Goal: Task Accomplishment & Management: Use online tool/utility

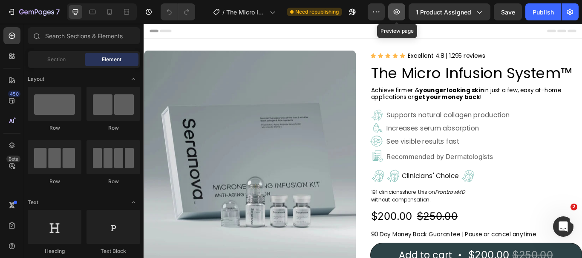
click at [400, 15] on icon "button" at bounding box center [396, 12] width 9 height 9
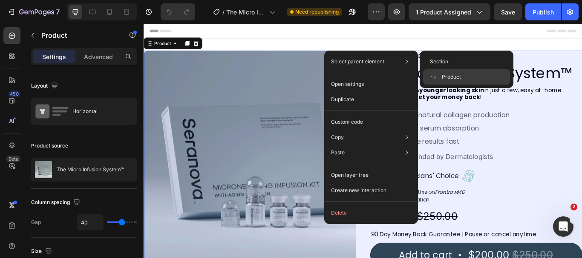
click at [432, 77] on icon at bounding box center [433, 77] width 7 height 7
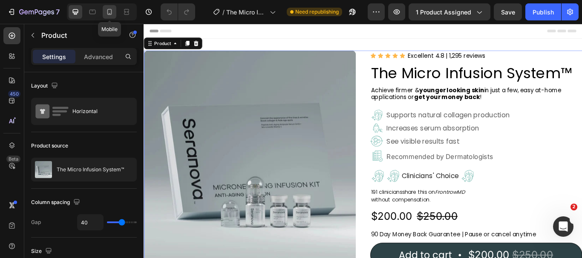
click at [109, 11] on icon at bounding box center [109, 12] width 9 height 9
type input "16"
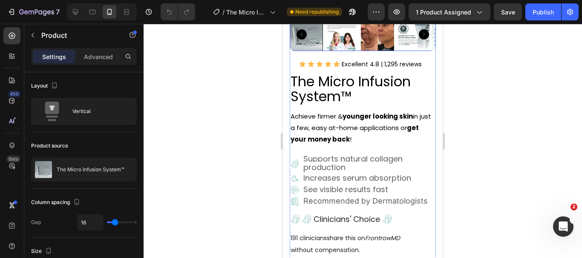
scroll to position [170, 0]
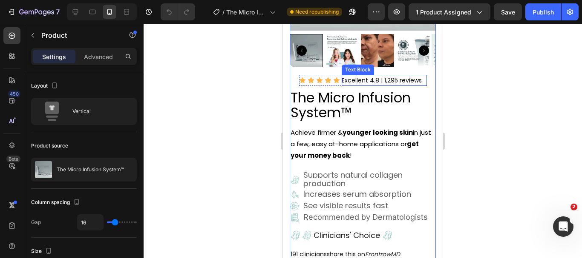
click at [384, 79] on p "Excellent 4.8 | 1,295 reviews" at bounding box center [383, 80] width 85 height 11
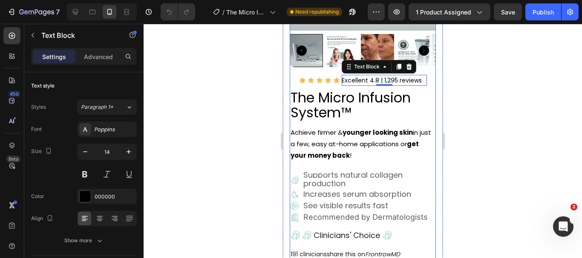
click at [293, 82] on div "Icon Icon Icon Icon Icon Icon List Excellent 4.8 | 1,295 reviews Text Block 0 R…" at bounding box center [363, 256] width 146 height 362
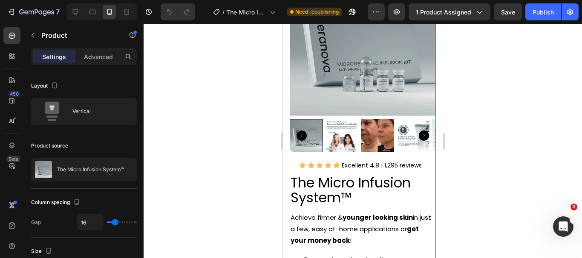
scroll to position [43, 0]
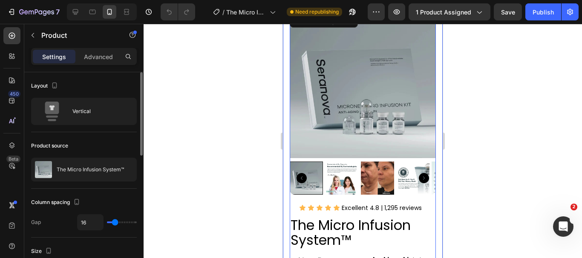
type input "3"
type input "0"
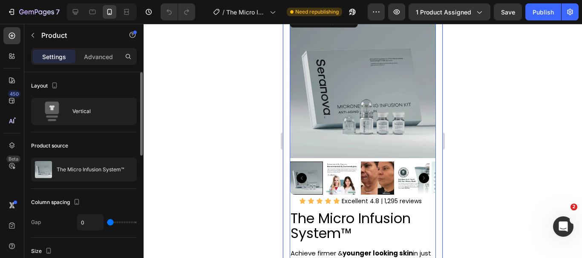
type input "1"
type input "6"
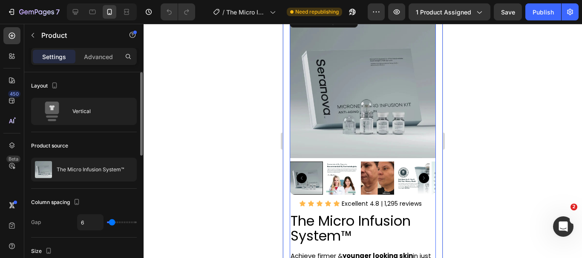
type input "7"
type input "10"
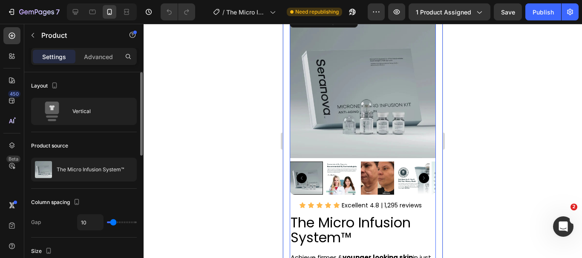
type input "10"
click at [113, 224] on input "range" at bounding box center [122, 223] width 30 height 2
click at [97, 223] on input "10" at bounding box center [90, 222] width 26 height 15
type input "0"
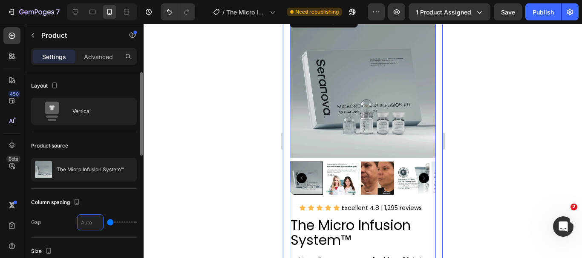
type input "1"
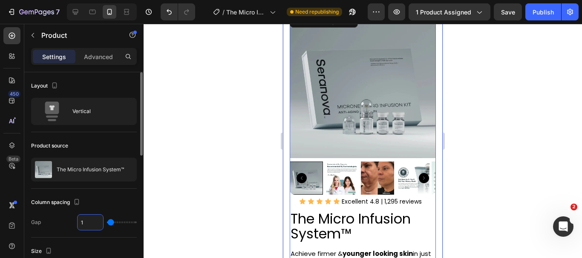
type input "16"
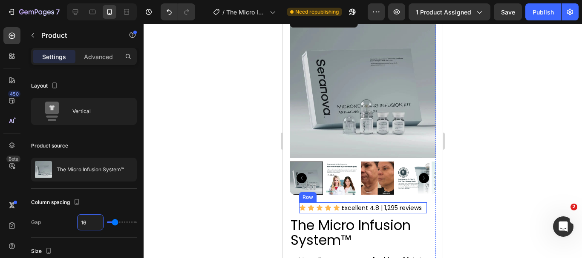
click at [304, 203] on div "Icon Icon Icon Icon Icon Icon List" at bounding box center [319, 208] width 41 height 11
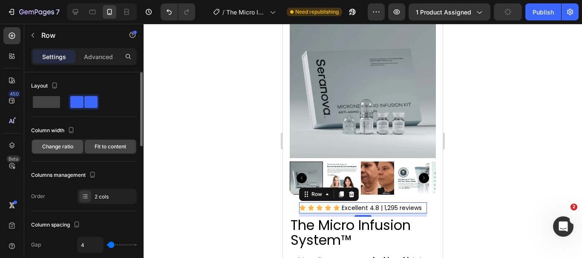
click at [68, 146] on span "Change ratio" at bounding box center [57, 147] width 31 height 8
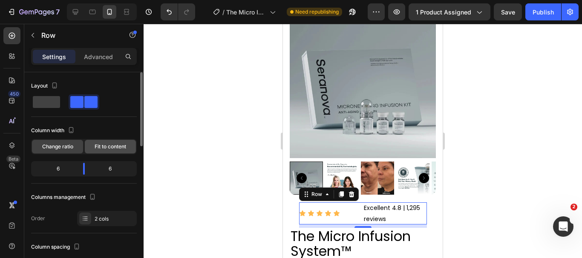
click at [103, 146] on span "Fit to content" at bounding box center [111, 147] width 32 height 8
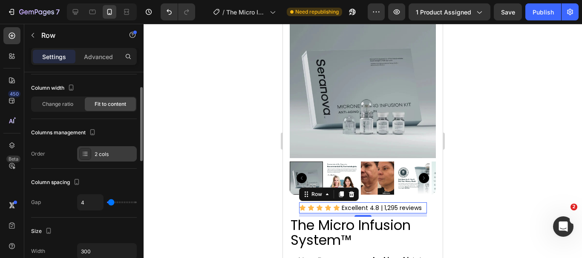
scroll to position [85, 0]
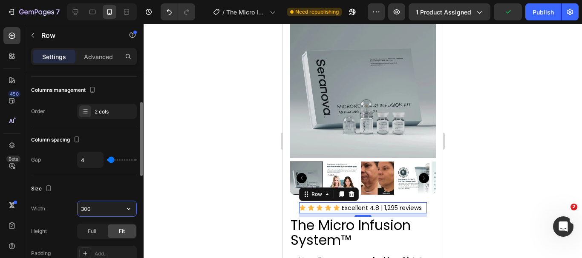
click at [95, 207] on input "300" at bounding box center [106, 208] width 59 height 15
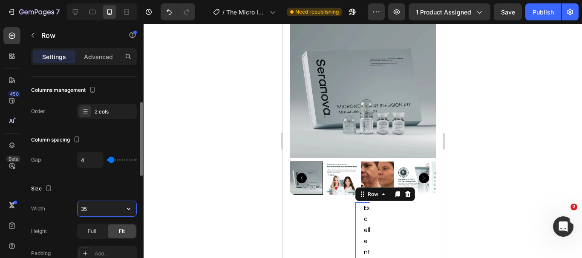
type input "350"
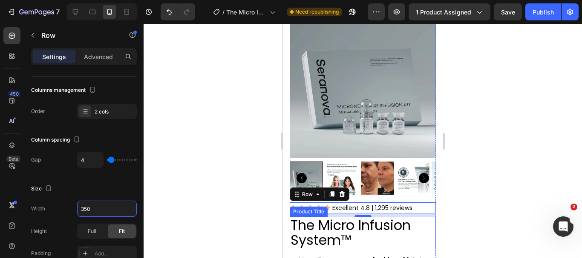
click at [360, 233] on h2 "The Micro Infusion System™" at bounding box center [363, 233] width 146 height 32
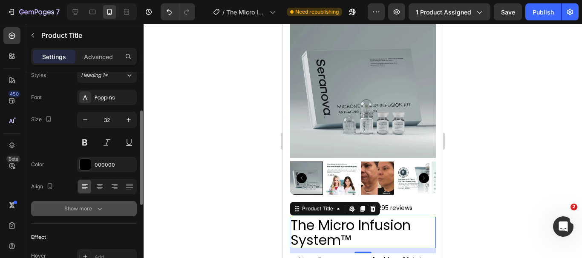
click at [96, 212] on icon "button" at bounding box center [99, 209] width 9 height 9
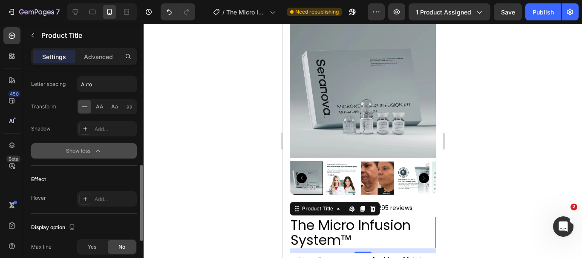
scroll to position [298, 0]
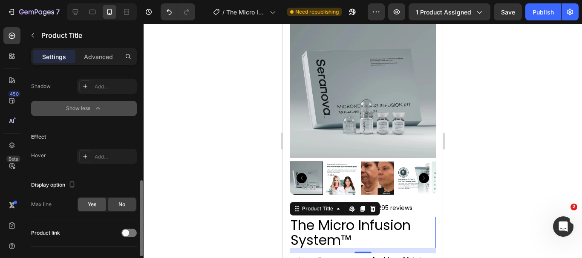
click at [89, 206] on span "Yes" at bounding box center [92, 205] width 9 height 8
click at [120, 203] on span "No" at bounding box center [121, 205] width 7 height 8
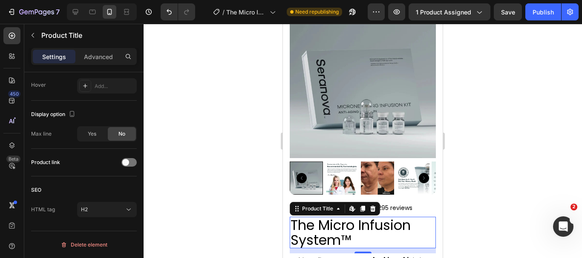
scroll to position [198, 0]
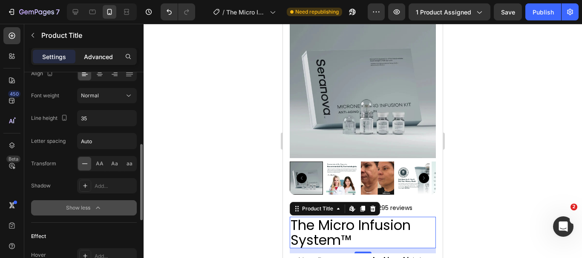
click at [94, 53] on p "Advanced" at bounding box center [98, 56] width 29 height 9
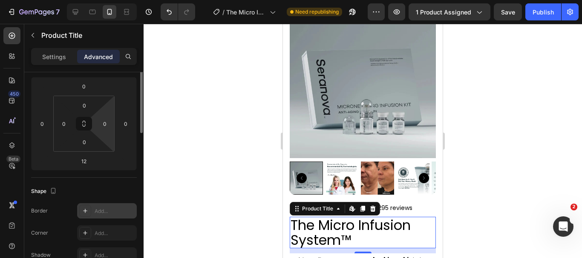
scroll to position [71, 0]
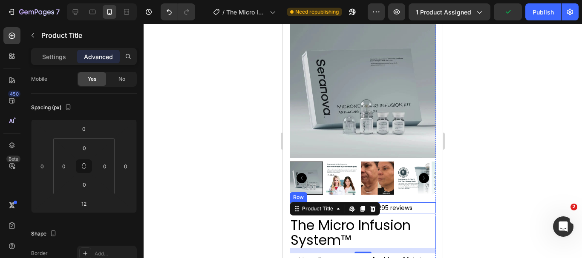
click at [428, 206] on div "Icon Icon Icon Icon Icon Icon List Excellent 4.8 | 1,295 reviews Text Block Row" at bounding box center [363, 208] width 146 height 11
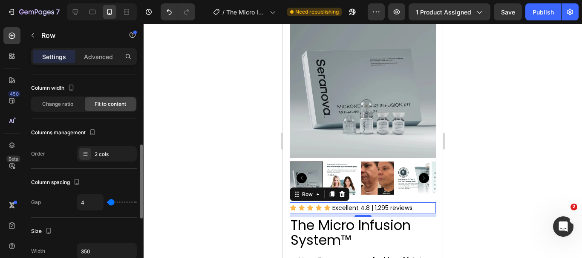
scroll to position [85, 0]
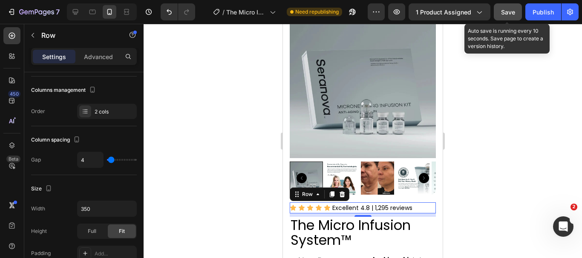
click at [506, 9] on span "Save" at bounding box center [508, 12] width 14 height 7
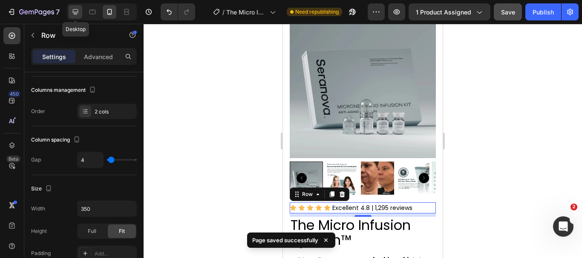
click at [73, 11] on icon at bounding box center [76, 12] width 6 height 6
type input "644"
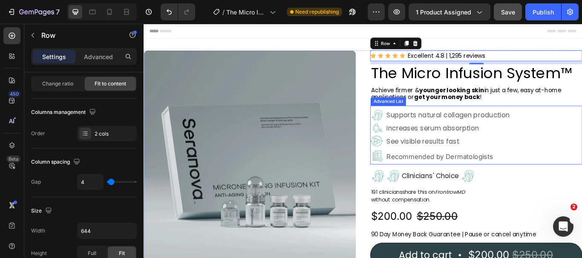
click at [581, 180] on div "Image Supports natural collagen production Text Block Image Increases serum abs…" at bounding box center [530, 155] width 247 height 65
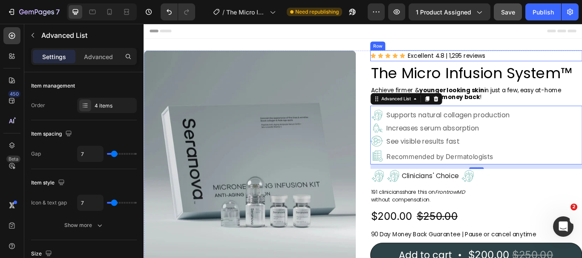
click at [568, 58] on div "Icon Icon Icon Icon Icon Icon List Excellent 4.8 | 1,295 reviews Text Block Row" at bounding box center [530, 61] width 247 height 13
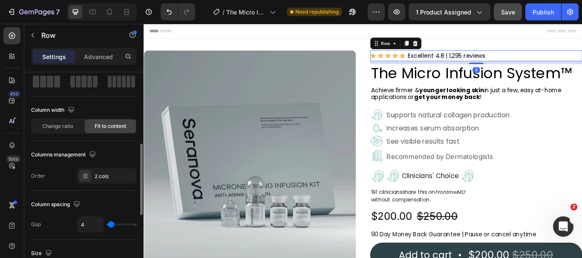
scroll to position [85, 0]
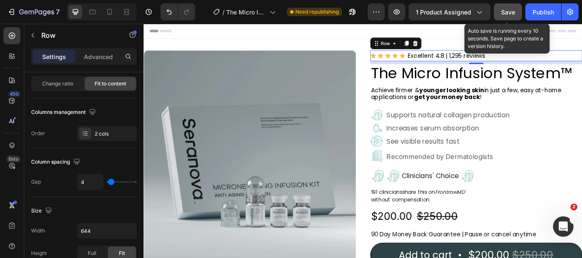
click at [507, 9] on span "Save" at bounding box center [508, 12] width 14 height 7
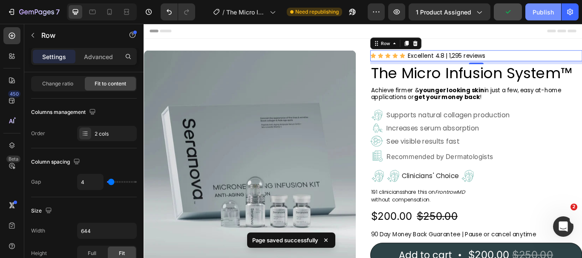
click at [537, 9] on div "Publish" at bounding box center [542, 12] width 21 height 9
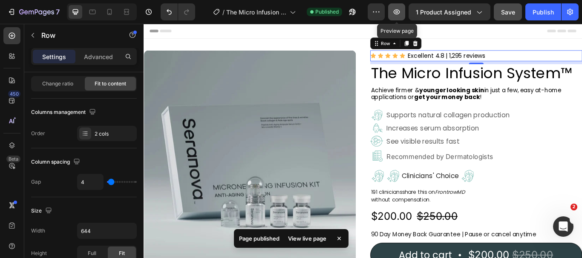
click at [398, 11] on icon "button" at bounding box center [396, 12] width 9 height 9
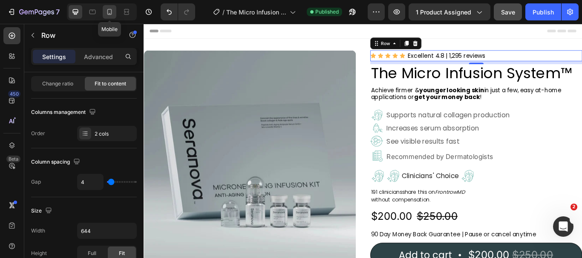
click at [112, 11] on icon at bounding box center [109, 12] width 5 height 6
type input "350"
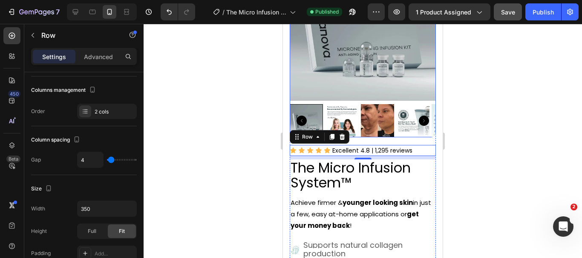
scroll to position [15, 0]
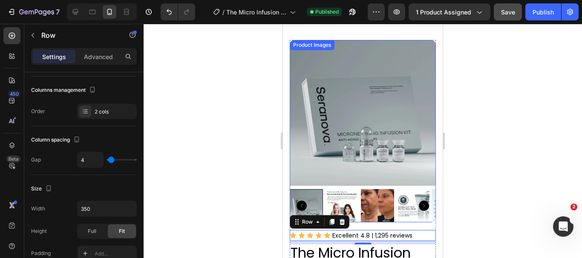
click at [344, 86] on img at bounding box center [363, 113] width 146 height 146
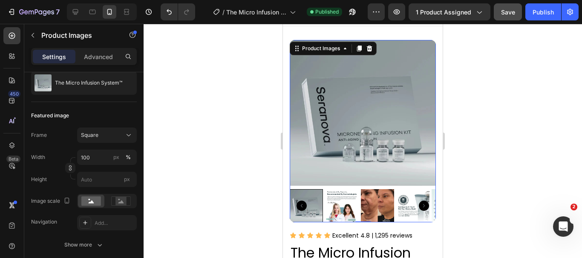
scroll to position [0, 0]
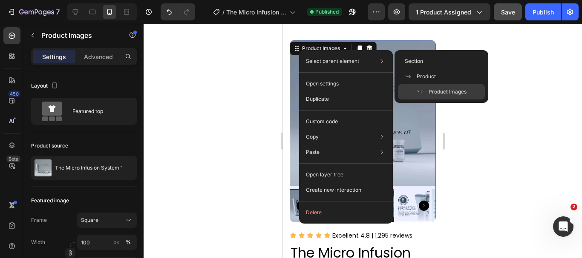
click at [439, 92] on span "Product Images" at bounding box center [447, 92] width 38 height 8
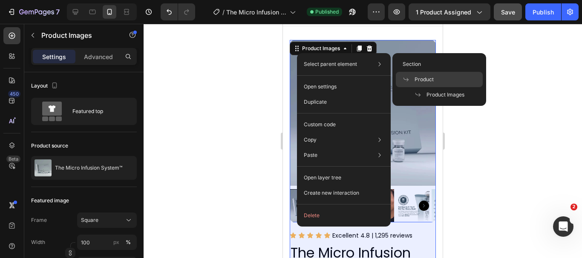
click at [415, 87] on div "Product" at bounding box center [439, 94] width 87 height 15
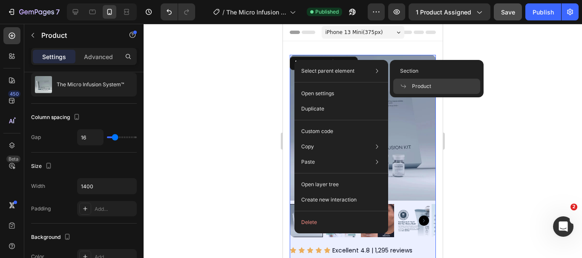
click at [411, 84] on span at bounding box center [406, 86] width 12 height 7
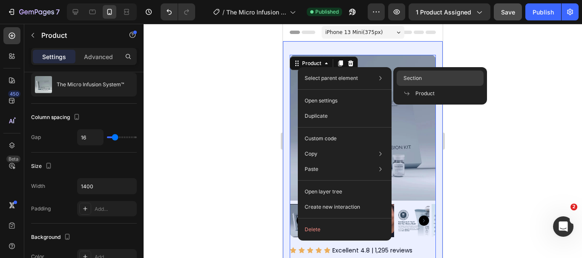
click at [409, 86] on div "Section" at bounding box center [439, 93] width 87 height 15
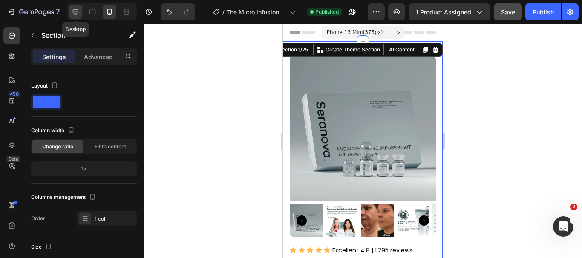
click at [77, 8] on icon at bounding box center [75, 12] width 9 height 9
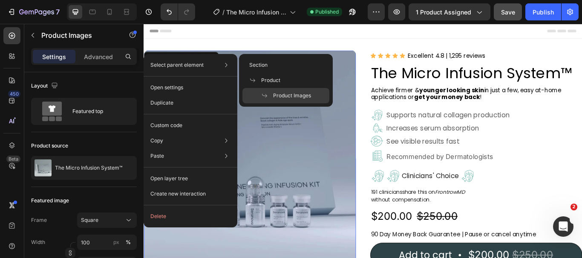
click at [273, 94] on span "Product Images" at bounding box center [292, 96] width 38 height 8
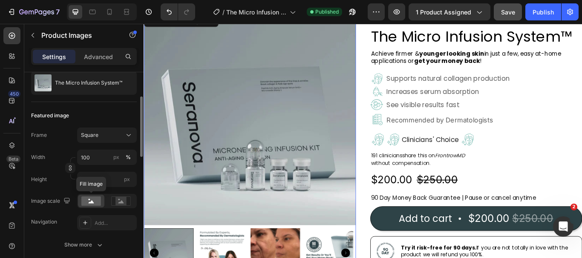
scroll to position [128, 0]
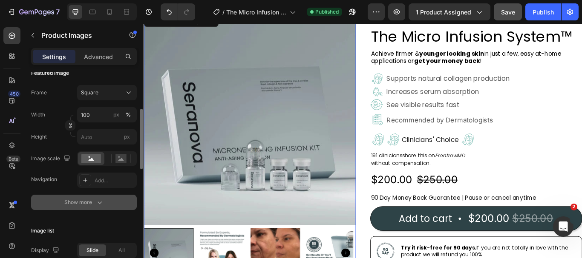
click at [100, 204] on icon "button" at bounding box center [99, 202] width 9 height 9
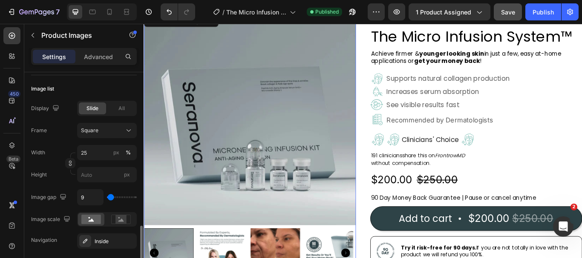
scroll to position [468, 0]
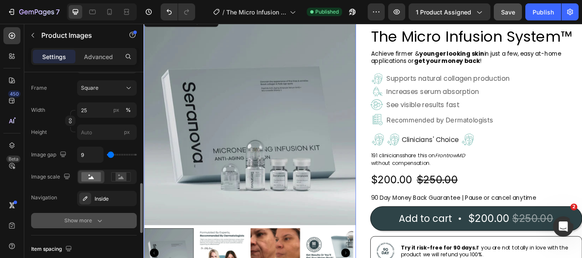
click at [100, 218] on icon "button" at bounding box center [99, 221] width 9 height 9
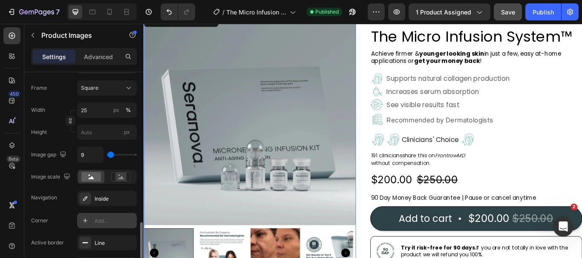
scroll to position [511, 0]
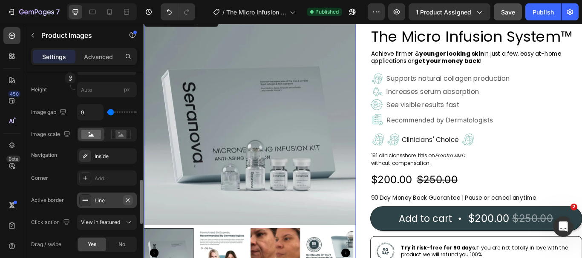
click at [127, 201] on icon "button" at bounding box center [127, 200] width 7 height 7
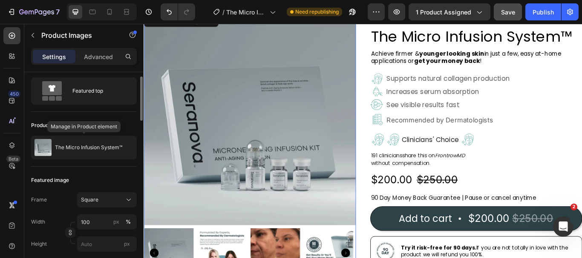
scroll to position [0, 0]
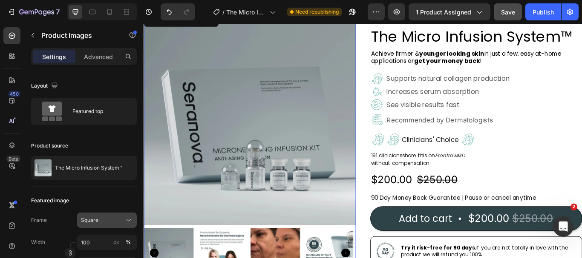
click at [131, 221] on icon at bounding box center [128, 220] width 9 height 9
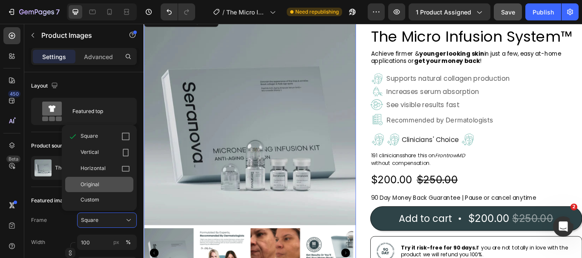
click at [101, 182] on div "Original" at bounding box center [104, 185] width 49 height 8
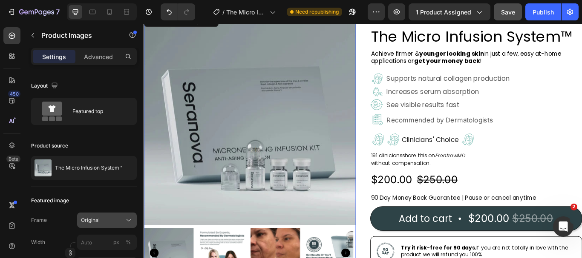
click at [130, 222] on icon at bounding box center [128, 220] width 9 height 9
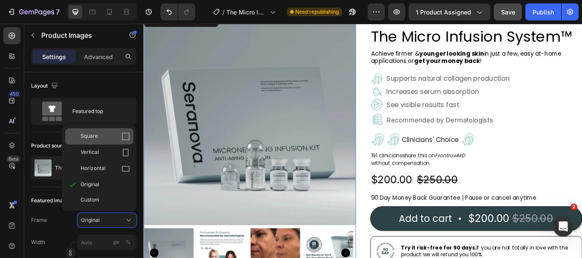
click at [96, 139] on span "Square" at bounding box center [88, 136] width 17 height 9
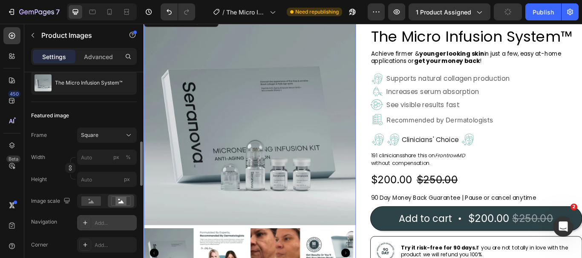
scroll to position [128, 0]
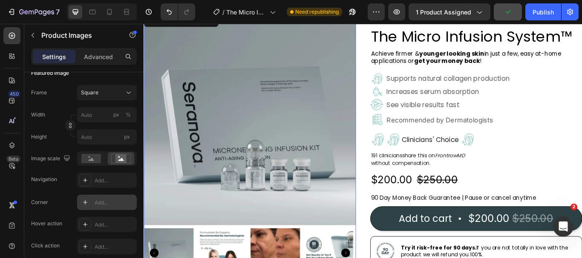
click at [111, 201] on div "Add..." at bounding box center [115, 203] width 40 height 8
click at [87, 201] on icon at bounding box center [86, 203] width 6 height 4
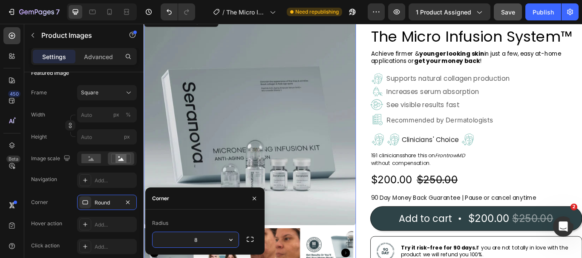
scroll to position [85, 0]
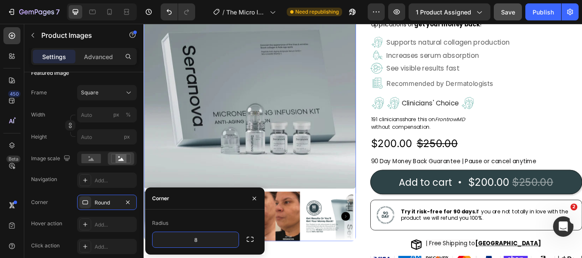
click at [247, 241] on icon "button" at bounding box center [250, 239] width 9 height 9
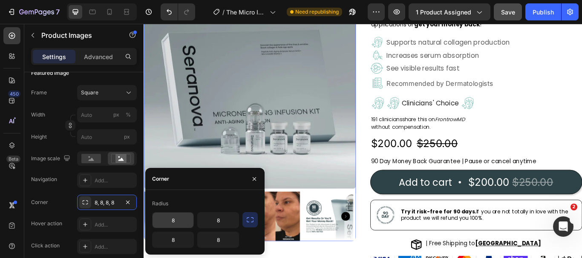
click at [174, 220] on input "8" at bounding box center [172, 220] width 41 height 15
type input "12"
click at [222, 224] on input "8" at bounding box center [218, 220] width 41 height 15
type input "12"
click at [176, 240] on input "8" at bounding box center [172, 239] width 41 height 15
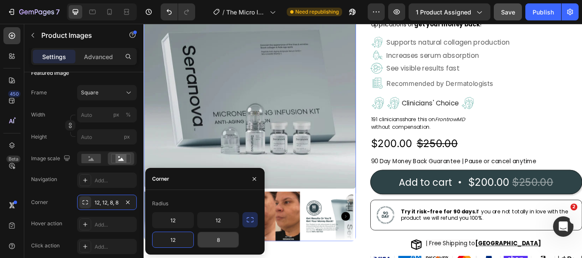
type input "12"
click at [221, 244] on input "8" at bounding box center [218, 239] width 41 height 15
type input "12"
click at [305, 258] on div "Product Images 16" at bounding box center [266, 138] width 247 height 336
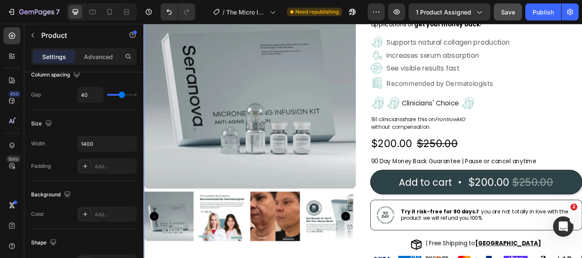
scroll to position [0, 0]
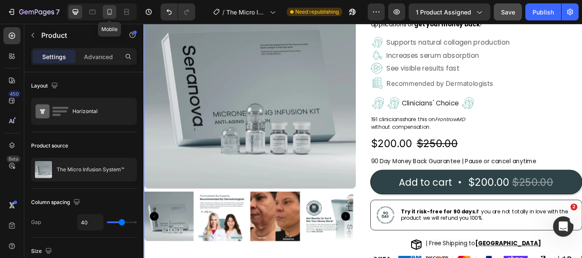
click at [109, 13] on icon at bounding box center [109, 12] width 9 height 9
type input "16"
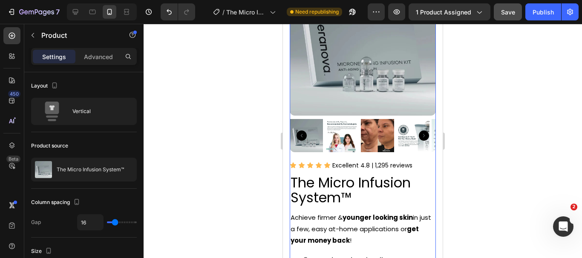
scroll to position [1, 0]
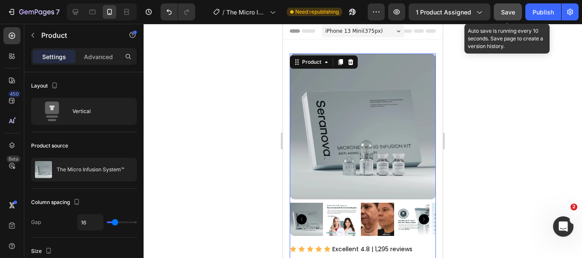
click at [512, 15] on span "Save" at bounding box center [508, 12] width 14 height 7
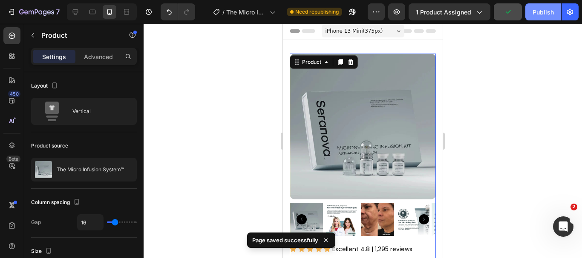
click at [537, 11] on div "Publish" at bounding box center [542, 12] width 21 height 9
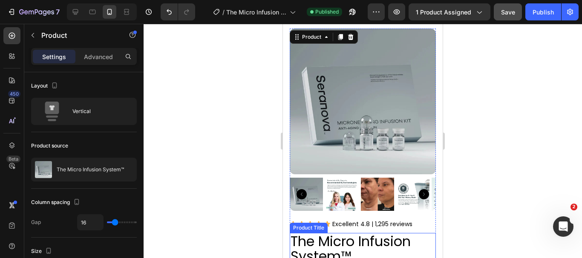
scroll to position [0, 0]
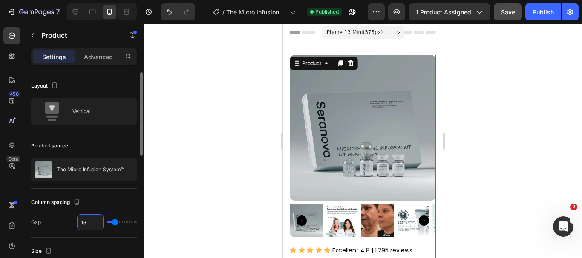
click at [86, 224] on input "16" at bounding box center [90, 222] width 26 height 15
type input "0"
type input "2"
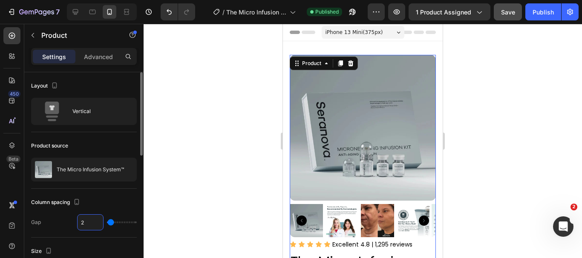
type input "20"
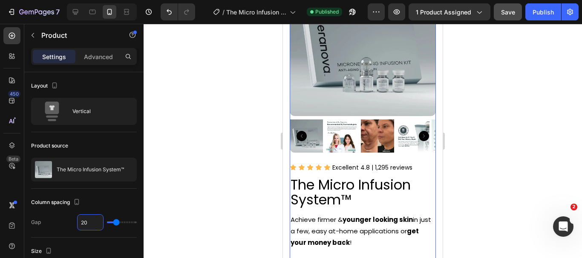
scroll to position [85, 0]
type input "16"
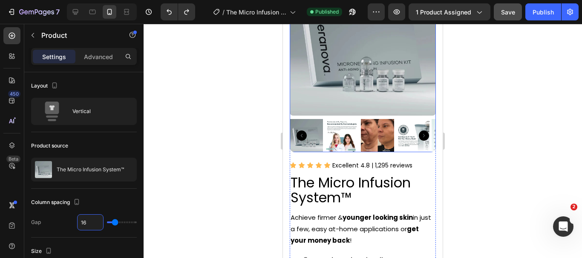
scroll to position [0, 0]
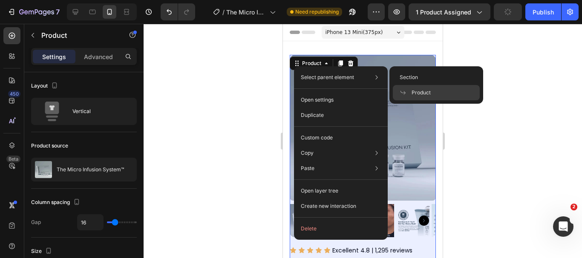
click at [406, 93] on span at bounding box center [405, 92] width 12 height 7
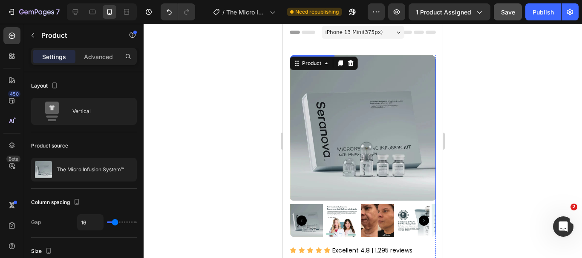
click at [408, 229] on img at bounding box center [412, 220] width 33 height 33
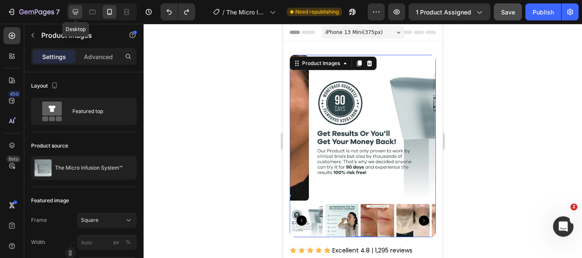
click at [74, 13] on icon at bounding box center [76, 12] width 6 height 6
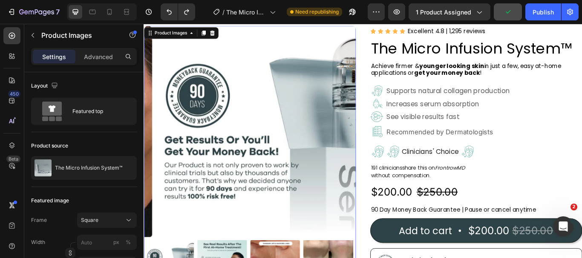
scroll to position [1, 0]
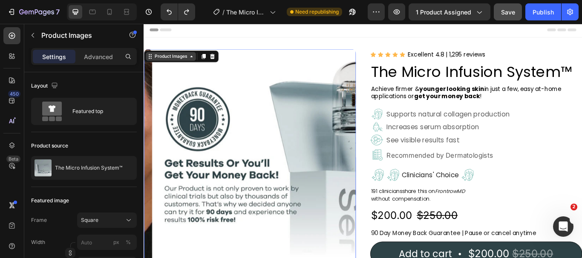
click at [152, 60] on icon at bounding box center [150, 62] width 7 height 7
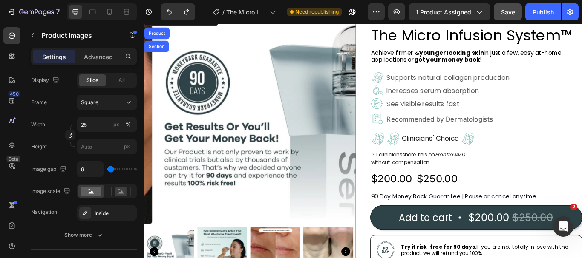
scroll to position [86, 0]
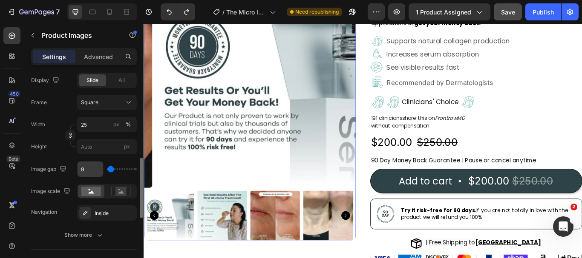
click at [85, 169] on input "9" at bounding box center [90, 169] width 26 height 15
type input "2"
type input "22"
click at [85, 169] on input "22" at bounding box center [90, 169] width 26 height 15
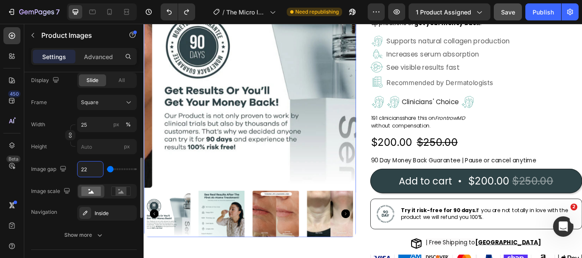
type input "22"
click at [90, 167] on input "22" at bounding box center [90, 169] width 26 height 15
type input "2"
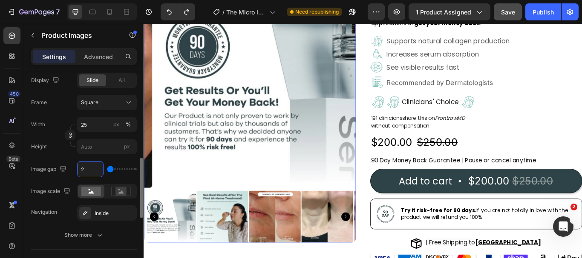
type input "22"
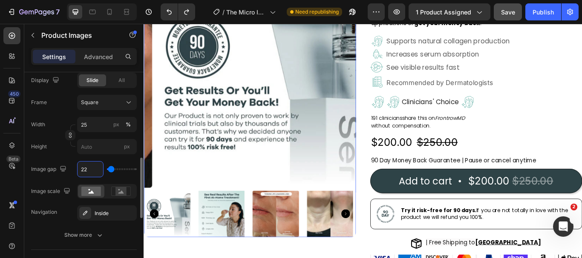
type input "9"
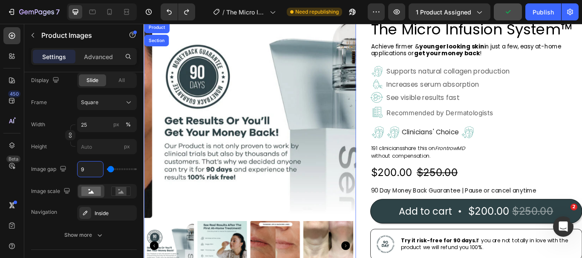
scroll to position [0, 0]
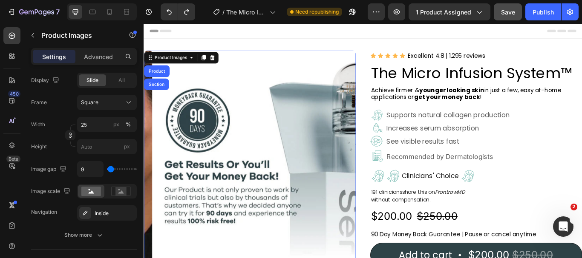
click at [288, 71] on img at bounding box center [276, 178] width 247 height 247
click at [257, 96] on img at bounding box center [276, 178] width 247 height 247
click at [558, 147] on p "Increases serum absorption" at bounding box center [499, 145] width 145 height 9
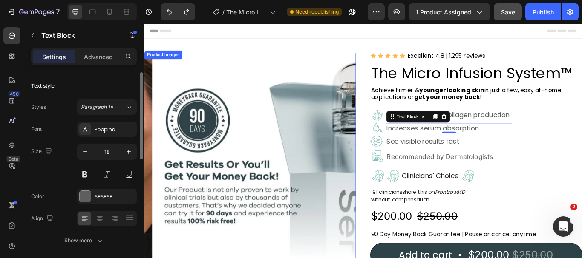
click at [313, 112] on img at bounding box center [276, 178] width 247 height 247
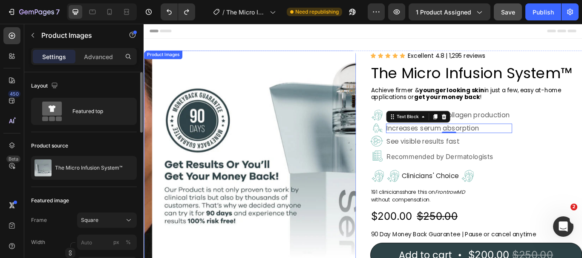
click at [313, 112] on img at bounding box center [276, 178] width 247 height 247
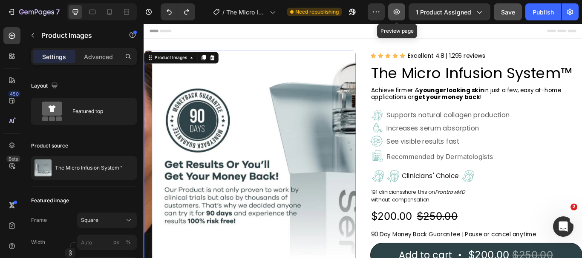
click at [399, 13] on icon "button" at bounding box center [396, 12] width 9 height 9
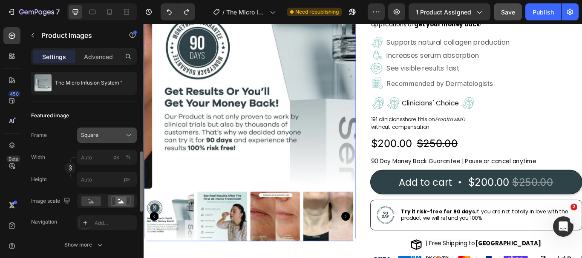
scroll to position [128, 0]
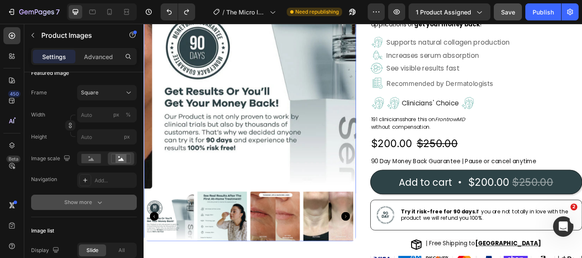
click at [99, 208] on button "Show more" at bounding box center [84, 202] width 106 height 15
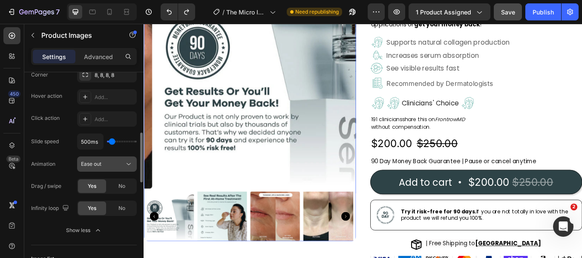
scroll to position [298, 0]
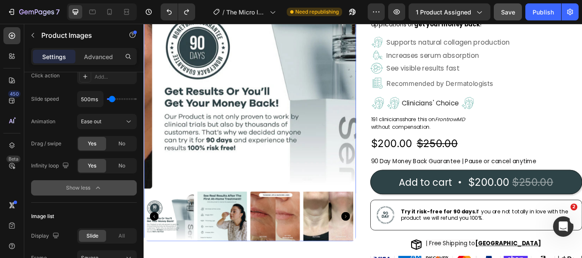
click at [102, 190] on icon "button" at bounding box center [98, 188] width 9 height 9
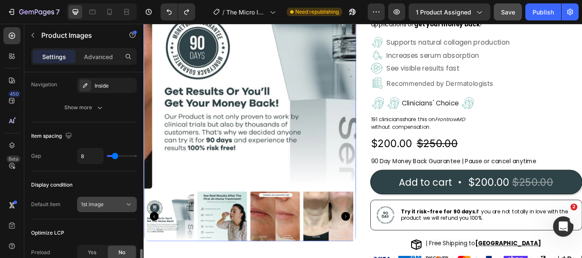
scroll to position [468, 0]
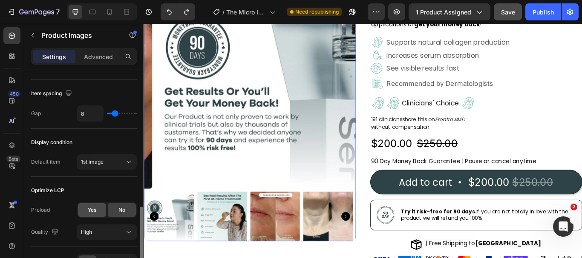
click at [98, 207] on div "Yes" at bounding box center [92, 211] width 28 height 14
click at [126, 209] on div "No" at bounding box center [122, 211] width 28 height 14
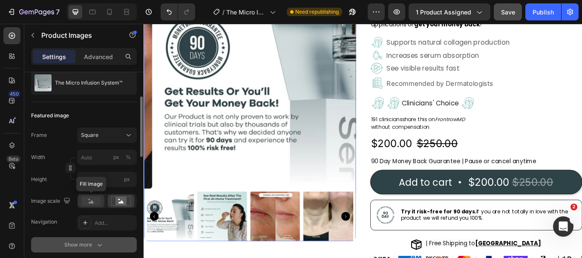
scroll to position [0, 0]
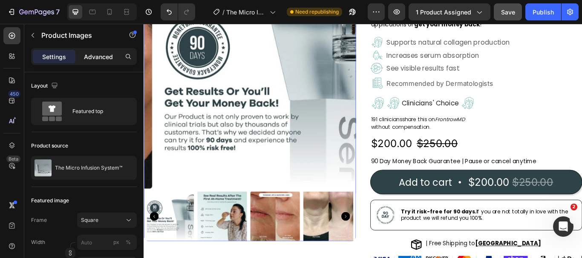
click at [105, 59] on p "Advanced" at bounding box center [98, 56] width 29 height 9
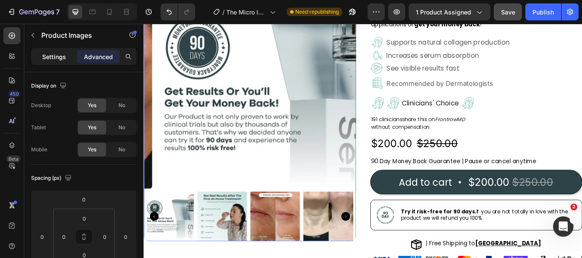
click at [57, 56] on p "Settings" at bounding box center [54, 56] width 24 height 9
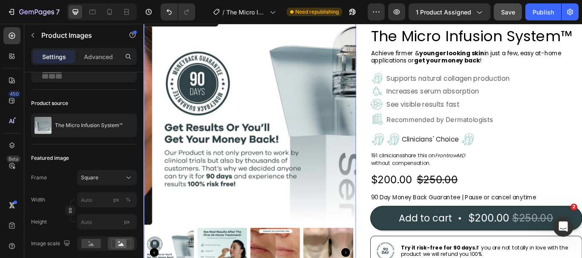
scroll to position [85, 0]
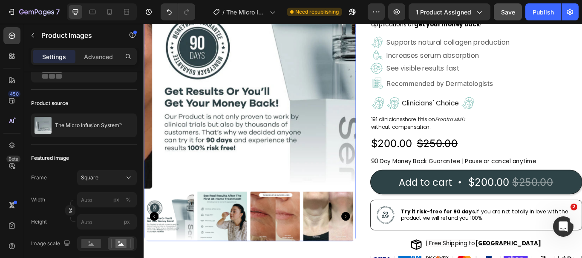
click at [155, 244] on icon "Carousel Back Arrow" at bounding box center [155, 249] width 10 height 10
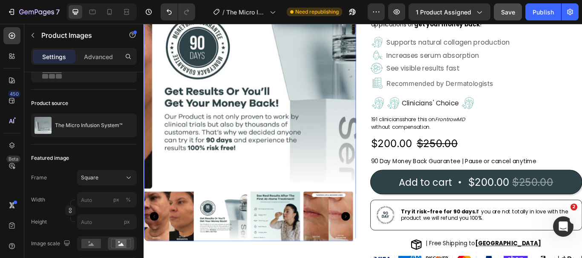
click at [158, 244] on icon "Carousel Back Arrow" at bounding box center [155, 249] width 10 height 10
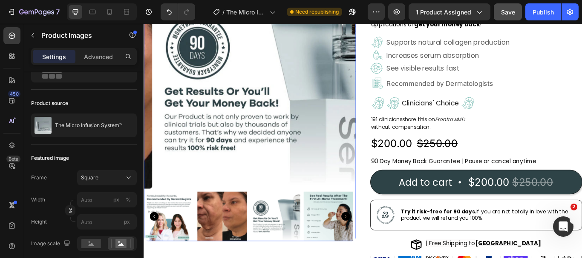
click at [158, 244] on icon "Carousel Back Arrow" at bounding box center [155, 249] width 10 height 10
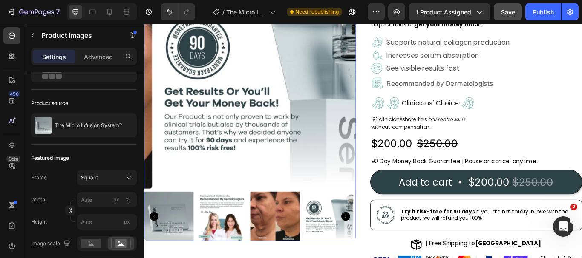
click at [174, 246] on img at bounding box center [172, 249] width 58 height 58
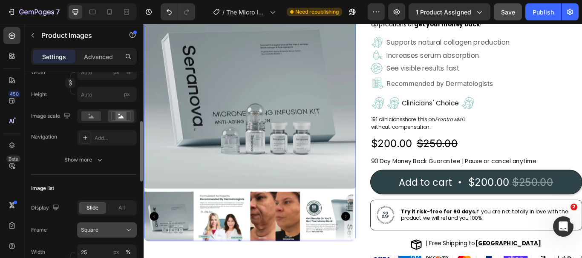
scroll to position [213, 0]
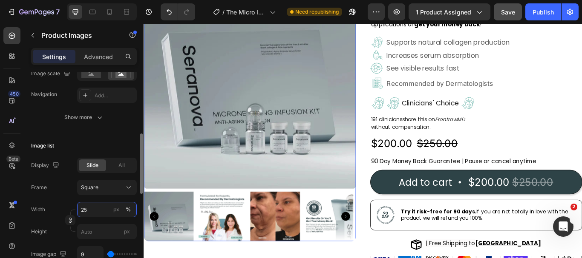
click at [95, 211] on input "25" at bounding box center [107, 209] width 60 height 15
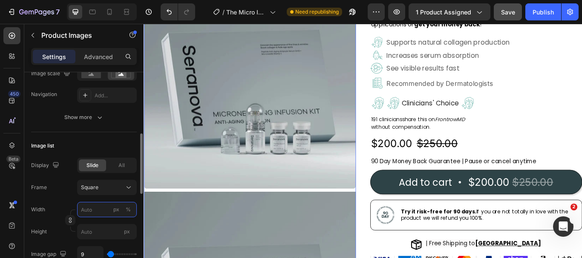
type input "3"
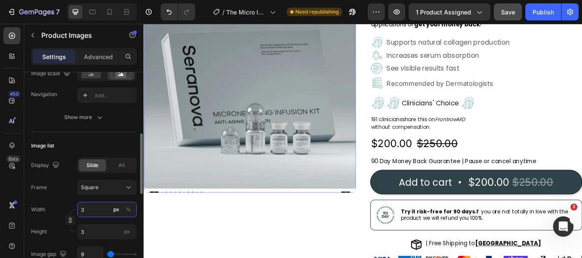
type input "30"
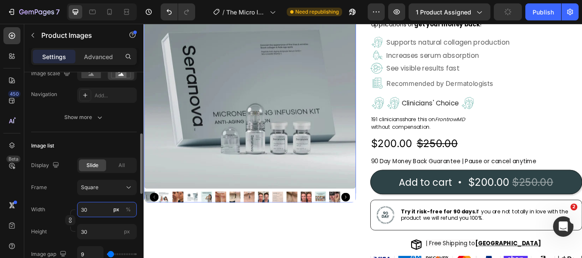
type input "3"
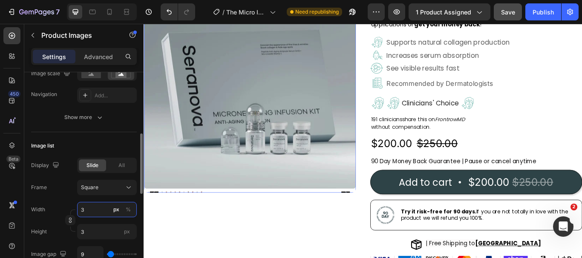
type input "325"
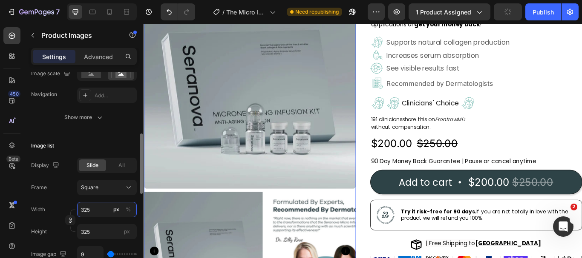
type input "3"
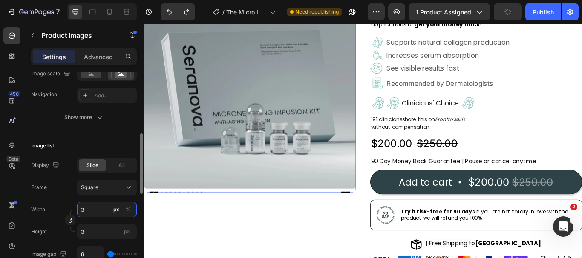
type input "25"
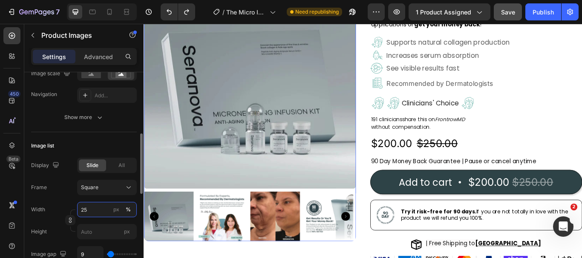
type input "2"
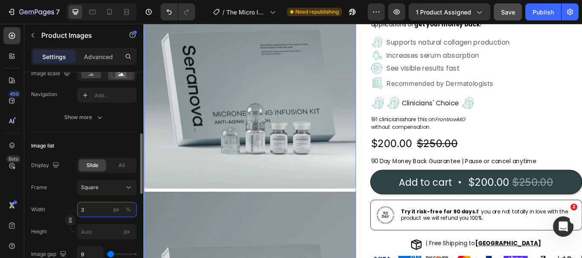
type input "30"
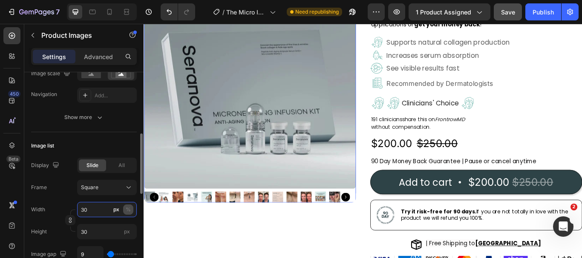
type input "30"
click at [127, 210] on div "%" at bounding box center [128, 210] width 5 height 8
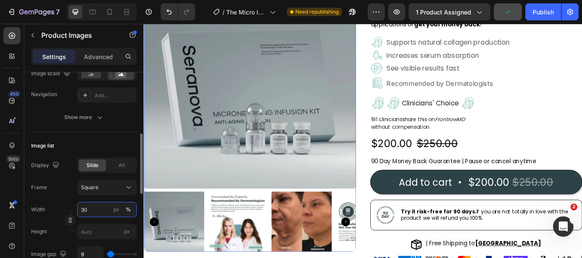
type input "3"
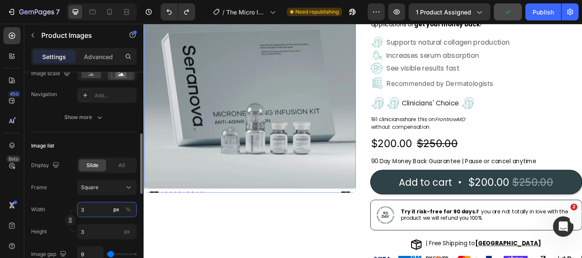
type input "30"
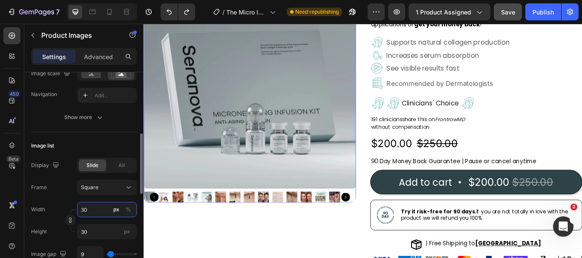
type input "302"
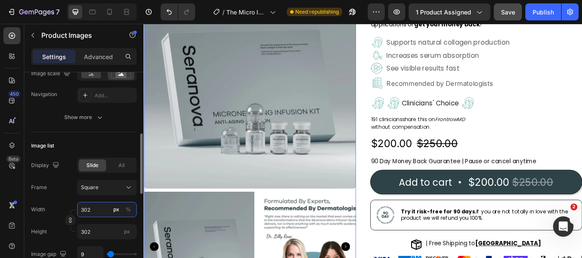
type input "30"
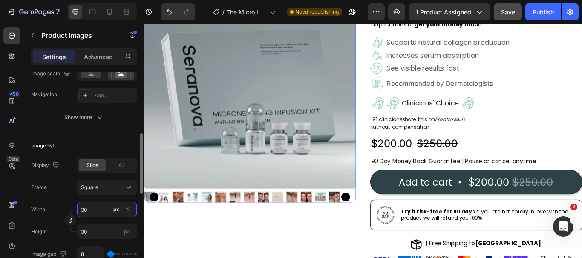
type input "3"
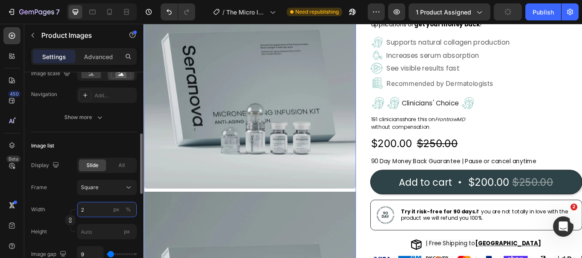
type input "25"
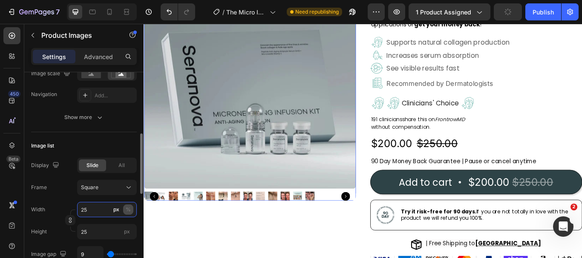
type input "25"
click at [127, 210] on div "%" at bounding box center [128, 210] width 5 height 8
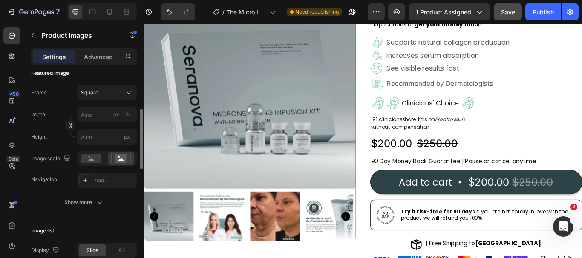
scroll to position [85, 0]
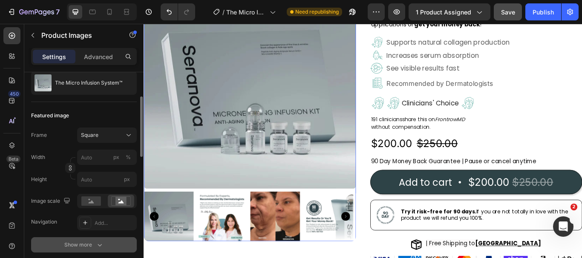
click at [100, 242] on icon "button" at bounding box center [99, 245] width 9 height 9
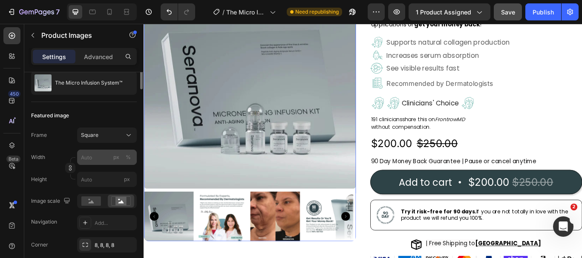
scroll to position [43, 0]
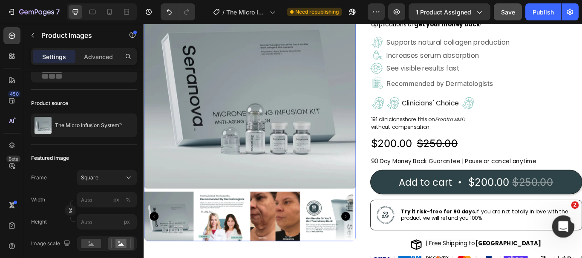
click at [563, 224] on icon "Open Intercom Messenger" at bounding box center [562, 226] width 14 height 14
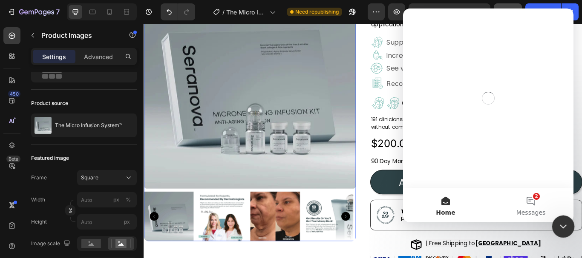
scroll to position [0, 0]
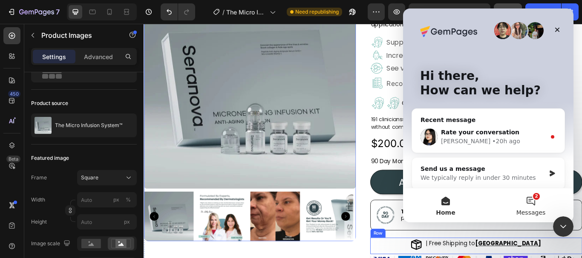
click at [535, 204] on button "2 Messages" at bounding box center [530, 206] width 85 height 34
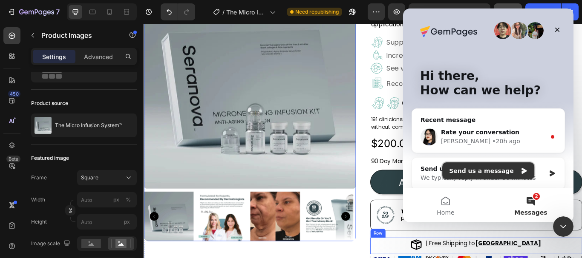
click at [521, 170] on icon "Intercom messenger" at bounding box center [523, 171] width 5 height 6
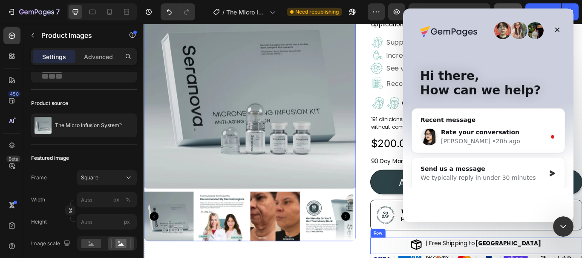
click at [481, 197] on button "Home" at bounding box center [445, 206] width 85 height 34
click at [557, 30] on icon "Close" at bounding box center [557, 30] width 5 height 5
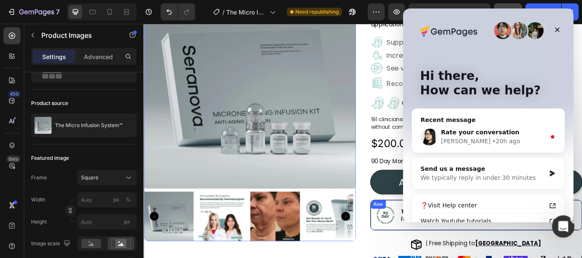
click at [565, 226] on icon "Open Intercom Messenger" at bounding box center [562, 226] width 14 height 14
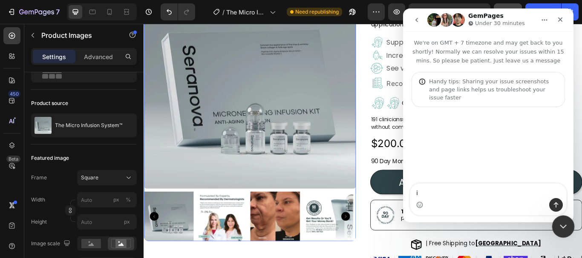
type textarea "i"
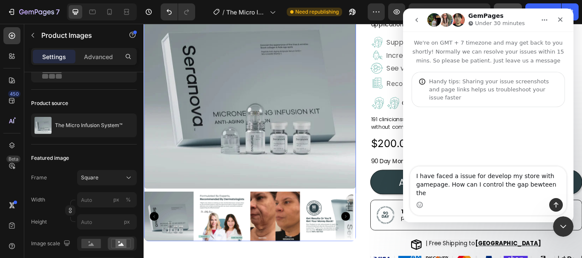
click at [530, 195] on textarea "I have faced a issue for develop my store with gamepage. How can I control the …" at bounding box center [488, 183] width 156 height 32
click at [553, 194] on textarea "I have faced a issue for develop my store with gamepage. How can I control the …" at bounding box center [488, 183] width 156 height 32
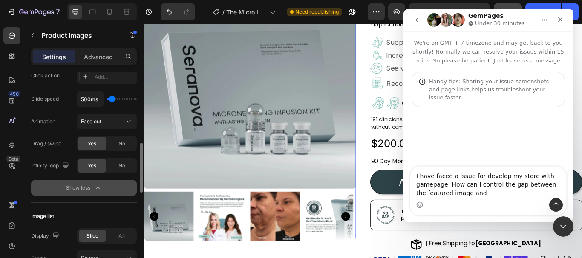
scroll to position [341, 0]
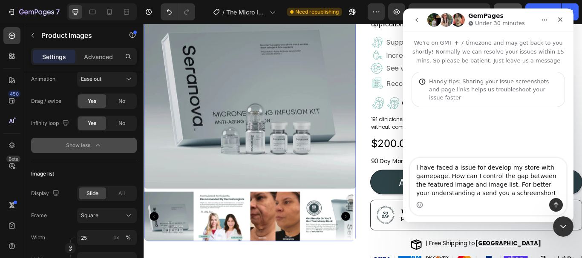
type textarea "I have faced a issue for develop my store with gamepage. How can I control the …"
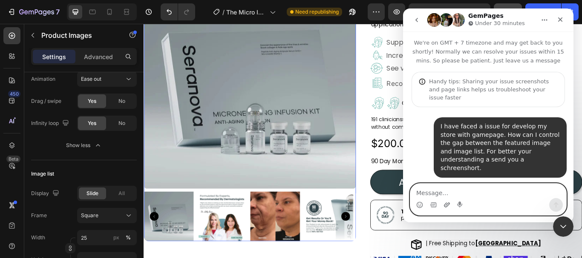
click at [448, 206] on icon "Upload attachment" at bounding box center [447, 205] width 6 height 5
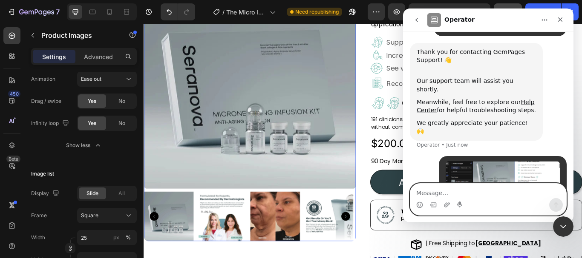
scroll to position [147, 0]
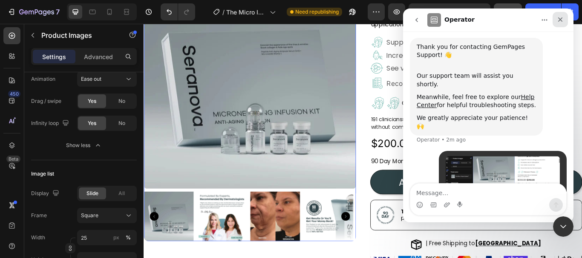
click at [559, 22] on icon "Close" at bounding box center [560, 19] width 7 height 7
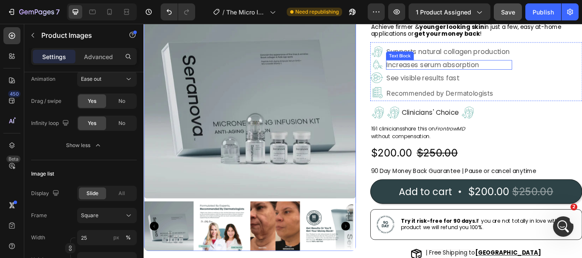
scroll to position [0, 0]
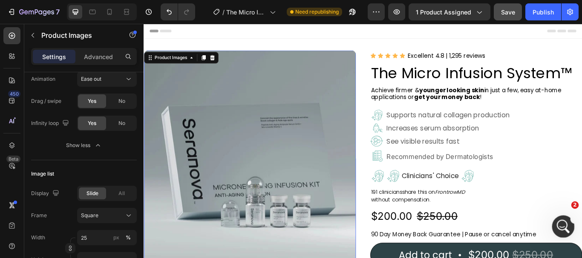
click at [574, 221] on div "2" at bounding box center [563, 227] width 23 height 23
click at [565, 225] on icon "Open Intercom Messenger" at bounding box center [562, 226] width 14 height 14
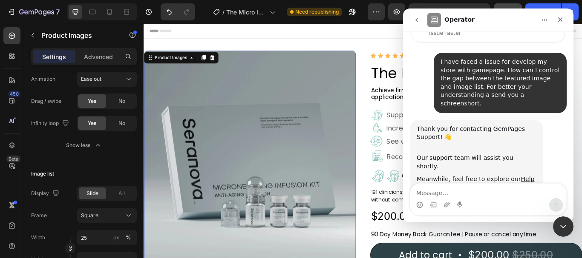
scroll to position [19, 0]
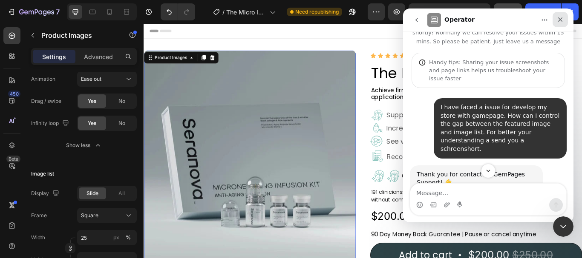
click at [562, 20] on icon "Close" at bounding box center [560, 19] width 7 height 7
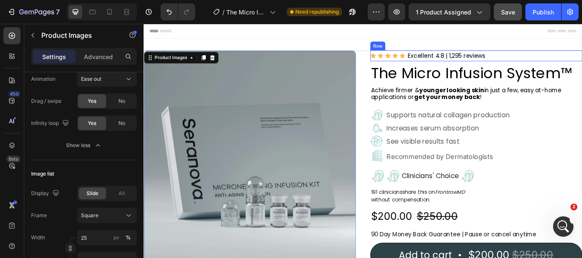
click at [407, 66] on div "Icon Icon Icon Icon Icon Icon List" at bounding box center [427, 61] width 41 height 13
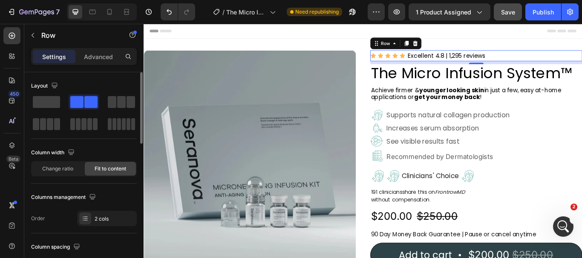
scroll to position [43, 0]
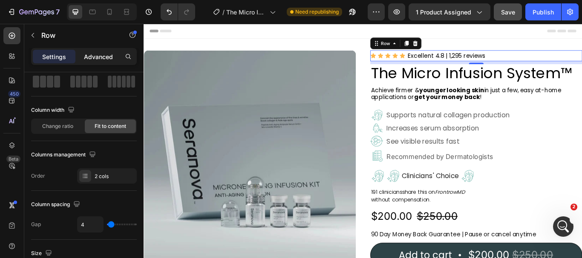
click at [101, 59] on p "Advanced" at bounding box center [98, 56] width 29 height 9
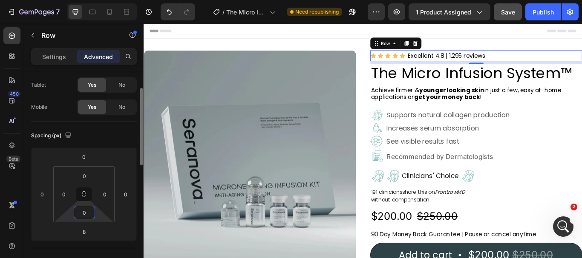
click at [81, 215] on input "0" at bounding box center [84, 213] width 17 height 13
click at [120, 255] on span "4px" at bounding box center [119, 257] width 9 height 6
type input "4"
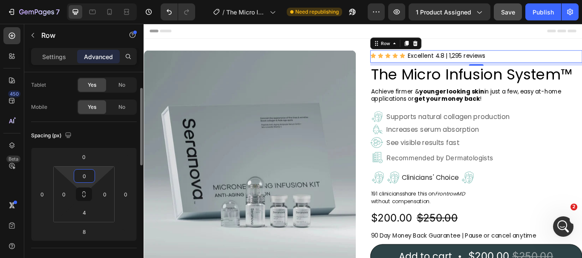
click at [89, 176] on input "0" at bounding box center [84, 176] width 17 height 13
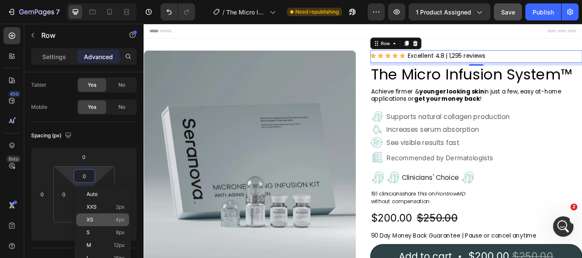
click at [120, 220] on span "4px" at bounding box center [119, 220] width 9 height 6
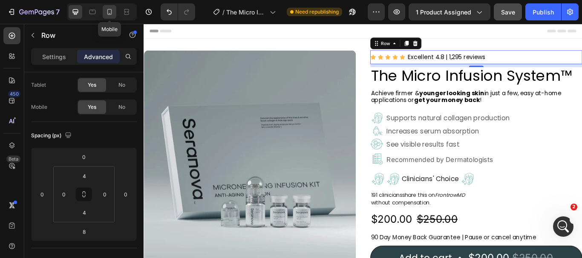
click at [109, 10] on icon at bounding box center [109, 12] width 9 height 9
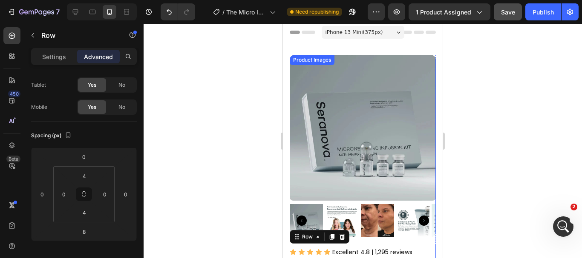
scroll to position [189, 0]
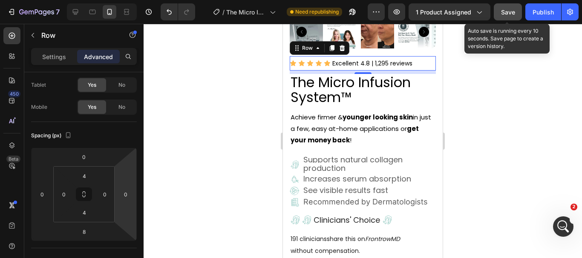
click at [507, 13] on span "Save" at bounding box center [508, 12] width 14 height 7
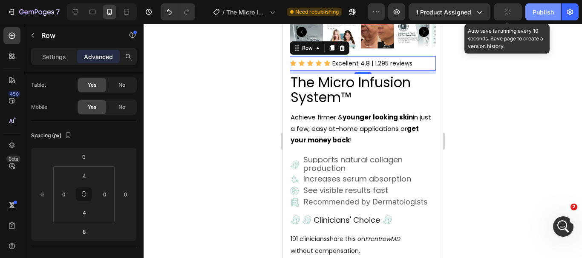
click at [545, 11] on div "Publish" at bounding box center [542, 12] width 21 height 9
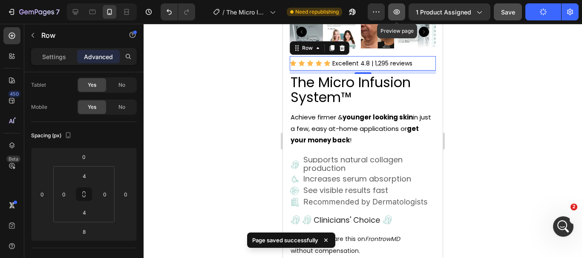
click at [398, 9] on icon "button" at bounding box center [396, 12] width 9 height 9
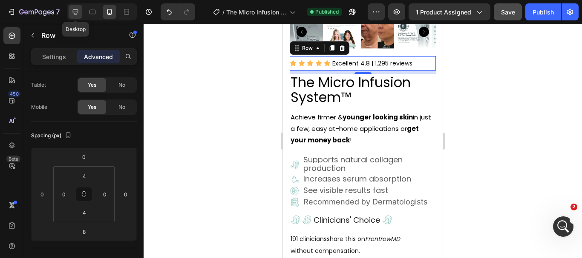
click at [75, 12] on icon at bounding box center [76, 12] width 6 height 6
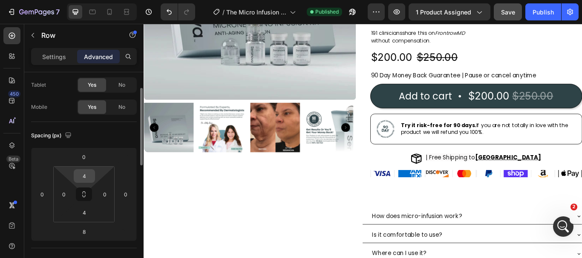
scroll to position [1, 0]
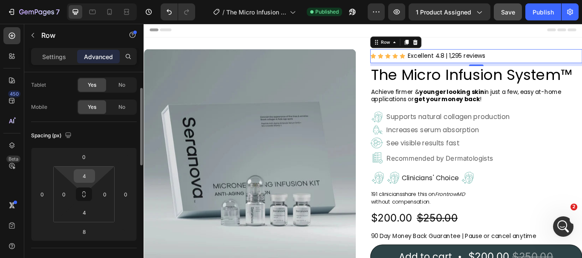
click at [87, 175] on input "4" at bounding box center [84, 176] width 17 height 13
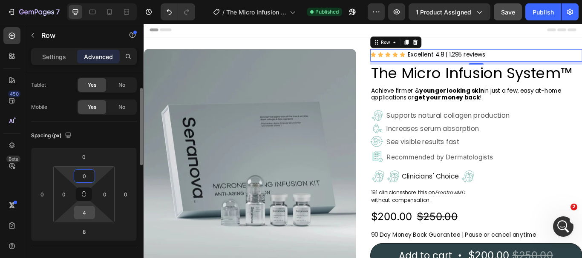
type input "0"
click at [90, 212] on input "4" at bounding box center [84, 213] width 17 height 13
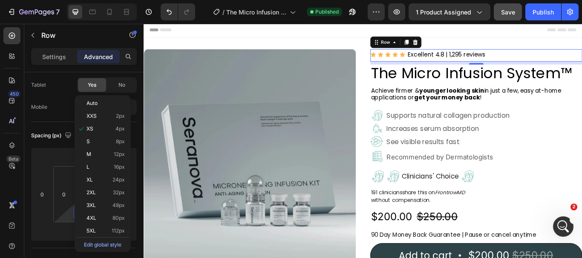
scroll to position [170, 0]
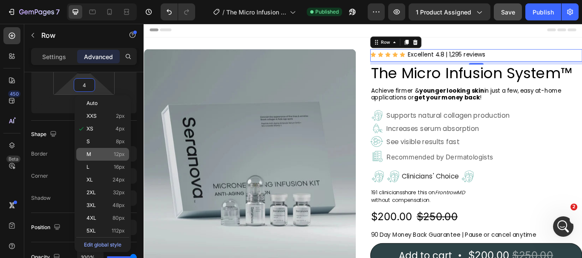
click at [120, 155] on span "12px" at bounding box center [119, 155] width 11 height 6
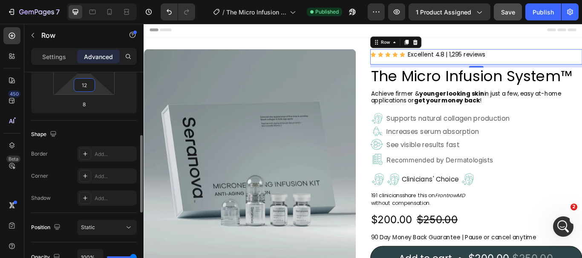
click at [89, 87] on input "12" at bounding box center [84, 85] width 17 height 13
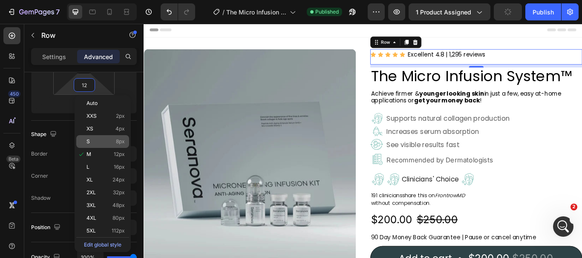
click at [117, 140] on span "8px" at bounding box center [120, 142] width 9 height 6
type input "8"
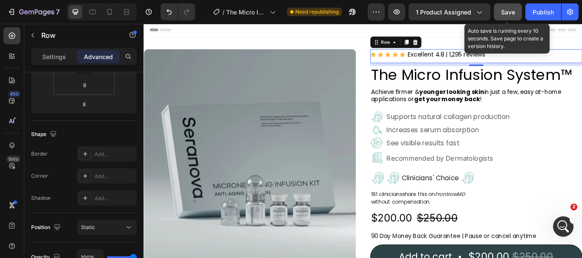
click at [511, 12] on span "Save" at bounding box center [508, 12] width 14 height 7
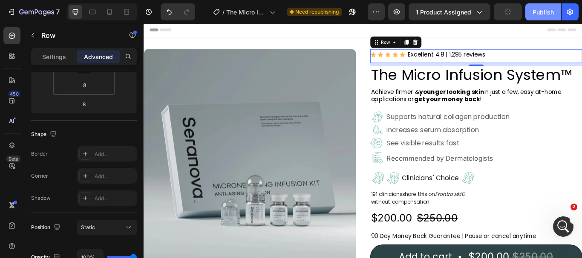
click at [538, 11] on div "Publish" at bounding box center [542, 12] width 21 height 9
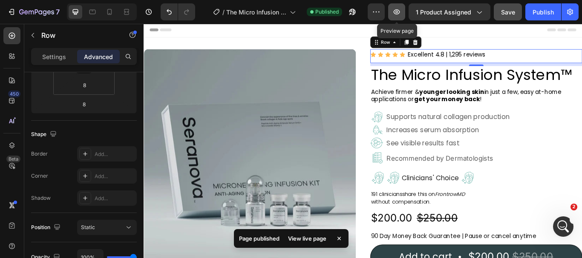
click at [398, 13] on icon "button" at bounding box center [396, 12] width 9 height 9
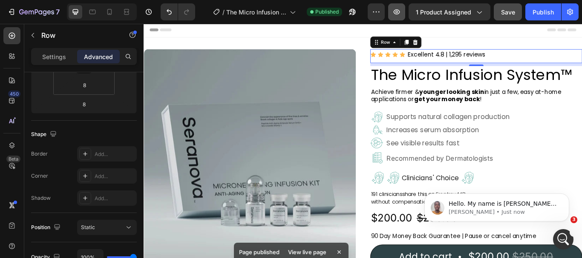
scroll to position [0, 0]
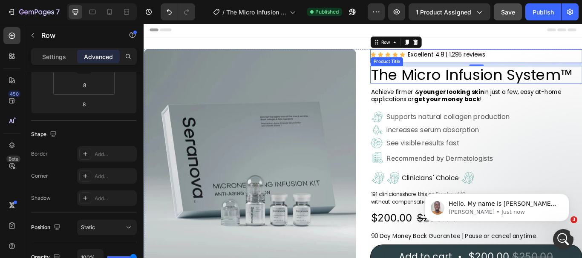
click at [454, 92] on h2 "The Micro Infusion System™" at bounding box center [530, 83] width 247 height 20
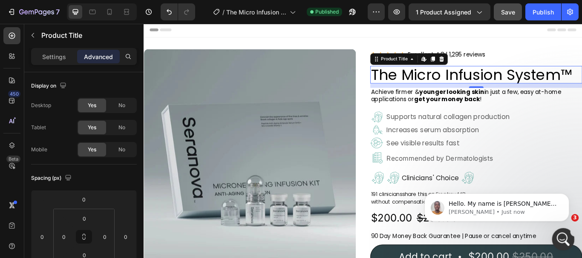
click at [556, 235] on div "Open Intercom Messenger" at bounding box center [562, 238] width 28 height 28
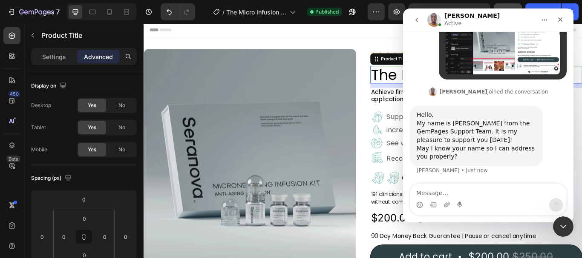
scroll to position [234, 0]
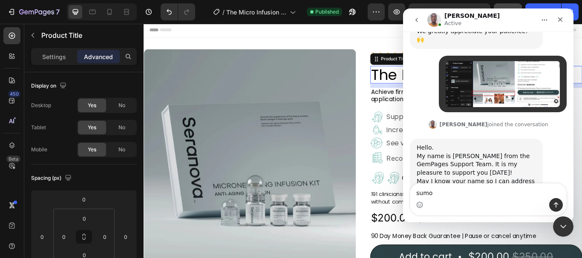
type textarea "sumon"
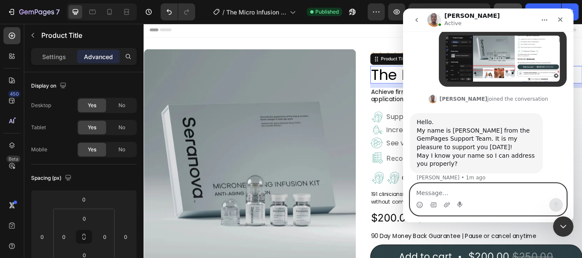
scroll to position [292, 0]
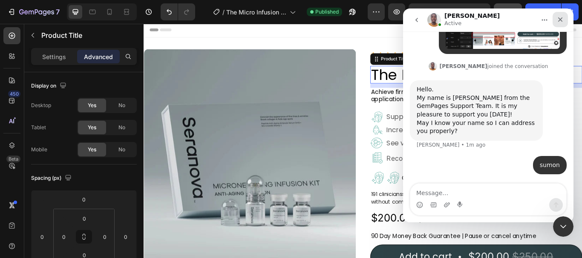
click at [562, 19] on icon "Close" at bounding box center [560, 19] width 7 height 7
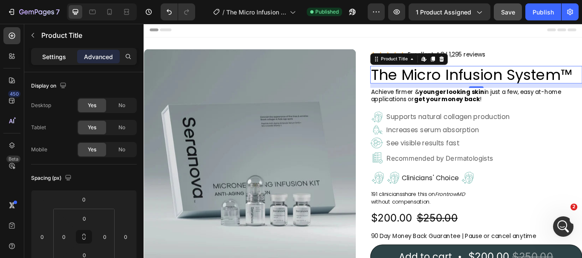
click at [58, 58] on p "Settings" at bounding box center [54, 56] width 24 height 9
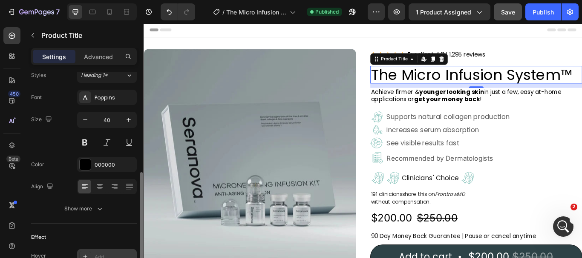
scroll to position [128, 0]
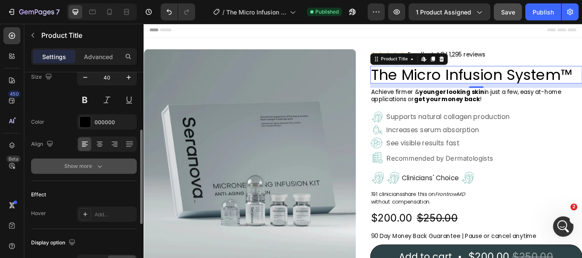
click at [102, 164] on icon "button" at bounding box center [99, 166] width 9 height 9
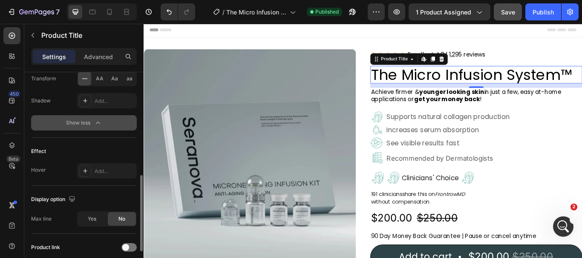
scroll to position [241, 0]
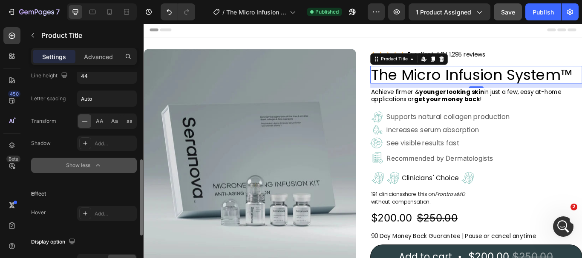
click at [99, 169] on icon "button" at bounding box center [98, 165] width 9 height 9
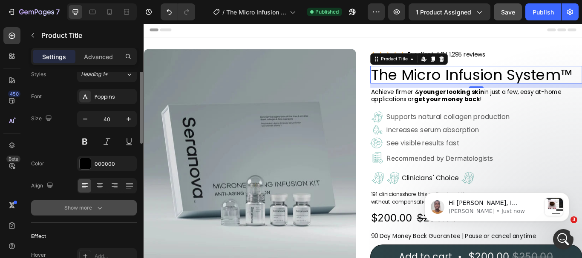
scroll to position [43, 0]
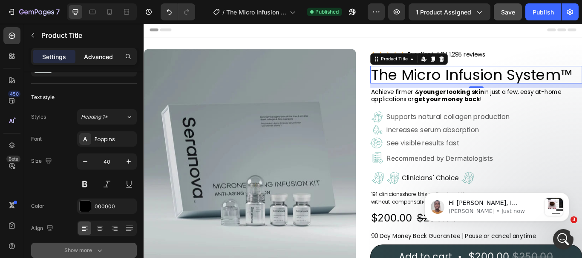
click at [100, 54] on p "Advanced" at bounding box center [98, 56] width 29 height 9
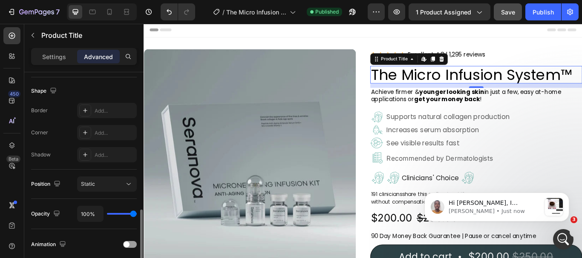
scroll to position [256, 0]
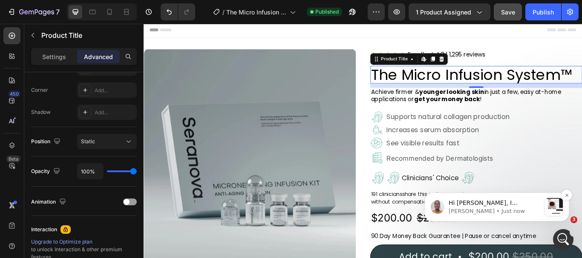
click at [473, 208] on p "[PERSON_NAME] • Just now" at bounding box center [494, 212] width 92 height 8
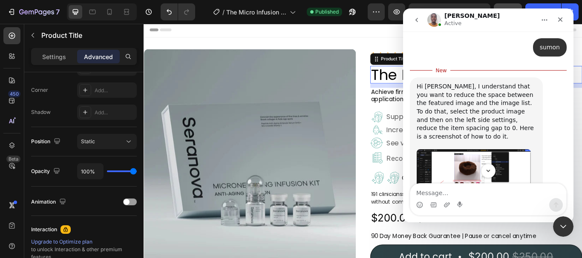
scroll to position [402, 0]
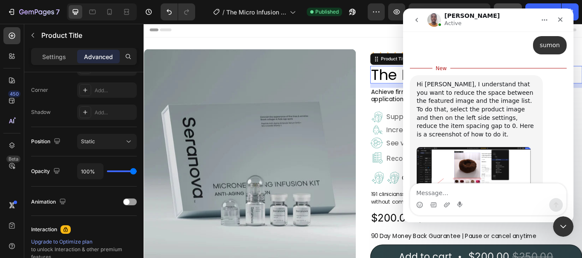
click at [463, 147] on img "Brian says…" at bounding box center [473, 177] width 114 height 60
click at [463, 135] on body at bounding box center [290, 129] width 575 height 252
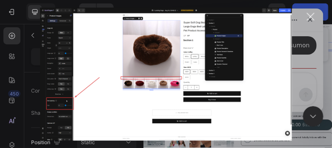
scroll to position [1, 0]
click at [70, 104] on img "Close" at bounding box center [166, 73] width 252 height 133
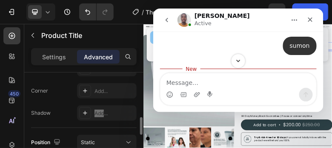
click at [70, 104] on div "Border Add... Corner Add... Shadow Add..." at bounding box center [84, 91] width 106 height 60
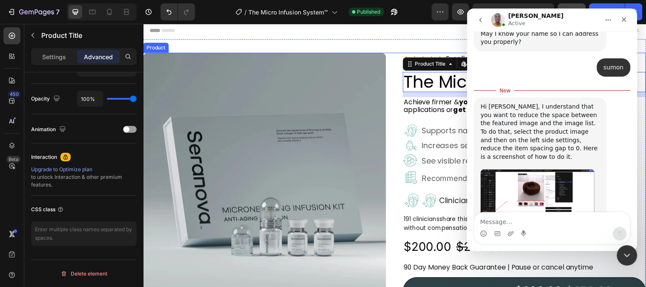
scroll to position [0, 0]
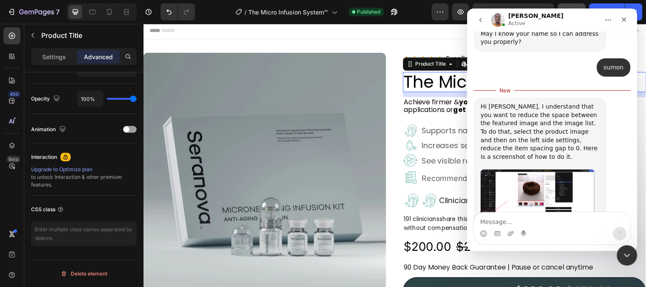
click at [516, 169] on img "Brian says…" at bounding box center [537, 199] width 114 height 60
click at [517, 144] on img "Close" at bounding box center [322, 152] width 489 height 258
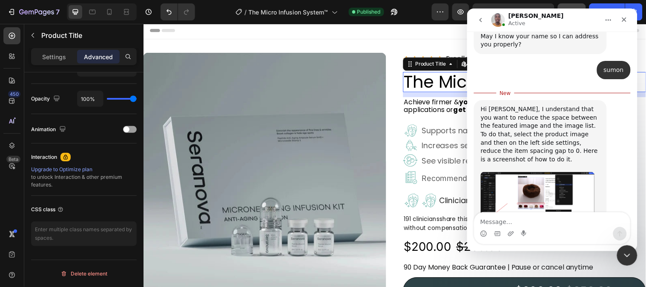
scroll to position [380, 0]
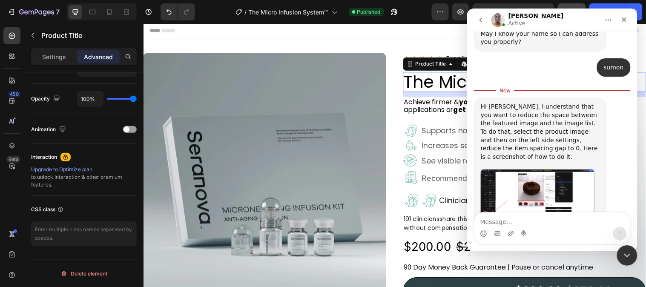
click at [537, 169] on img "Brian says…" at bounding box center [537, 199] width 114 height 60
click at [478, 192] on div "Hi [PERSON_NAME], I understand that you want to reduce the space between the fe…" at bounding box center [551, 175] width 157 height 156
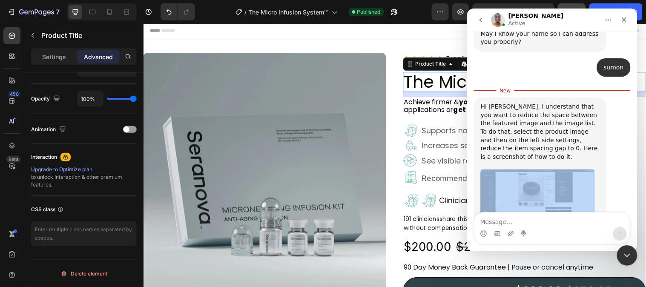
click at [478, 192] on div "Hi [PERSON_NAME], I understand that you want to reduce the space between the fe…" at bounding box center [551, 175] width 157 height 156
click at [581, 121] on div "Hi [PERSON_NAME], I understand that you want to reduce the space between the fe…" at bounding box center [539, 135] width 119 height 67
click at [581, 120] on div "Hi [PERSON_NAME], I understand that you want to reduce the space between the fe…" at bounding box center [551, 175] width 157 height 156
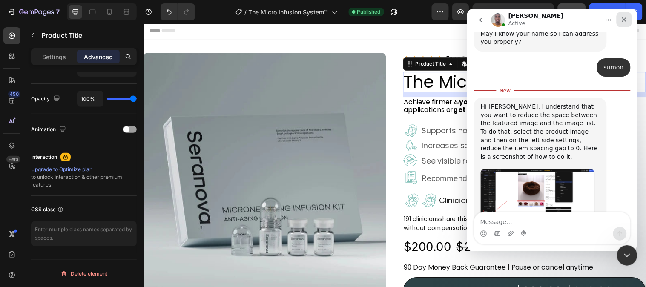
click at [581, 17] on icon "Close" at bounding box center [623, 19] width 7 height 7
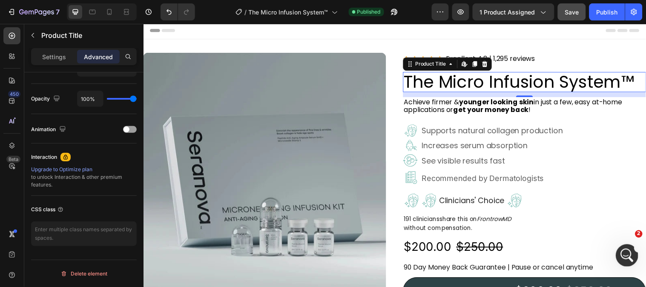
click at [581, 250] on div "Open Intercom Messenger" at bounding box center [625, 254] width 28 height 28
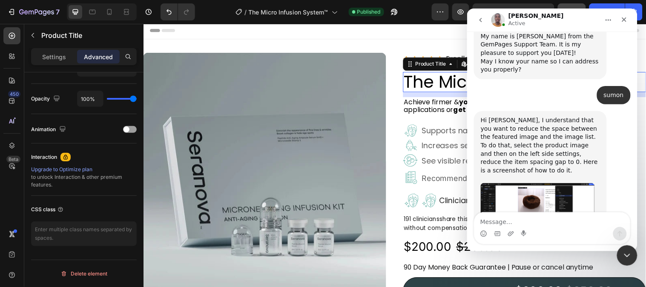
scroll to position [366, 0]
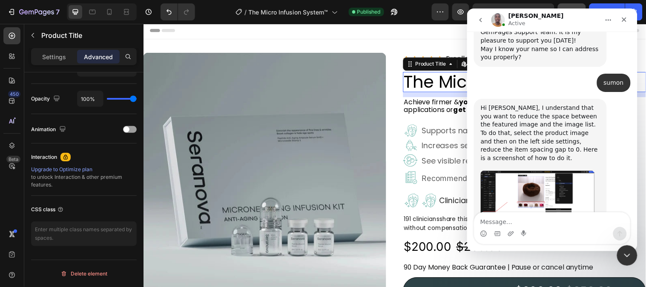
click at [534, 170] on img "Brian says…" at bounding box center [537, 200] width 114 height 60
click at [535, 154] on img "Close" at bounding box center [322, 152] width 489 height 258
click at [534, 170] on img "Brian says…" at bounding box center [537, 200] width 114 height 60
click at [510, 170] on img "Brian says…" at bounding box center [537, 200] width 114 height 60
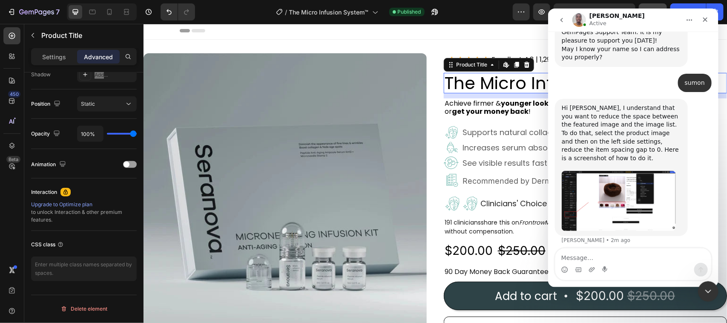
scroll to position [330, 0]
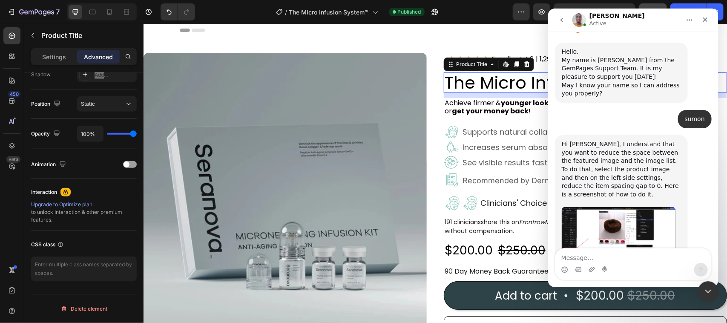
click at [581, 207] on img "Brian says…" at bounding box center [618, 237] width 114 height 60
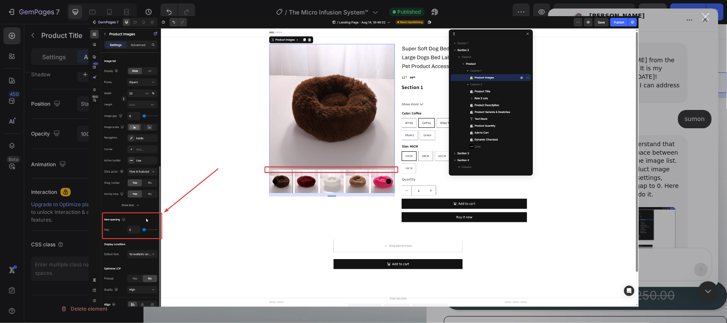
scroll to position [0, 0]
click at [581, 17] on div "Close" at bounding box center [706, 17] width 8 height 8
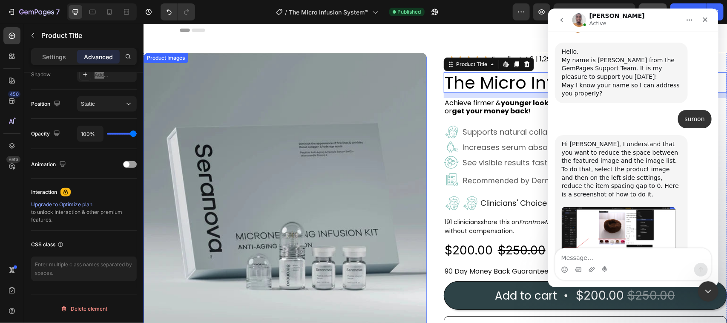
click at [278, 142] on img at bounding box center [284, 193] width 283 height 283
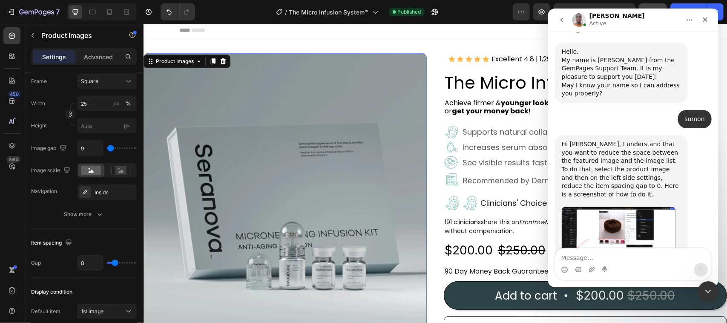
scroll to position [55, 0]
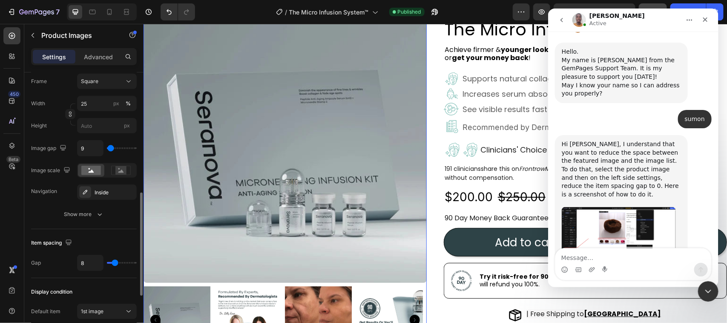
type input "24"
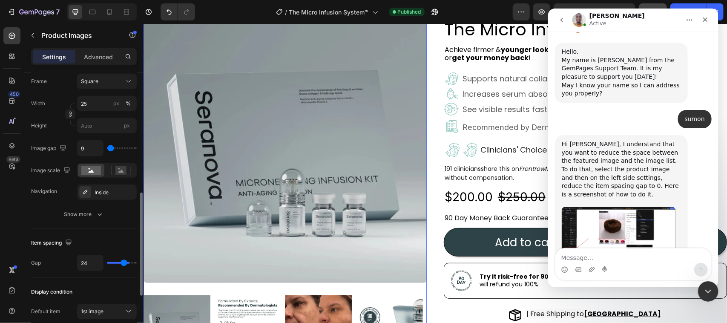
type input "29"
type input "12"
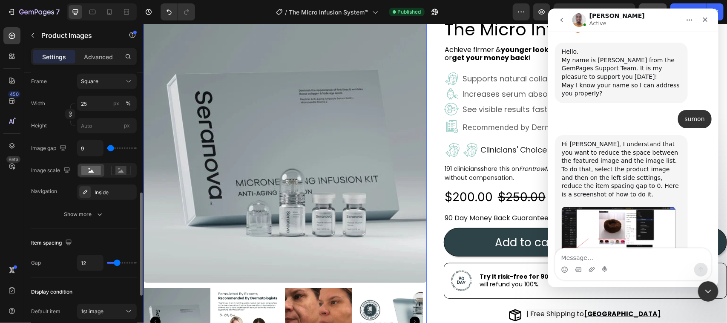
drag, startPoint x: 116, startPoint y: 265, endPoint x: 121, endPoint y: 263, distance: 5.8
type input "19"
click at [121, 258] on input "range" at bounding box center [122, 263] width 30 height 2
type input "19"
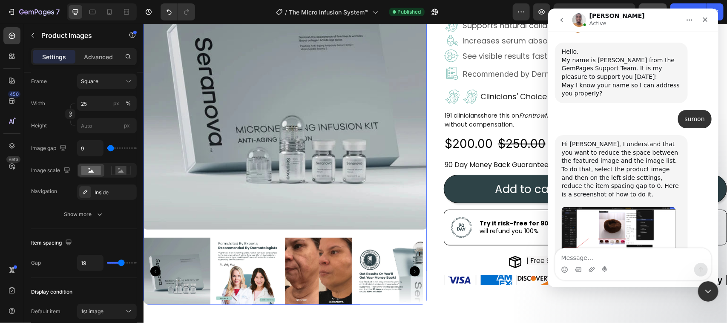
scroll to position [162, 0]
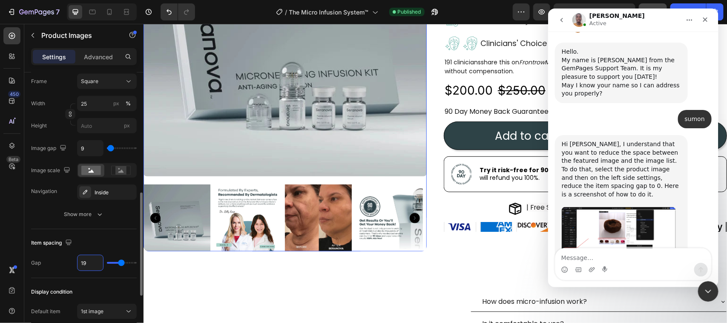
click at [92, 258] on input "19" at bounding box center [90, 262] width 26 height 15
type input "0"
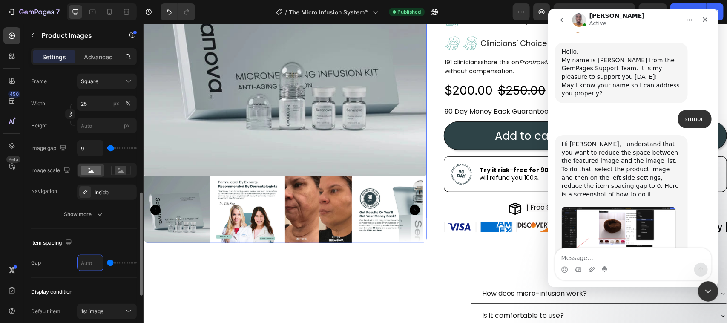
type input "2"
type input "20"
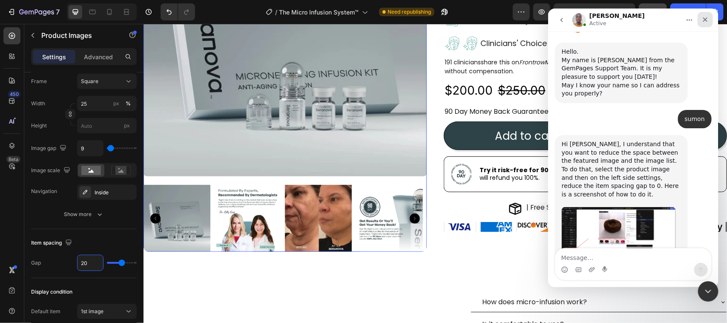
type input "20"
click at [581, 20] on icon "Close" at bounding box center [704, 19] width 7 height 7
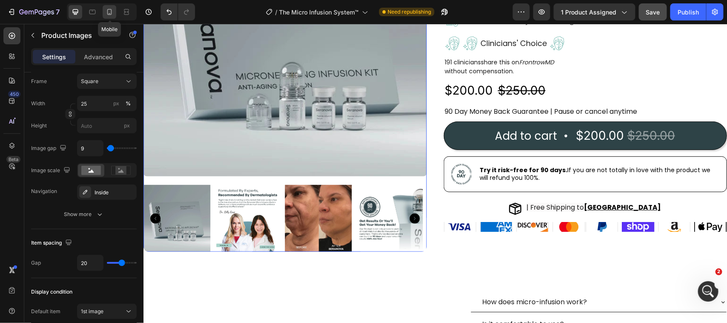
click at [112, 14] on icon at bounding box center [109, 12] width 5 height 6
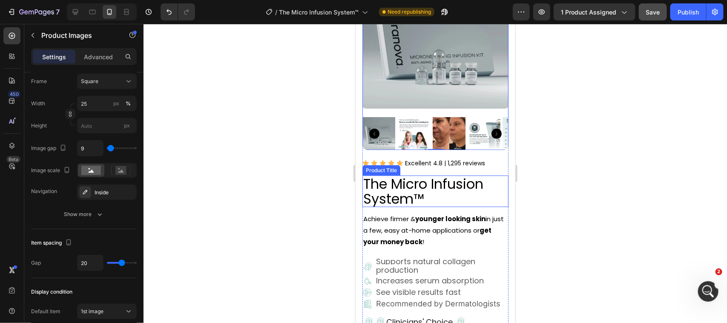
scroll to position [1, 0]
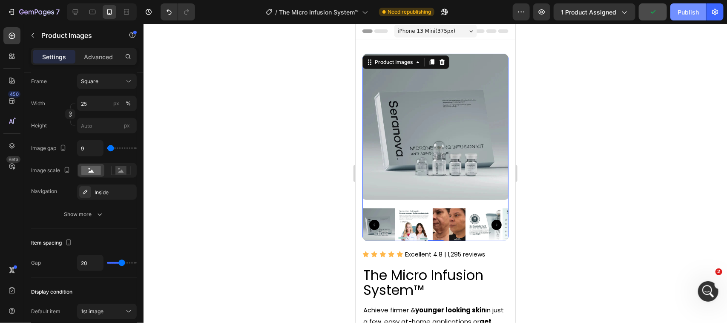
click at [581, 8] on div "Publish" at bounding box center [687, 12] width 21 height 9
click at [78, 12] on icon at bounding box center [76, 12] width 6 height 6
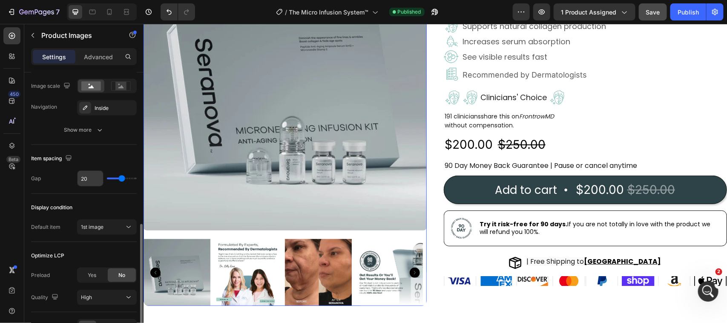
scroll to position [297, 0]
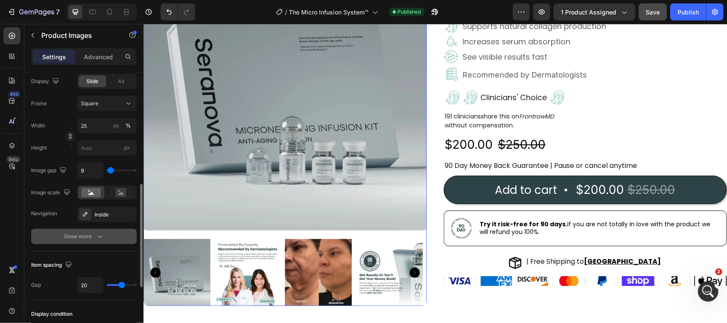
click at [98, 241] on button "Show more" at bounding box center [84, 236] width 106 height 15
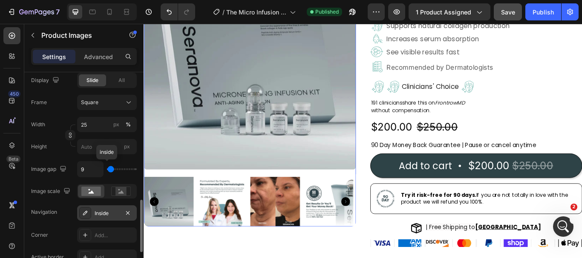
scroll to position [341, 0]
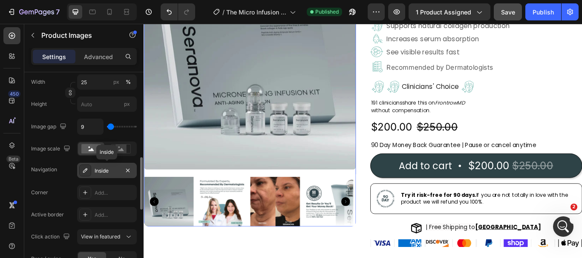
click at [100, 173] on div "Inside" at bounding box center [107, 171] width 25 height 8
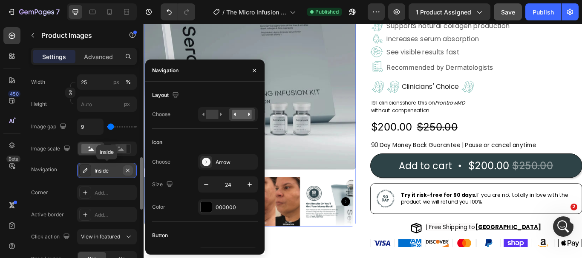
click at [128, 169] on icon "button" at bounding box center [127, 170] width 7 height 7
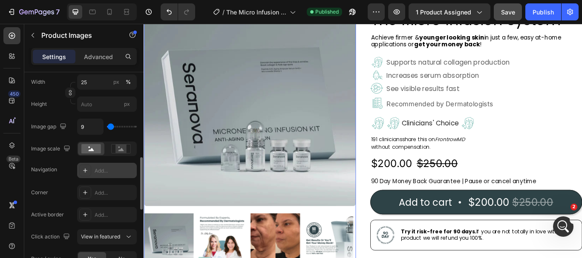
scroll to position [108, 0]
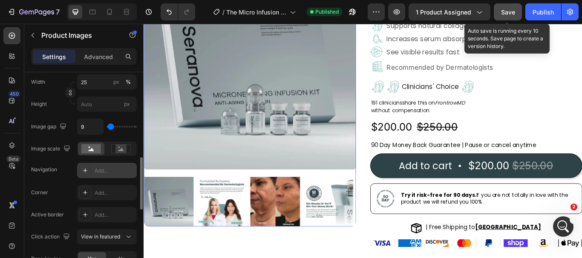
click at [508, 11] on span "Save" at bounding box center [508, 12] width 14 height 7
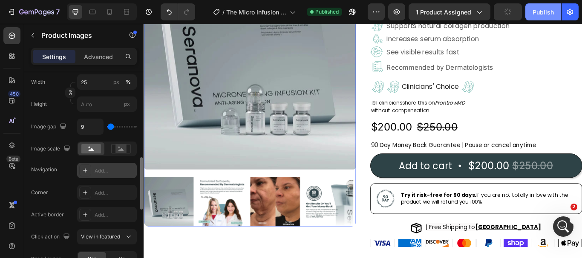
click at [544, 13] on div "Publish" at bounding box center [542, 12] width 21 height 9
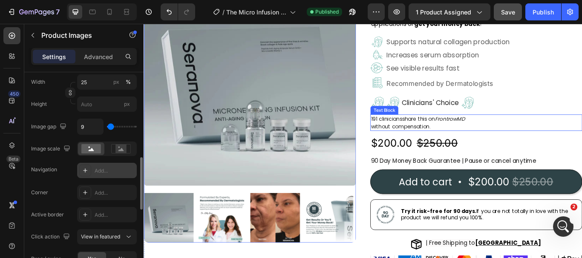
scroll to position [43, 0]
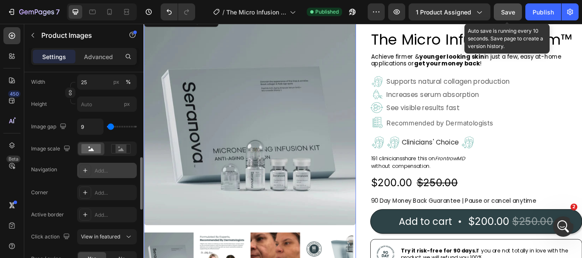
click at [503, 11] on span "Save" at bounding box center [508, 12] width 14 height 7
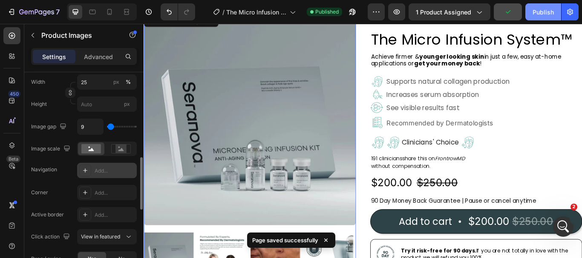
click at [537, 11] on div "Publish" at bounding box center [542, 12] width 21 height 9
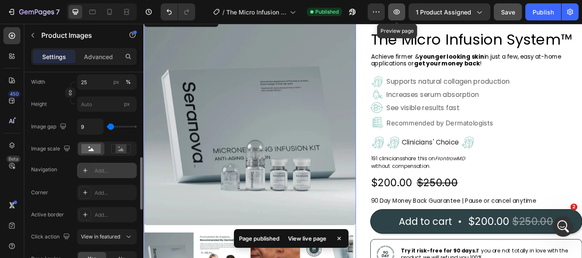
click at [396, 7] on button "button" at bounding box center [396, 11] width 17 height 17
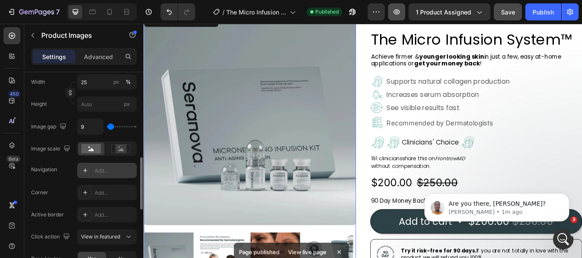
scroll to position [0, 0]
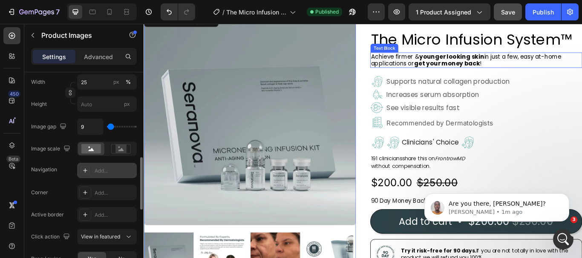
click at [443, 72] on p "Achieve firmer & younger looking skin in just a few, easy at-home applications …" at bounding box center [530, 66] width 245 height 16
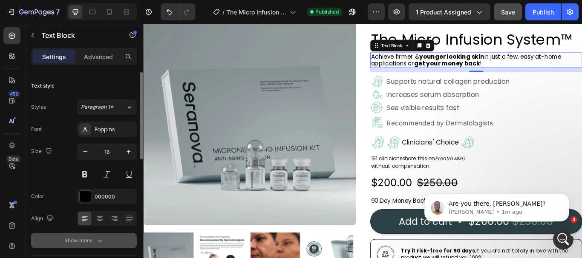
click at [103, 240] on icon "button" at bounding box center [99, 241] width 9 height 9
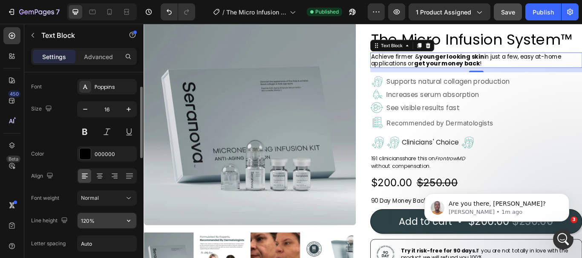
click at [104, 225] on input "120%" at bounding box center [106, 220] width 59 height 15
type input "%"
click at [104, 225] on input "%" at bounding box center [106, 220] width 59 height 15
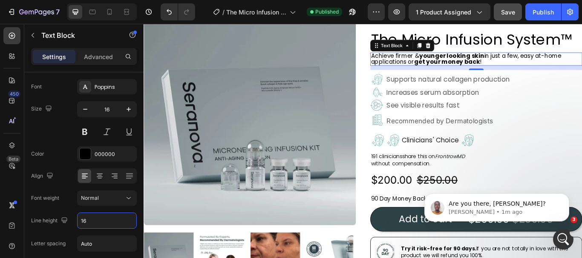
type input "16"
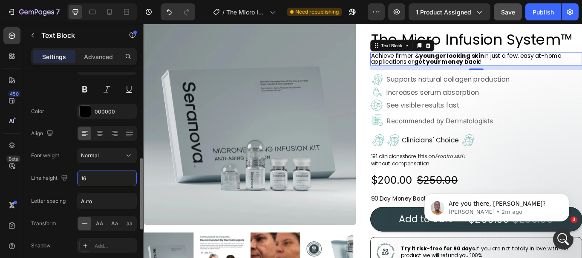
scroll to position [128, 0]
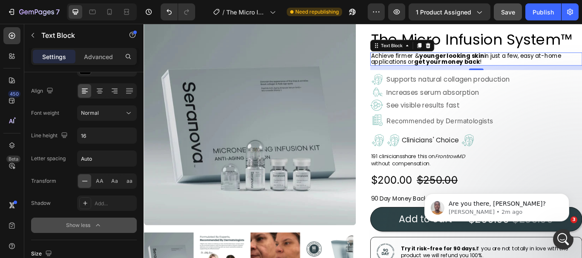
click at [100, 225] on icon "button" at bounding box center [98, 225] width 9 height 9
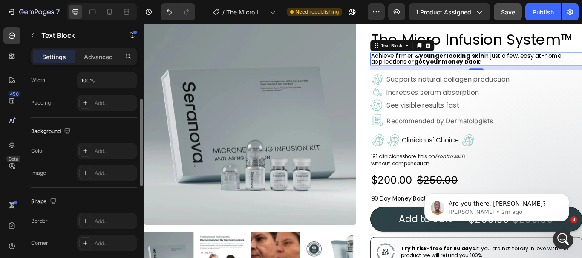
scroll to position [166, 0]
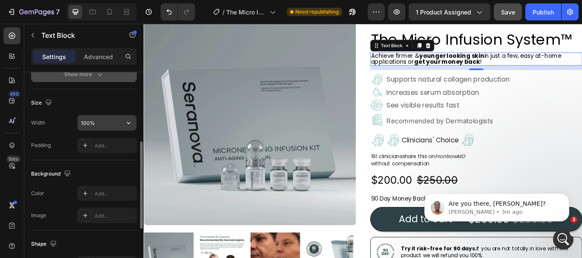
click at [95, 123] on input "100%" at bounding box center [106, 122] width 59 height 15
type input "%"
click at [95, 126] on input "%" at bounding box center [106, 122] width 59 height 15
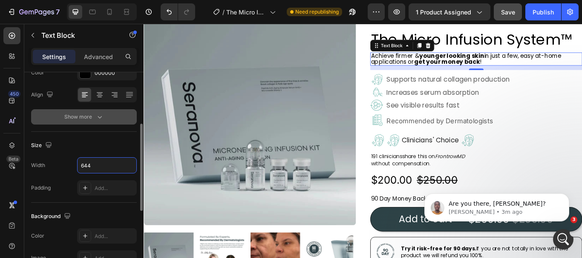
scroll to position [39, 0]
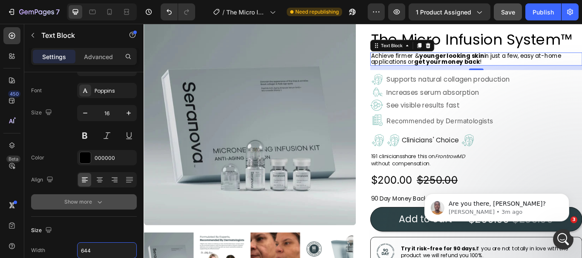
type input "644"
click at [102, 206] on icon "button" at bounding box center [99, 202] width 9 height 9
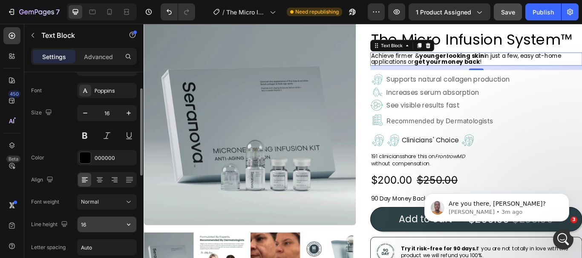
click at [96, 227] on input "16" at bounding box center [106, 224] width 59 height 15
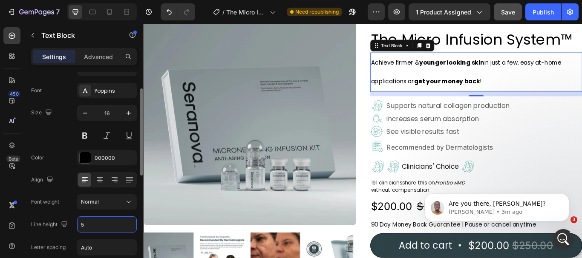
type input "52"
type input "100%"
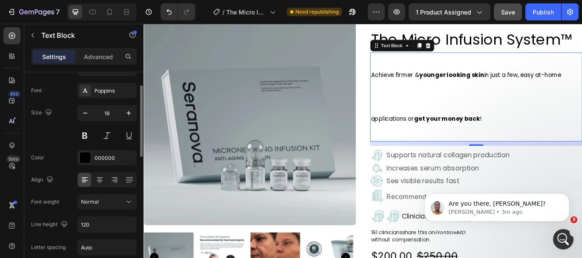
type input "120%"
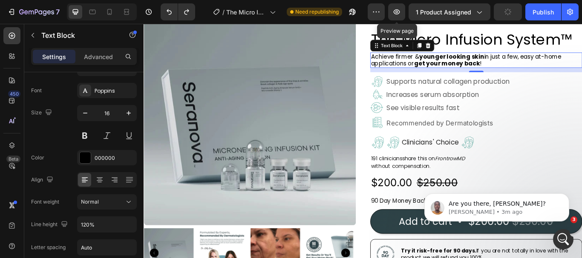
scroll to position [414, 0]
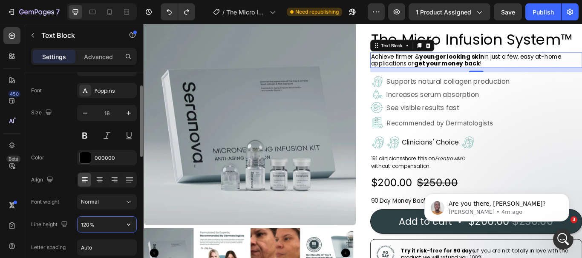
click at [110, 228] on input "120%" at bounding box center [106, 224] width 59 height 15
type input "%"
click at [113, 225] on input "%" at bounding box center [106, 224] width 59 height 15
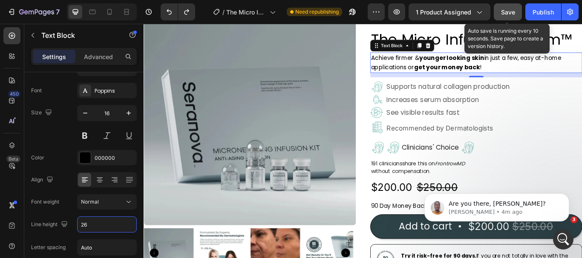
type input "26"
click at [507, 10] on span "Save" at bounding box center [508, 12] width 14 height 7
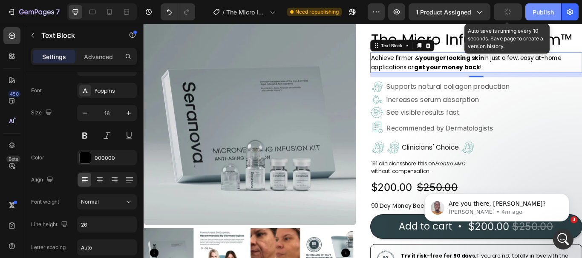
click at [539, 9] on div "Publish" at bounding box center [542, 12] width 21 height 9
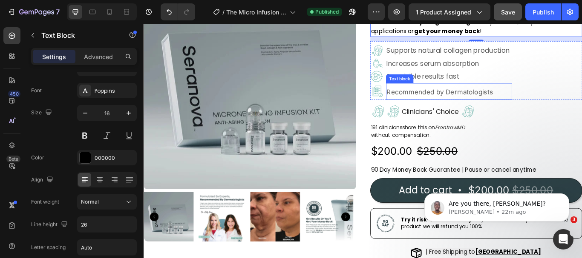
scroll to position [43, 0]
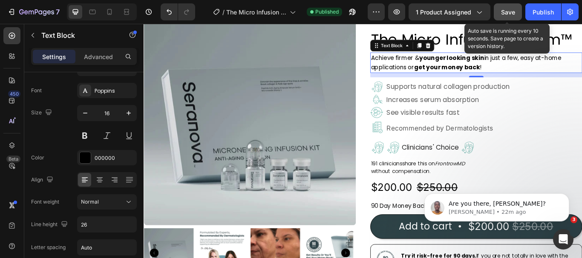
click at [509, 15] on span "Save" at bounding box center [508, 12] width 14 height 7
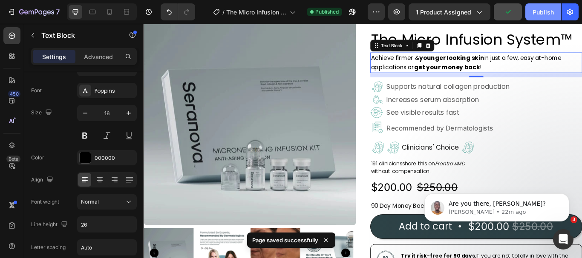
click at [543, 9] on div "Publish" at bounding box center [542, 12] width 21 height 9
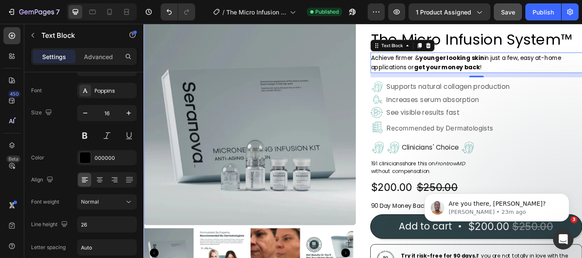
scroll to position [0, 0]
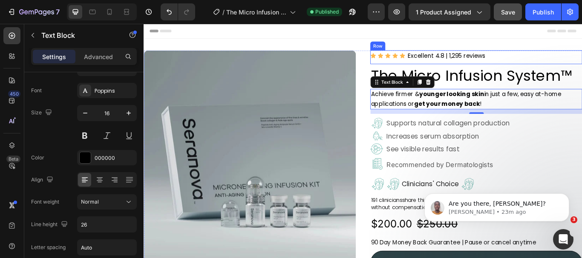
click at [568, 70] on div "Icon Icon Icon Icon Icon Icon List Excellent 4.8 | 1,295 reviews Text Block Row" at bounding box center [530, 63] width 247 height 16
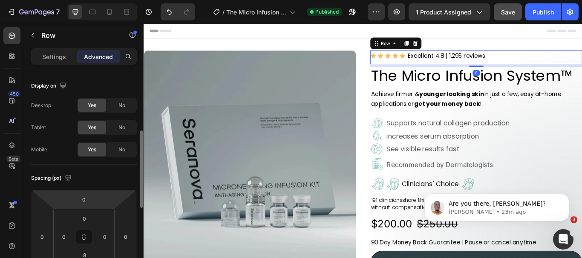
scroll to position [43, 0]
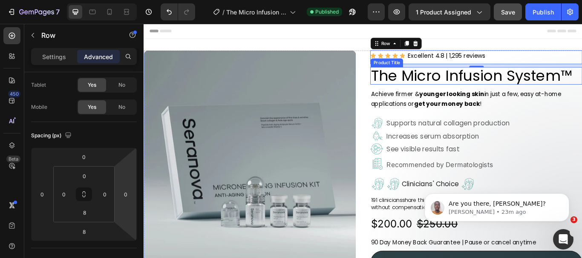
click at [537, 88] on h2 "The Micro Infusion System™" at bounding box center [530, 85] width 247 height 20
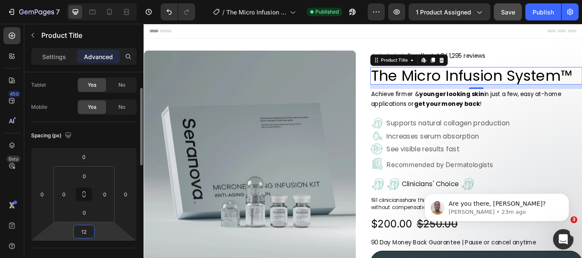
click at [89, 230] on input "12" at bounding box center [83, 232] width 17 height 13
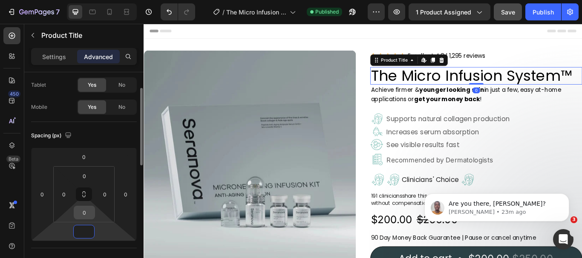
type input "0"
click at [87, 217] on input "0" at bounding box center [84, 213] width 17 height 13
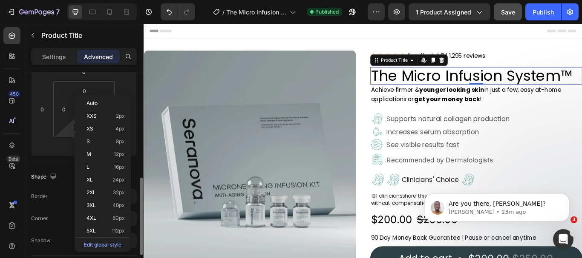
scroll to position [170, 0]
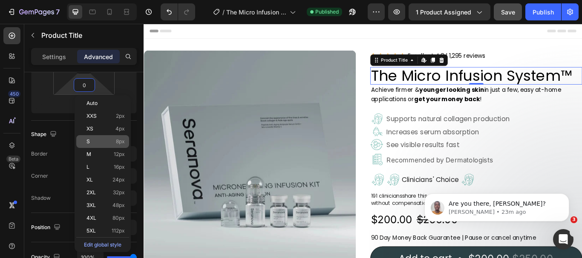
click at [117, 143] on span "8px" at bounding box center [120, 142] width 9 height 6
type input "8"
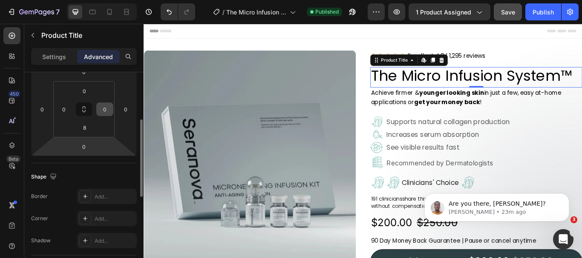
scroll to position [85, 0]
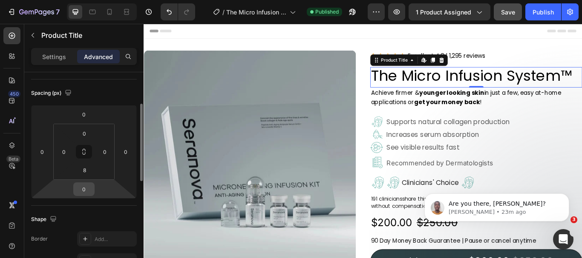
click at [94, 191] on div "0" at bounding box center [83, 190] width 21 height 14
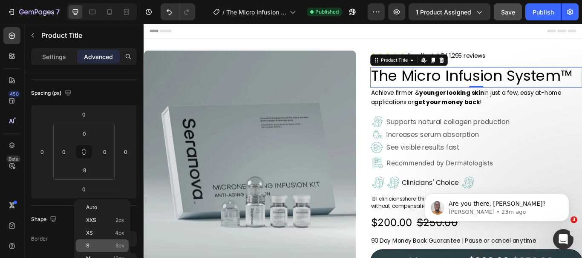
click at [111, 244] on p "S 8px" at bounding box center [105, 246] width 38 height 6
type input "8"
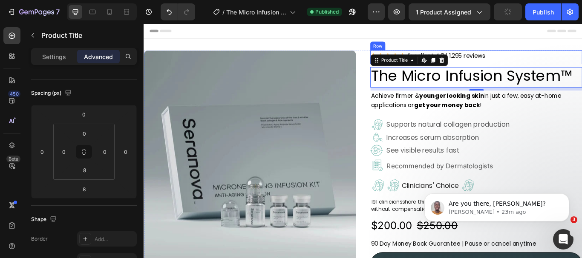
click at [558, 65] on div "Icon Icon Icon Icon Icon Icon List Excellent 4.8 | 1,295 reviews Text Block Row" at bounding box center [530, 63] width 247 height 16
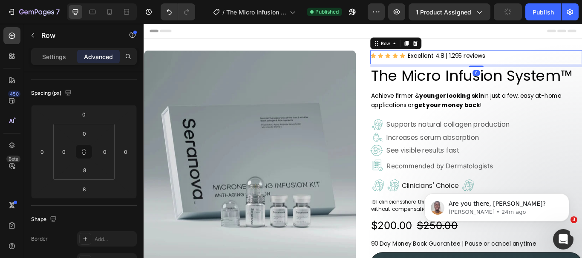
scroll to position [0, 0]
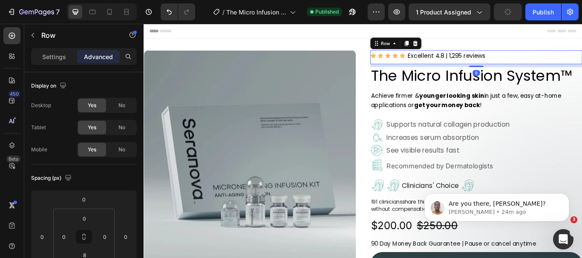
click at [92, 58] on p "Advanced" at bounding box center [98, 56] width 29 height 9
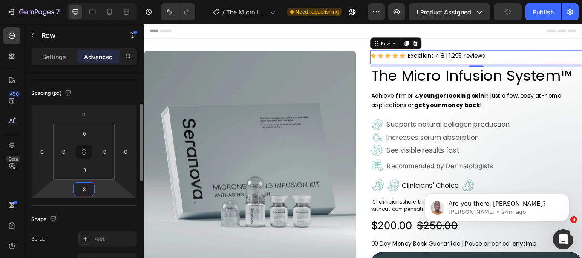
click at [86, 188] on input "8" at bounding box center [83, 189] width 17 height 13
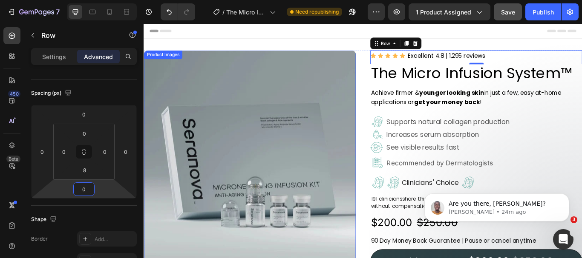
type input "08"
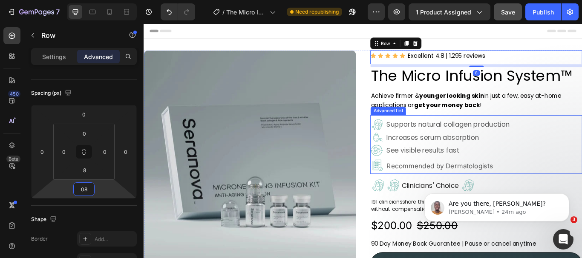
click at [581, 150] on div "Image Supports natural collagen production Text Block Image Increases serum abs…" at bounding box center [530, 166] width 247 height 65
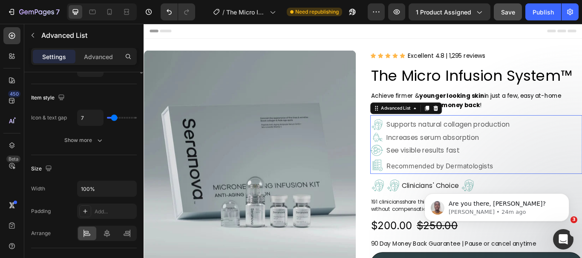
scroll to position [0, 0]
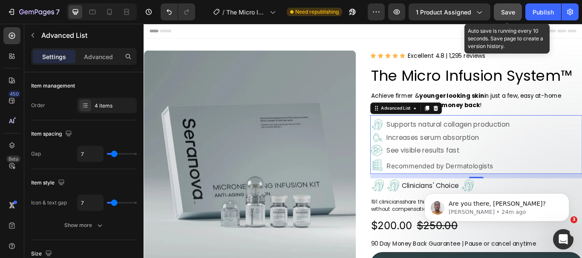
click at [508, 14] on span "Save" at bounding box center [508, 12] width 14 height 7
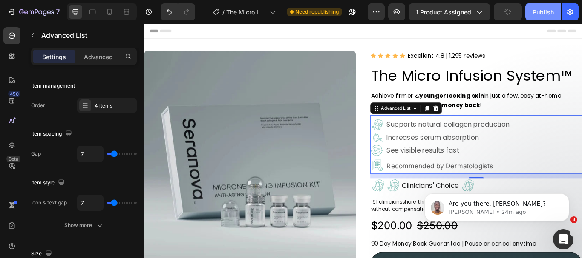
click at [535, 13] on div "Publish" at bounding box center [542, 12] width 21 height 9
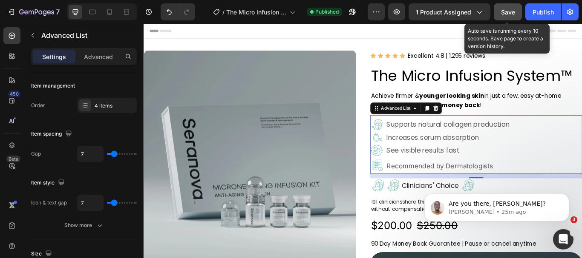
click at [507, 10] on span "Save" at bounding box center [508, 12] width 14 height 7
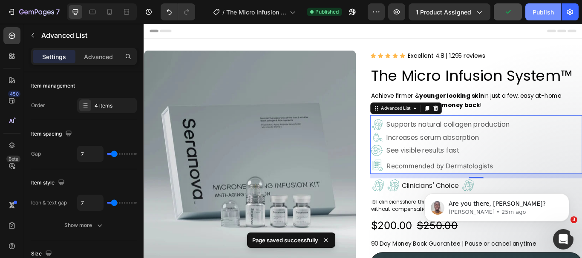
click at [545, 9] on div "Publish" at bounding box center [542, 12] width 21 height 9
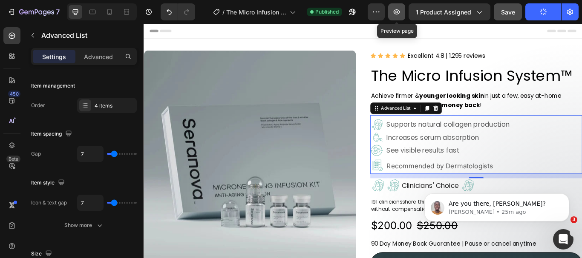
click at [399, 13] on icon "button" at bounding box center [396, 12] width 9 height 9
click at [112, 12] on icon at bounding box center [109, 12] width 5 height 6
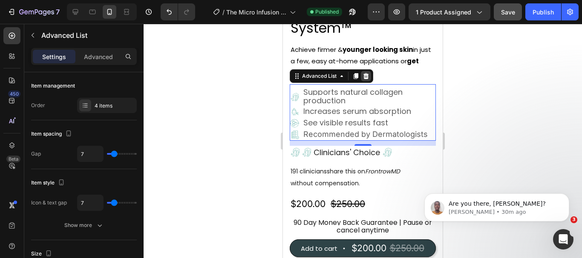
scroll to position [199, 0]
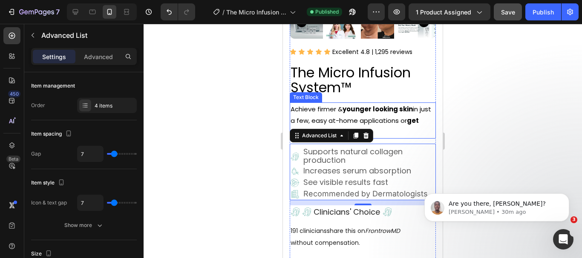
click at [395, 114] on p "Achieve firmer & younger looking skin in just a few, easy at-home applications …" at bounding box center [362, 120] width 144 height 34
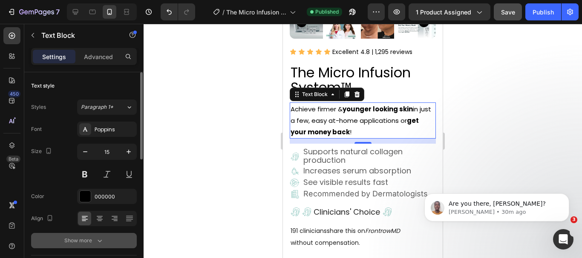
click at [98, 241] on icon "button" at bounding box center [99, 241] width 9 height 9
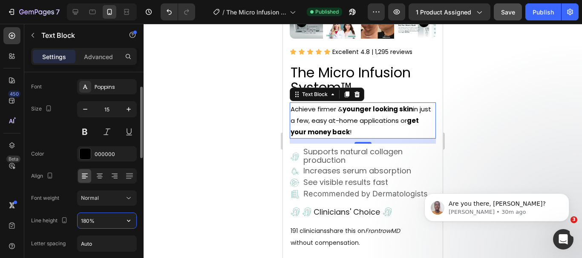
click at [99, 224] on input "180%" at bounding box center [106, 220] width 59 height 15
click at [101, 222] on input "180%" at bounding box center [106, 220] width 59 height 15
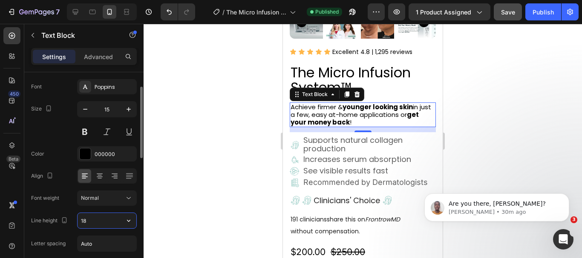
type input "1"
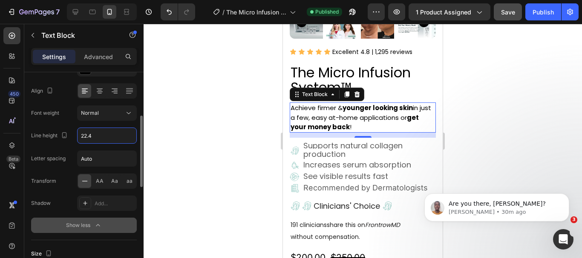
scroll to position [170, 0]
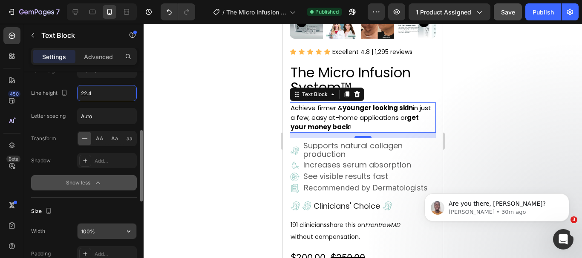
type input "22.4"
click at [98, 236] on input "100%" at bounding box center [106, 231] width 59 height 15
type input "%"
click at [98, 232] on input "%" at bounding box center [106, 231] width 59 height 15
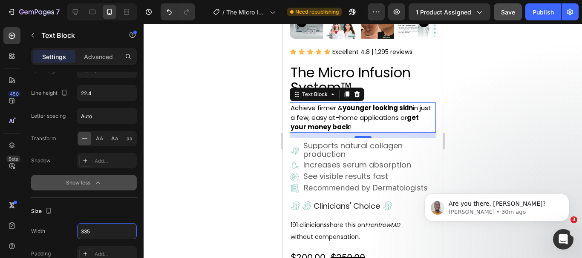
type input "335"
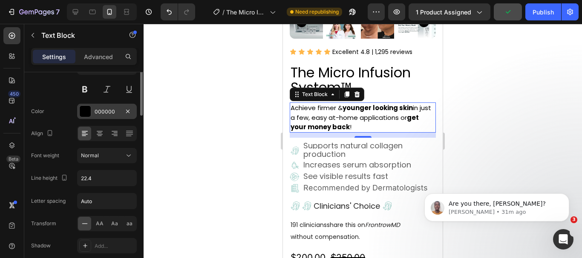
scroll to position [0, 0]
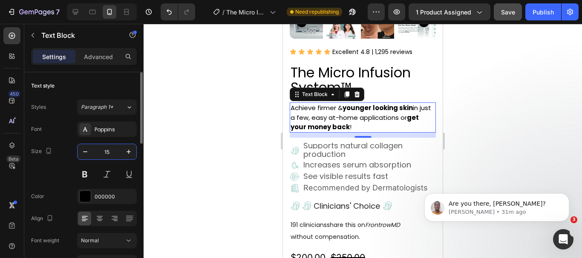
click at [115, 152] on input "15" at bounding box center [107, 151] width 28 height 15
type input "14"
click at [488, 112] on div at bounding box center [362, 141] width 438 height 235
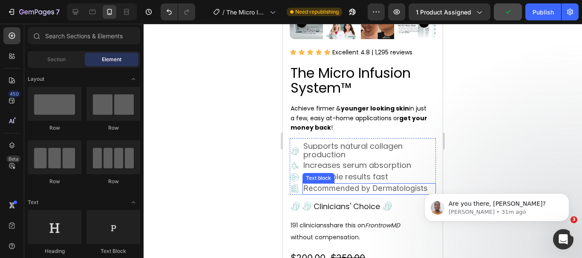
scroll to position [199, 0]
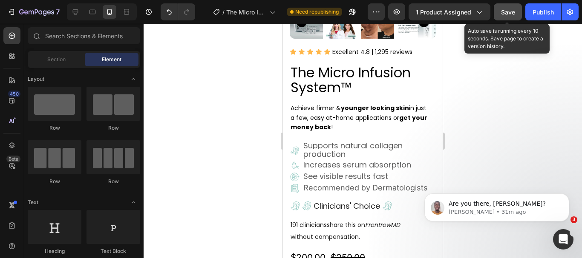
click at [512, 14] on span "Save" at bounding box center [508, 12] width 14 height 7
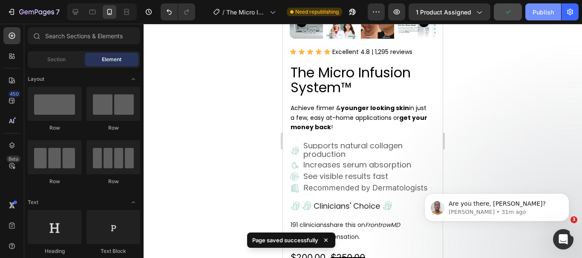
click at [543, 14] on div "Publish" at bounding box center [542, 12] width 21 height 9
click at [78, 11] on icon at bounding box center [75, 12] width 9 height 9
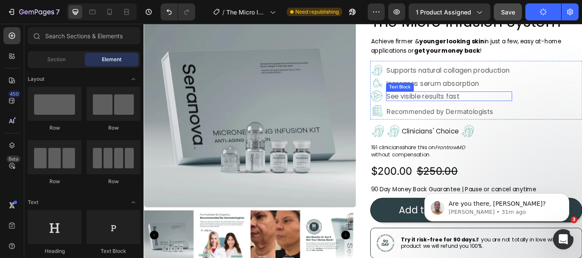
scroll to position [21, 0]
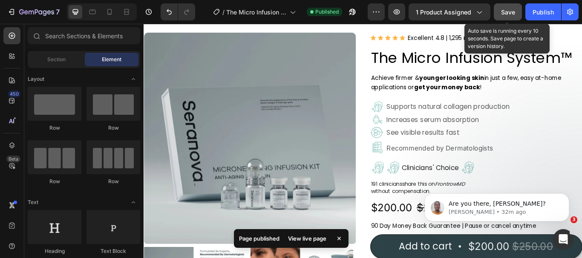
click at [506, 13] on span "Save" at bounding box center [508, 12] width 14 height 7
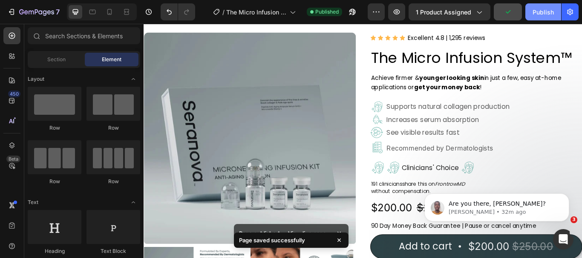
click at [540, 11] on div "Publish" at bounding box center [542, 12] width 21 height 9
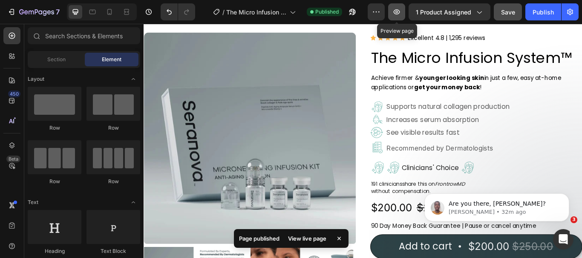
click at [396, 11] on icon "button" at bounding box center [396, 12] width 9 height 9
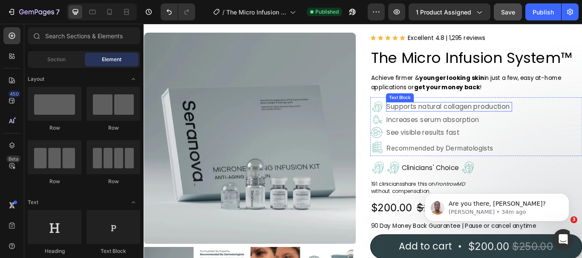
click at [461, 121] on span "Supports natural collagen production" at bounding box center [498, 120] width 143 height 11
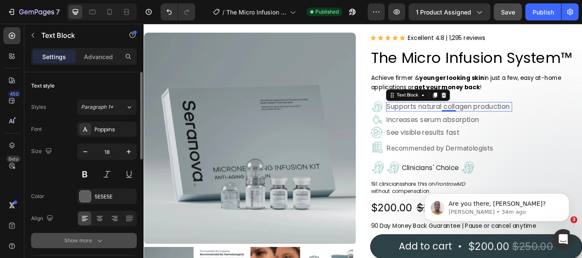
click at [103, 238] on icon "button" at bounding box center [99, 241] width 9 height 9
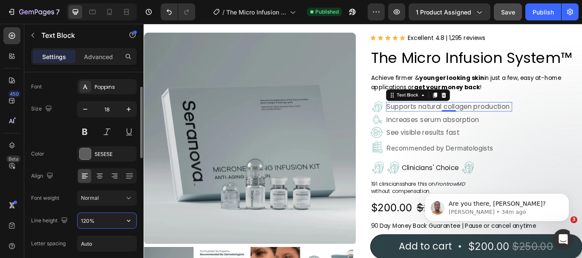
click at [97, 220] on input "120%" at bounding box center [106, 220] width 59 height 15
type input "%"
click at [97, 220] on input "%" at bounding box center [106, 220] width 59 height 15
type input "29"
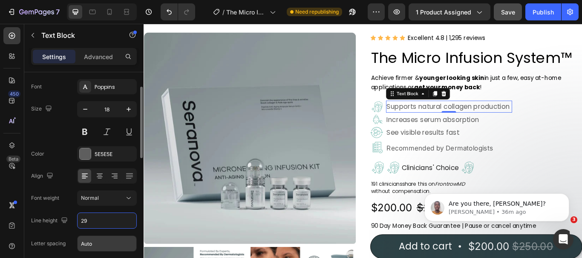
scroll to position [128, 0]
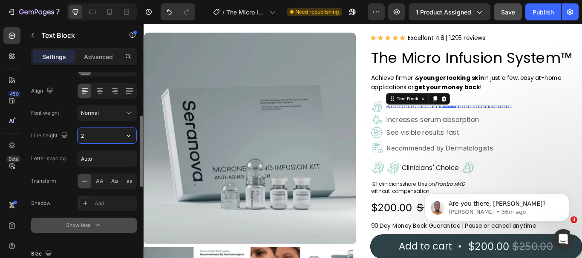
type input "22"
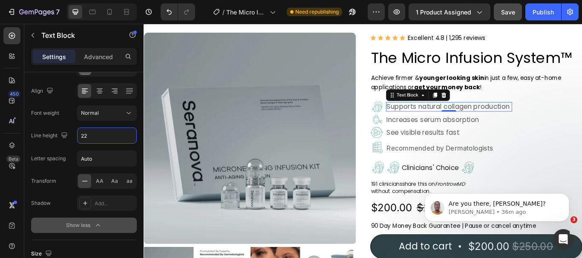
click at [101, 229] on icon "button" at bounding box center [98, 225] width 9 height 9
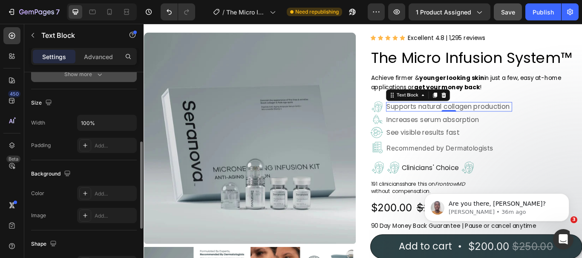
scroll to position [124, 0]
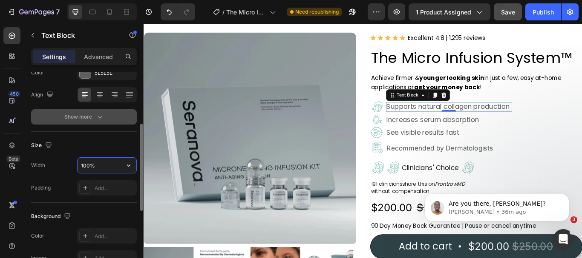
click at [97, 166] on input "100%" at bounding box center [106, 165] width 59 height 15
type input "%"
click at [97, 166] on input "%" at bounding box center [106, 165] width 59 height 15
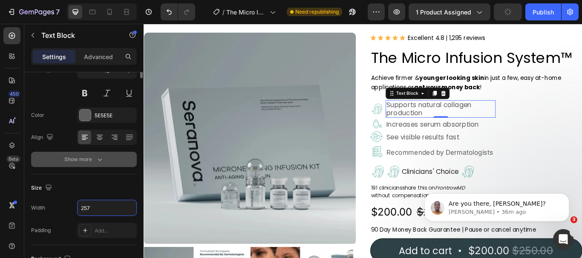
scroll to position [0, 0]
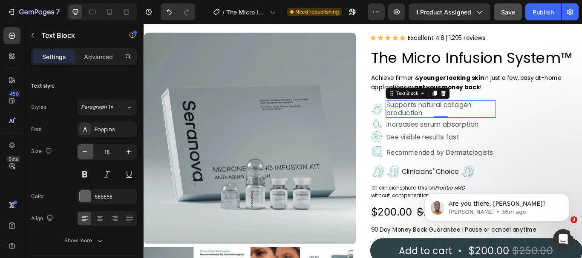
type input "257"
click at [83, 151] on icon "button" at bounding box center [85, 152] width 9 height 9
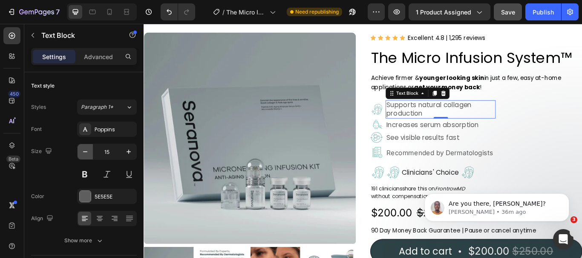
type input "14"
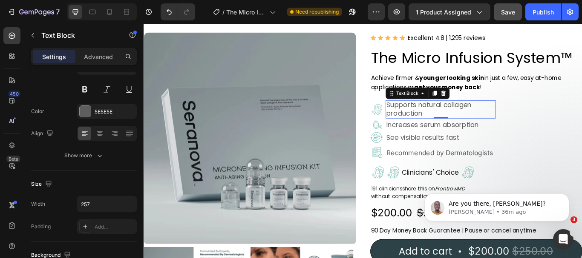
scroll to position [43, 0]
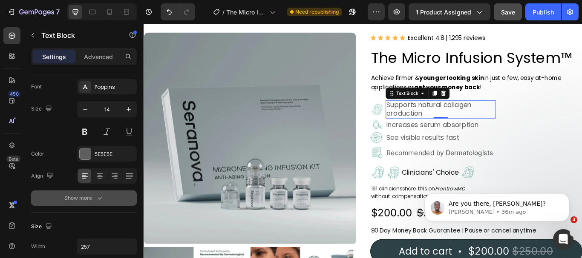
click at [104, 199] on button "Show more" at bounding box center [84, 198] width 106 height 15
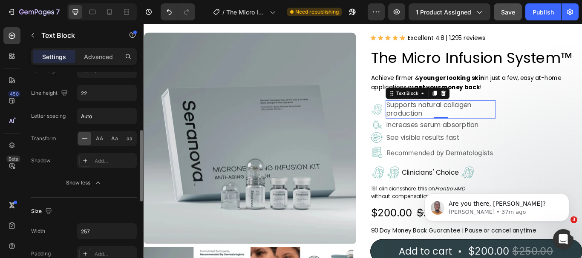
scroll to position [213, 0]
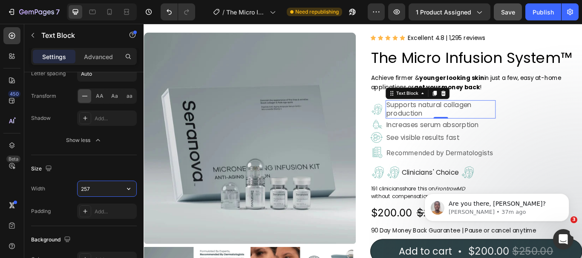
click at [102, 189] on input "257" at bounding box center [106, 188] width 59 height 15
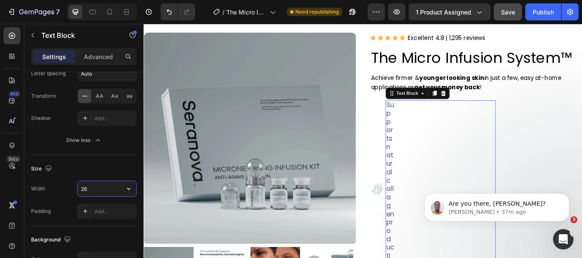
type input "2"
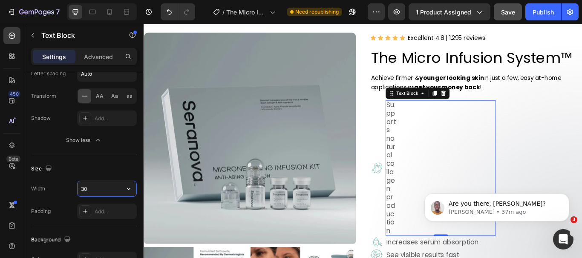
type input "3"
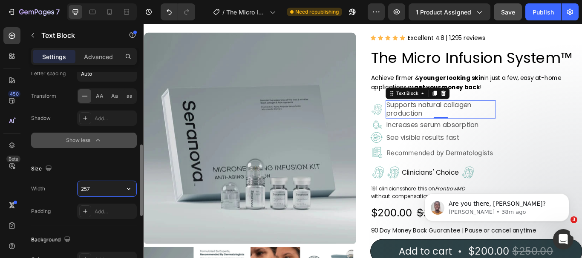
scroll to position [170, 0]
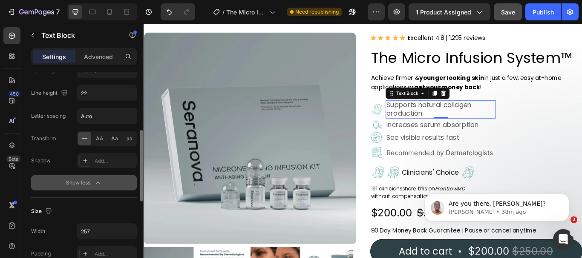
click at [101, 183] on icon "button" at bounding box center [98, 183] width 9 height 9
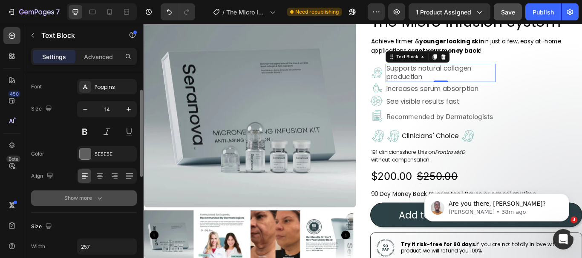
scroll to position [85, 0]
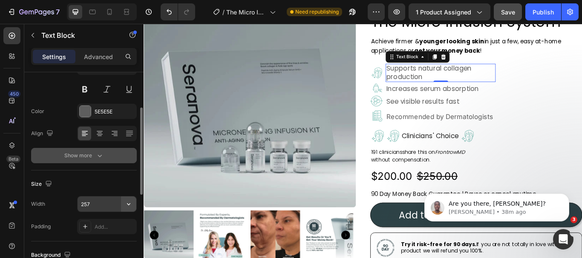
click at [130, 204] on icon "button" at bounding box center [128, 204] width 9 height 9
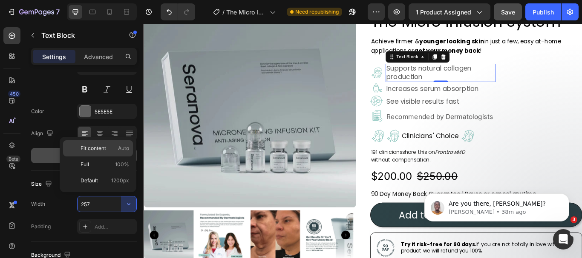
click at [117, 150] on p "Fit content Auto" at bounding box center [104, 149] width 49 height 8
type input "Auto"
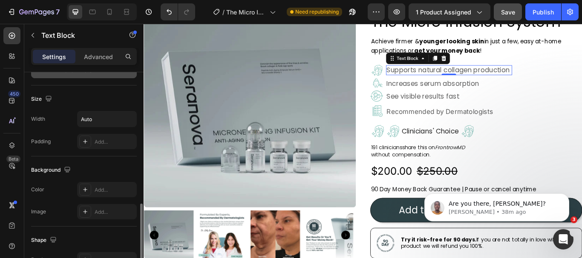
scroll to position [213, 0]
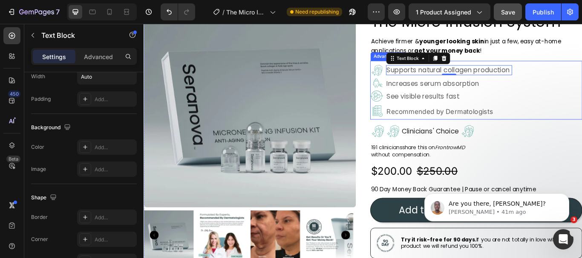
click at [581, 126] on div "Image Supports natural collagen production Text Block 0 Image Increases serum a…" at bounding box center [530, 103] width 247 height 65
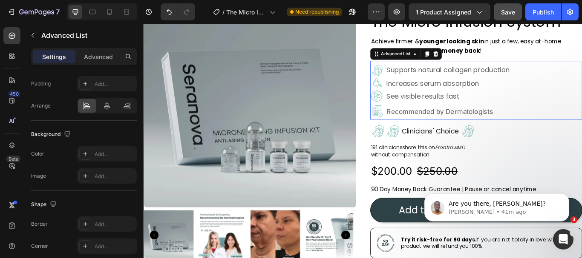
scroll to position [0, 0]
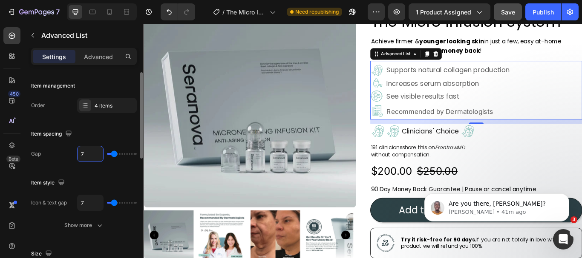
click at [87, 155] on input "7" at bounding box center [90, 153] width 26 height 15
type input "0"
type input "8"
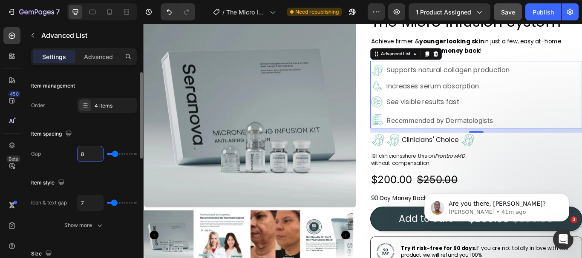
type input "7"
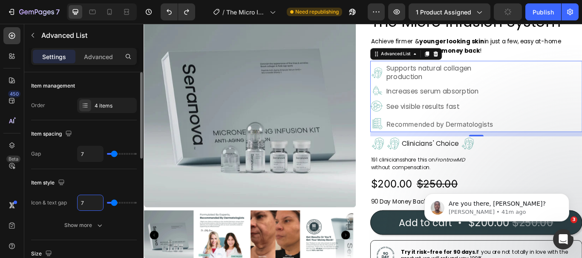
click at [89, 202] on input "7" at bounding box center [90, 202] width 26 height 15
type input "4"
type input "0"
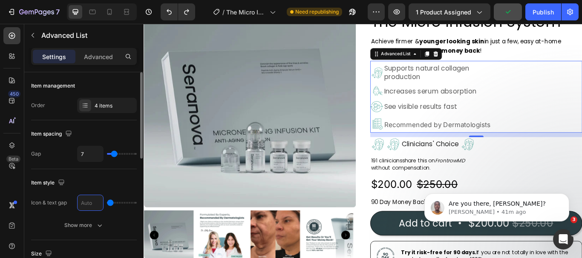
type input "8"
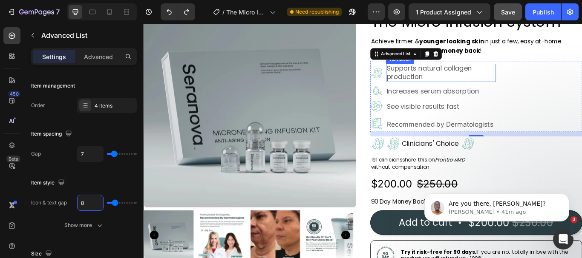
click at [471, 88] on p "Supports natural collagen production" at bounding box center [481, 82] width 108 height 20
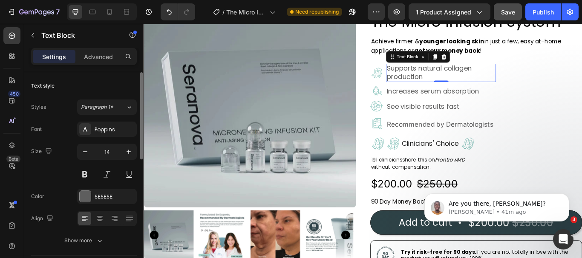
scroll to position [43, 0]
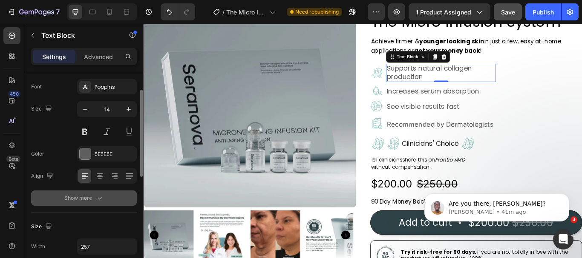
click at [97, 201] on icon "button" at bounding box center [99, 198] width 9 height 9
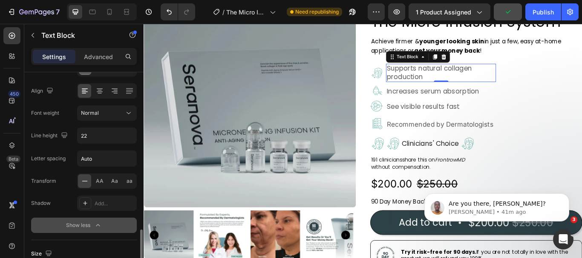
scroll to position [213, 0]
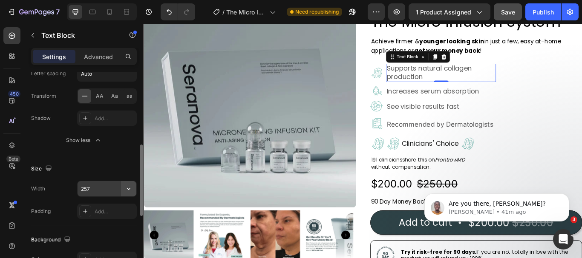
click at [129, 190] on icon "button" at bounding box center [128, 189] width 3 height 2
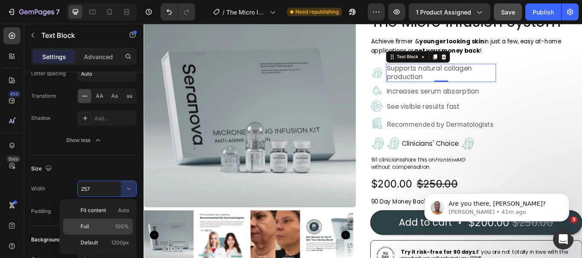
click at [107, 227] on p "Full 100%" at bounding box center [104, 227] width 49 height 8
type input "100%"
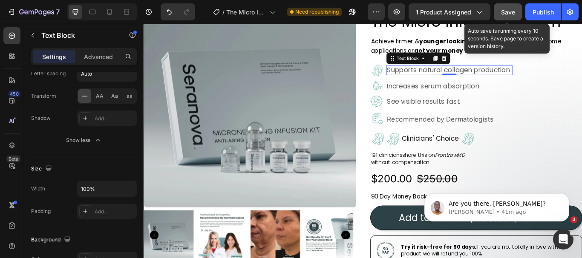
click at [511, 10] on span "Save" at bounding box center [508, 12] width 14 height 7
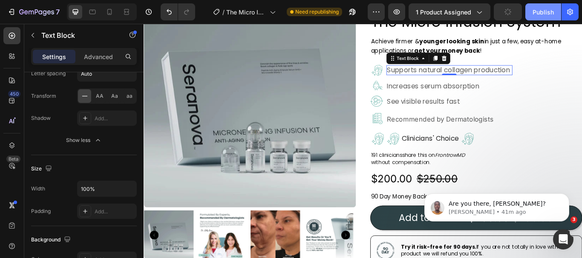
click at [538, 11] on div "Publish" at bounding box center [542, 12] width 21 height 9
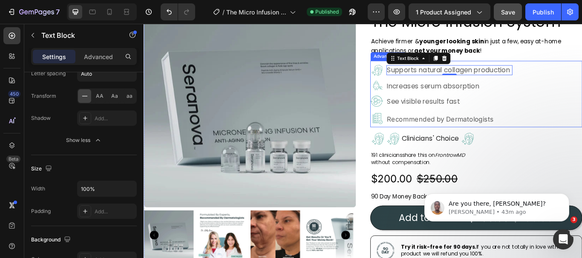
click at [426, 90] on li "Image Increases serum absorption Text Block" at bounding box center [490, 96] width 166 height 15
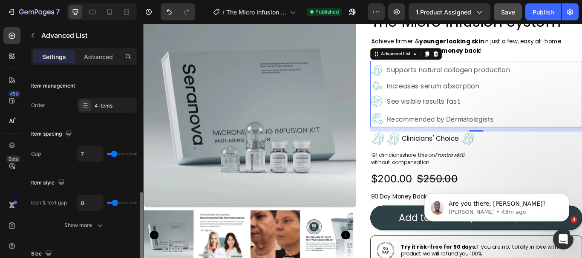
scroll to position [85, 0]
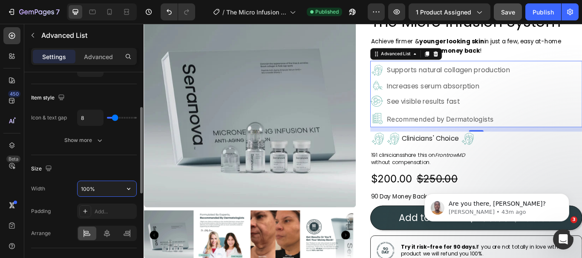
click at [105, 187] on input "100%" at bounding box center [106, 188] width 59 height 15
type input "%"
click at [105, 187] on input "%" at bounding box center [106, 188] width 59 height 15
type input "644"
click at [93, 144] on div "Show more" at bounding box center [84, 140] width 40 height 9
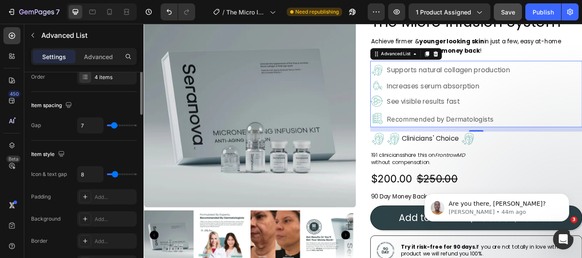
scroll to position [0, 0]
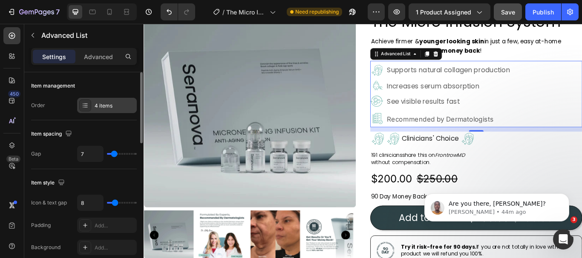
click at [83, 111] on div at bounding box center [85, 106] width 12 height 12
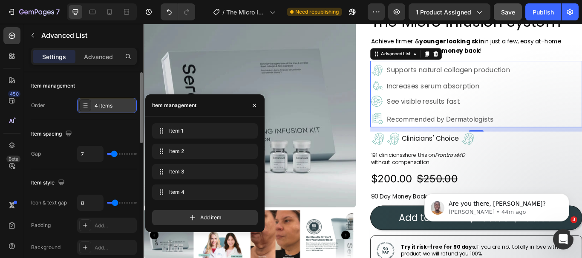
click at [83, 111] on div at bounding box center [85, 106] width 12 height 12
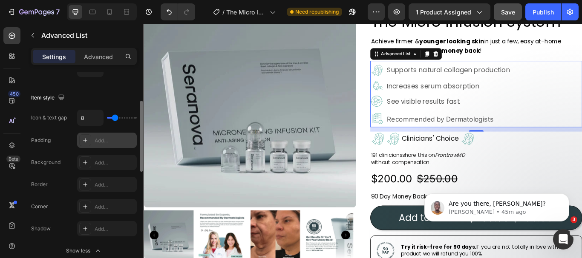
scroll to position [43, 0]
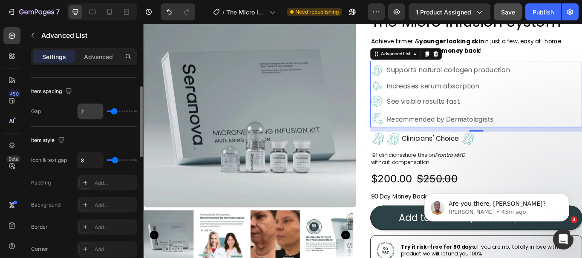
click at [87, 109] on input "7" at bounding box center [90, 111] width 26 height 15
type input "4"
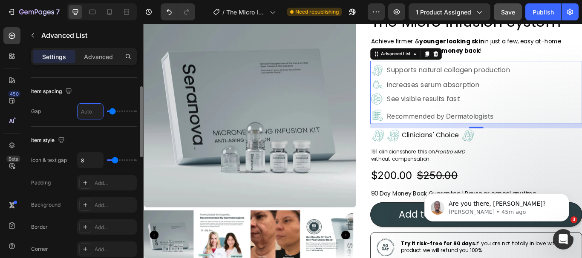
type input "0"
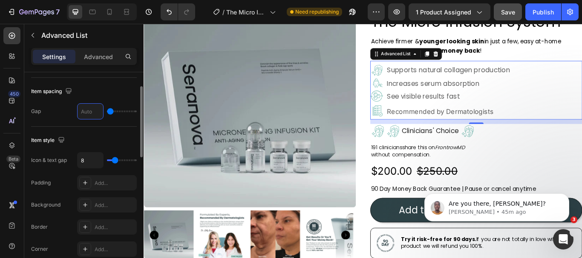
type input "8"
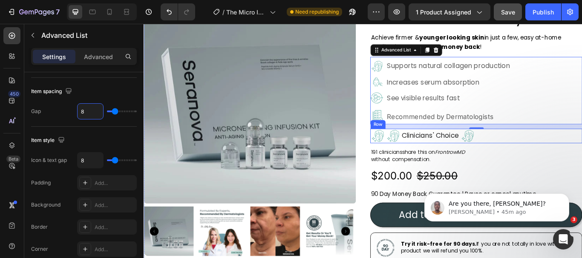
scroll to position [63, 0]
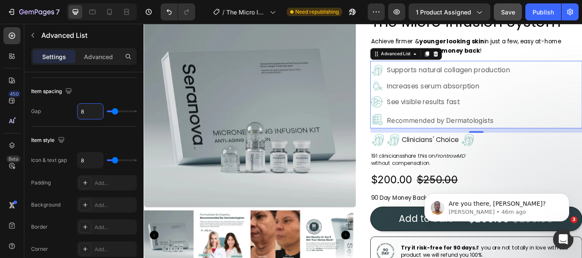
type input "8"
click at [113, 11] on icon at bounding box center [109, 12] width 9 height 9
type input "100%"
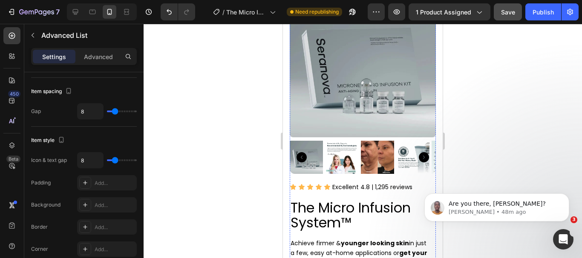
scroll to position [277, 0]
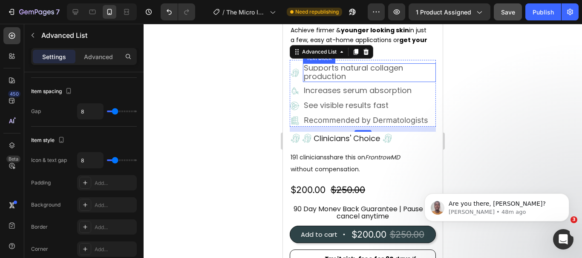
click at [362, 71] on p "Supports natural collagen production" at bounding box center [369, 72] width 131 height 17
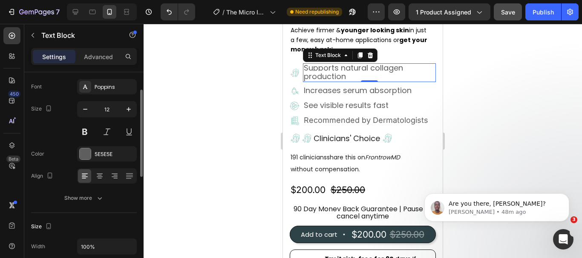
scroll to position [85, 0]
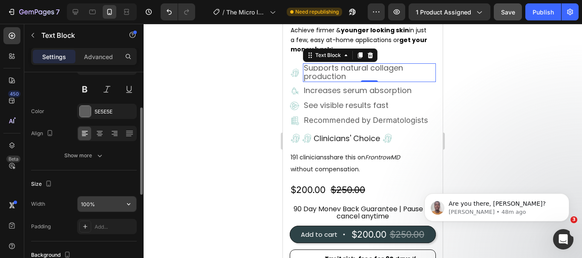
click at [100, 204] on input "100%" at bounding box center [106, 204] width 59 height 15
click at [100, 205] on input "100%" at bounding box center [106, 204] width 59 height 15
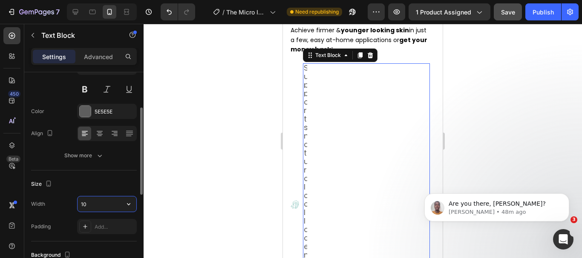
type input "1"
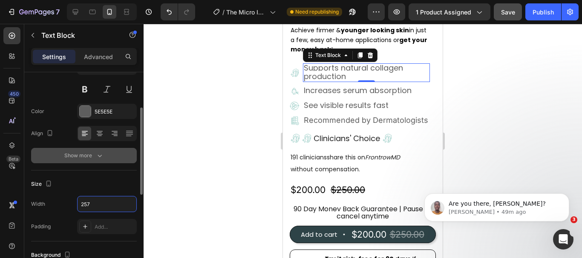
type input "257"
click at [103, 154] on icon "button" at bounding box center [99, 156] width 9 height 9
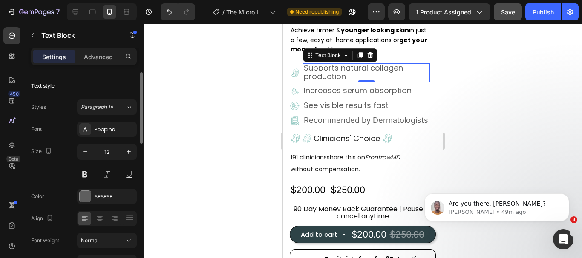
scroll to position [43, 0]
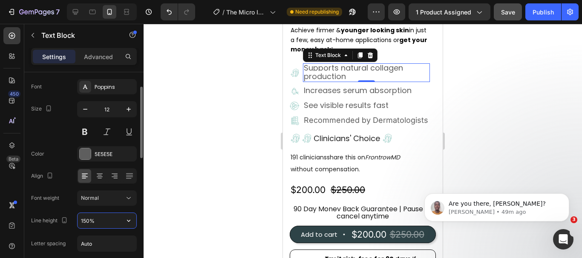
click at [97, 225] on input "150%" at bounding box center [106, 220] width 59 height 15
click at [97, 224] on input "150%" at bounding box center [106, 220] width 59 height 15
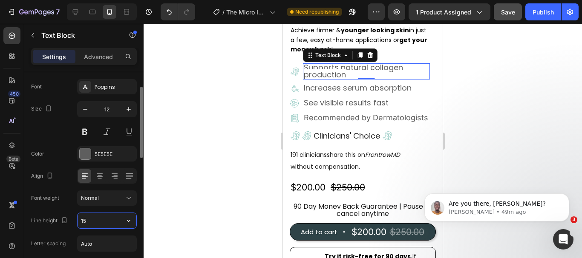
type input "1"
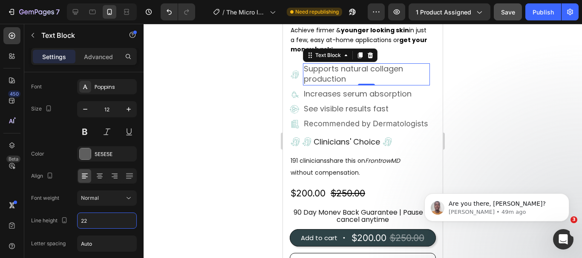
type input "22"
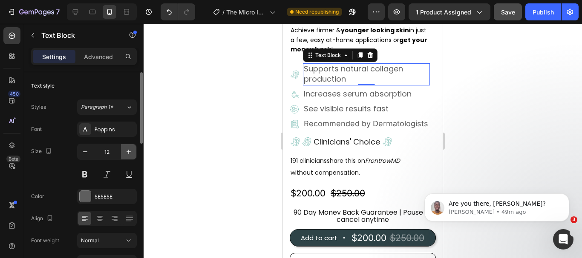
click at [129, 154] on icon "button" at bounding box center [128, 152] width 9 height 9
click at [341, 71] on span "Supports natural collagen production" at bounding box center [353, 73] width 99 height 21
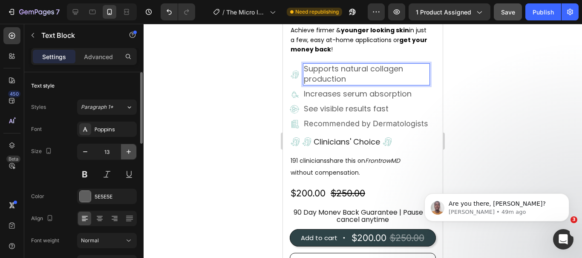
click at [126, 150] on icon "button" at bounding box center [128, 152] width 9 height 9
type input "14"
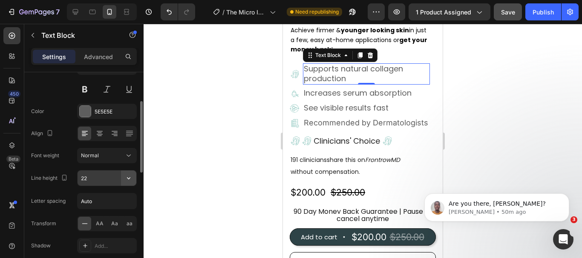
scroll to position [128, 0]
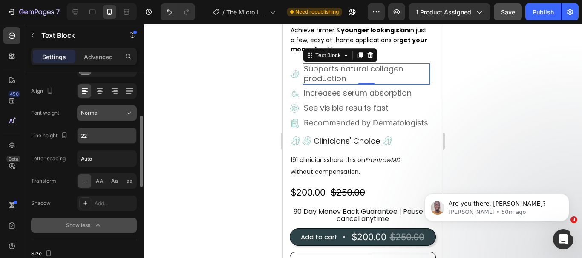
click at [128, 114] on icon at bounding box center [128, 113] width 9 height 9
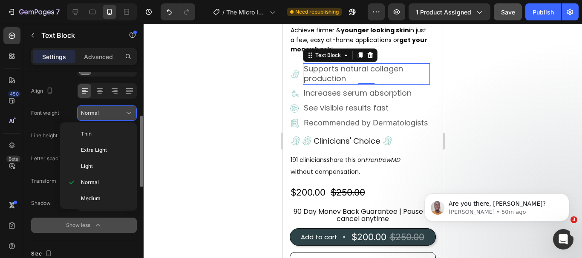
click at [128, 114] on icon at bounding box center [128, 113] width 9 height 9
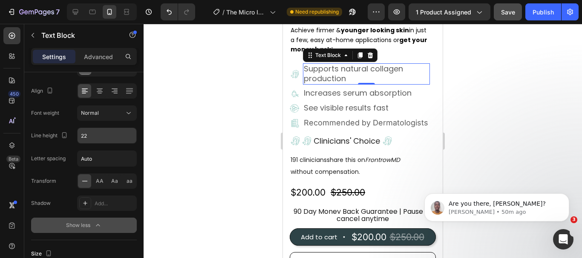
click at [99, 227] on icon "button" at bounding box center [98, 225] width 9 height 9
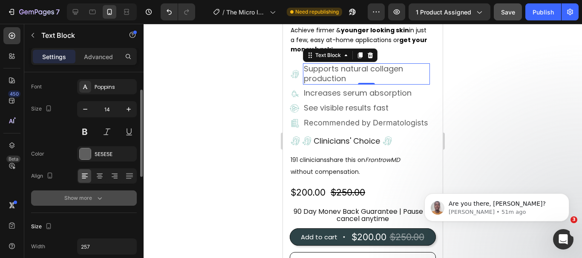
scroll to position [85, 0]
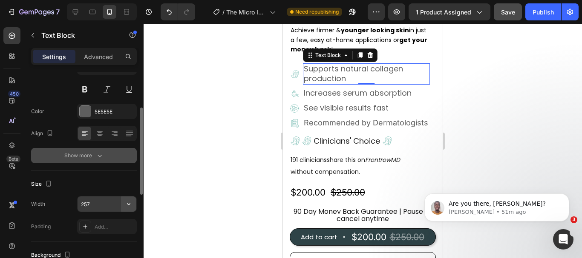
click at [129, 204] on icon "button" at bounding box center [128, 205] width 3 height 2
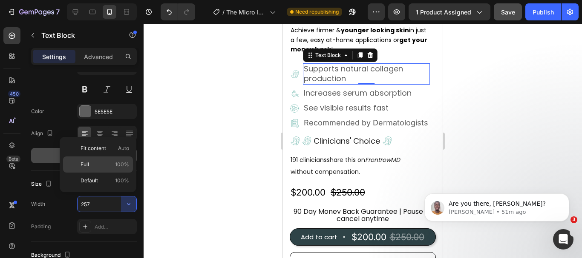
click at [123, 166] on span "100%" at bounding box center [122, 165] width 14 height 8
type input "100%"
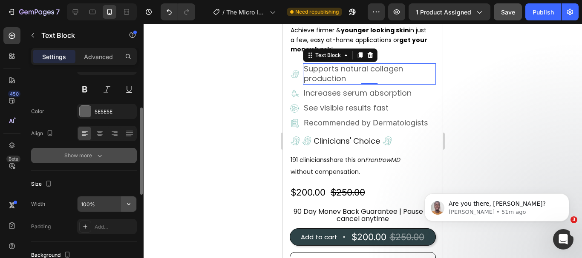
click at [130, 204] on icon "button" at bounding box center [128, 204] width 9 height 9
click at [120, 205] on input "100%" at bounding box center [106, 204] width 59 height 15
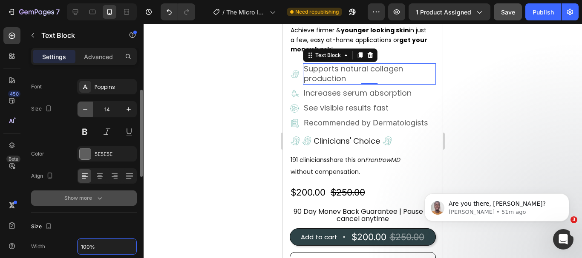
click at [88, 110] on icon "button" at bounding box center [85, 109] width 9 height 9
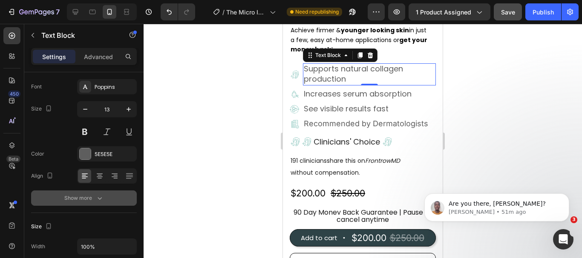
type input "12"
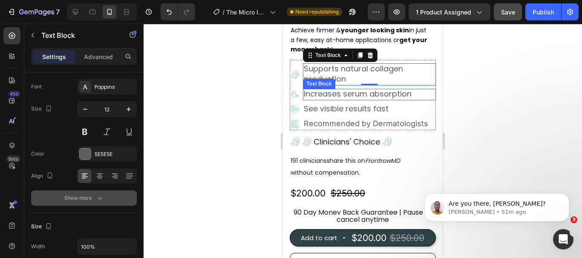
click at [324, 89] on span "Increases serum absorption" at bounding box center [358, 94] width 108 height 11
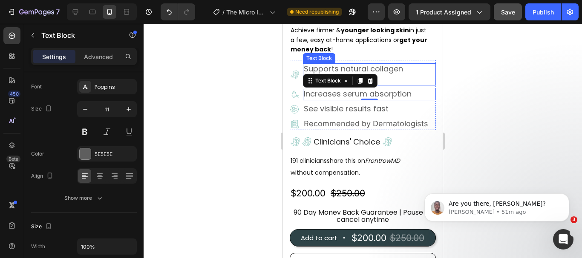
click at [337, 66] on span "Supports natural collagen production" at bounding box center [353, 73] width 99 height 21
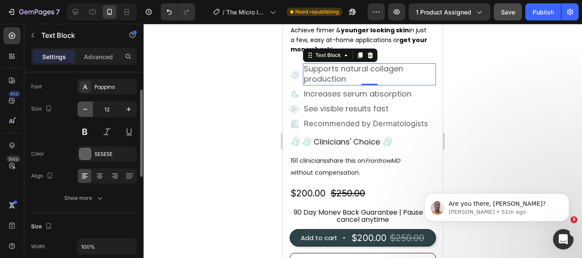
click at [83, 110] on icon "button" at bounding box center [85, 109] width 9 height 9
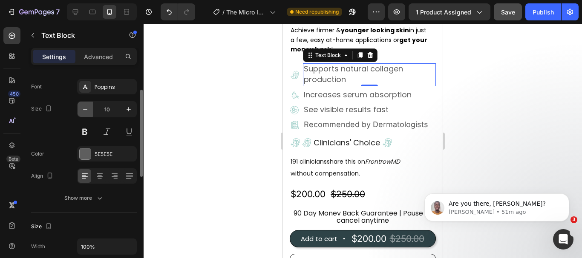
click at [83, 110] on icon "button" at bounding box center [85, 109] width 9 height 9
click at [129, 107] on icon "button" at bounding box center [128, 109] width 9 height 9
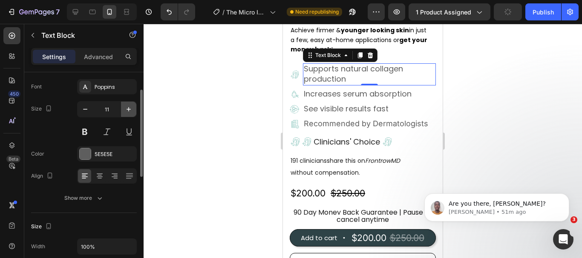
click at [129, 107] on icon "button" at bounding box center [128, 109] width 9 height 9
type input "14"
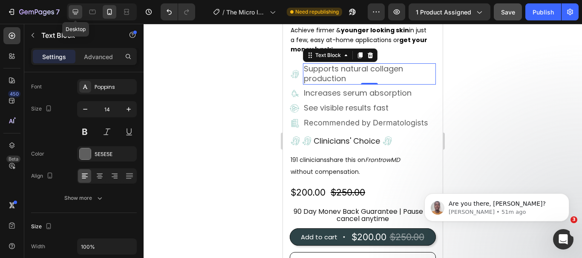
click at [77, 15] on icon at bounding box center [75, 12] width 9 height 9
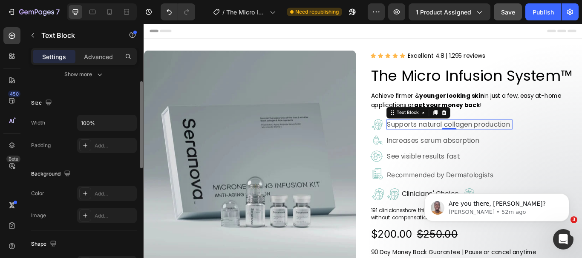
scroll to position [81, 0]
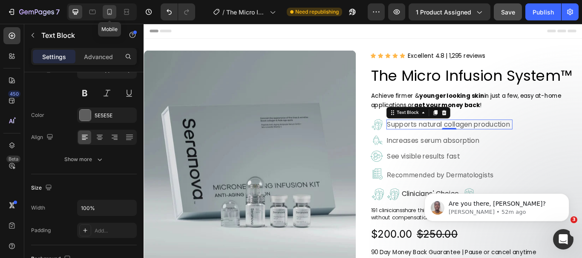
click at [110, 14] on icon at bounding box center [109, 12] width 5 height 6
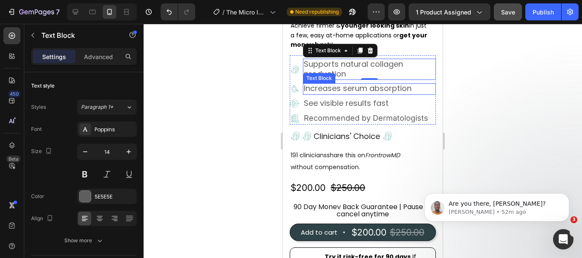
click at [342, 86] on span "Increases serum absorption" at bounding box center [358, 88] width 108 height 11
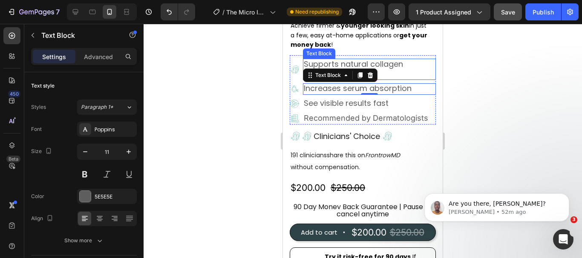
click at [387, 62] on span "Supports natural collagen production" at bounding box center [353, 69] width 99 height 20
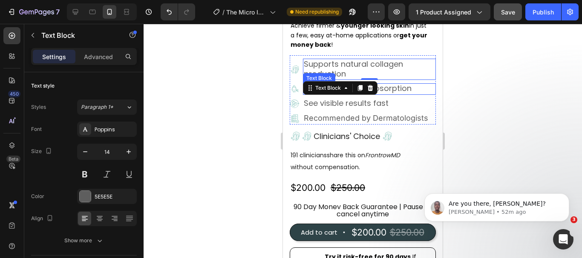
click at [389, 83] on span "Increases serum absorption" at bounding box center [358, 88] width 108 height 11
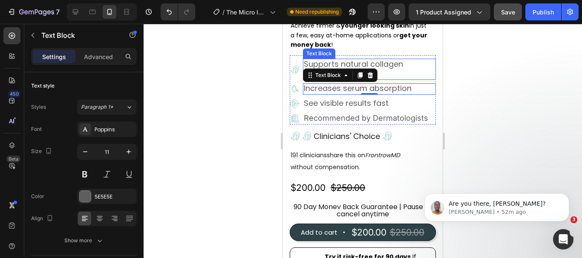
click at [402, 62] on span "Supports natural collagen production" at bounding box center [353, 69] width 99 height 20
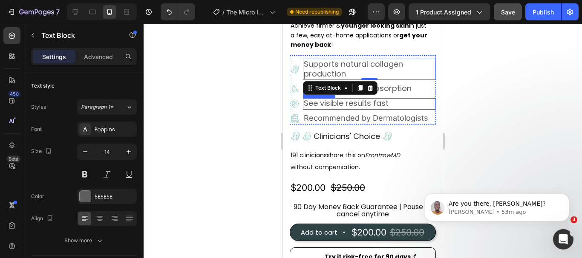
click at [341, 98] on span "See visible results fast" at bounding box center [346, 103] width 85 height 11
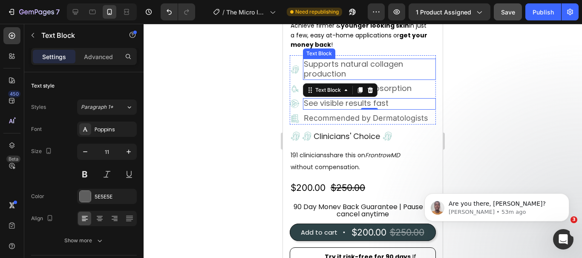
click at [382, 59] on span "Supports natural collagen production" at bounding box center [353, 69] width 99 height 20
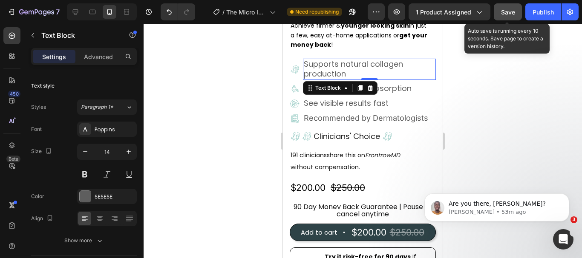
click at [509, 14] on span "Save" at bounding box center [508, 12] width 14 height 7
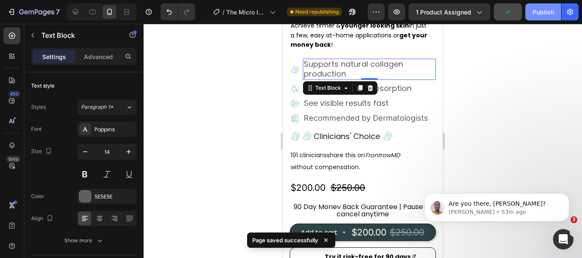
click at [539, 13] on div "Publish" at bounding box center [542, 12] width 21 height 9
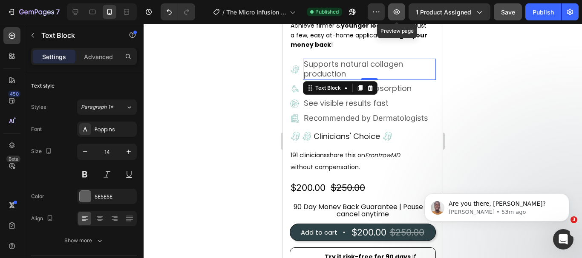
click at [397, 9] on icon "button" at bounding box center [396, 12] width 9 height 9
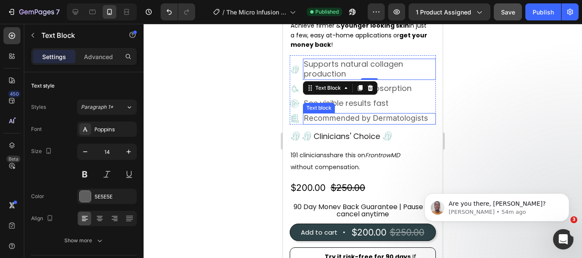
click at [404, 116] on span "Recommended by Dermatologists" at bounding box center [366, 118] width 124 height 9
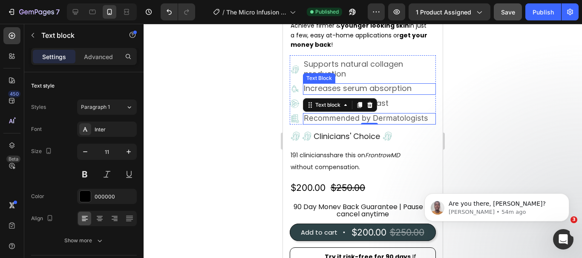
click at [384, 83] on span "Increases serum absorption" at bounding box center [358, 88] width 108 height 11
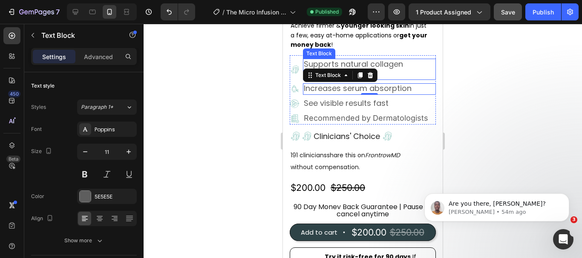
click at [375, 59] on span "Supports natural collagen production" at bounding box center [353, 69] width 99 height 20
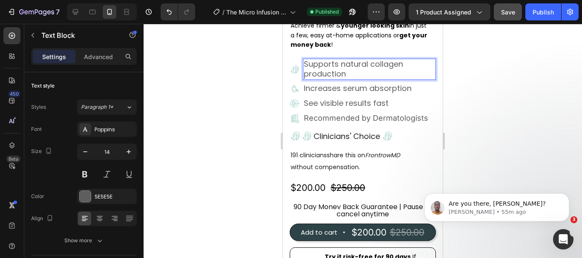
click at [362, 67] on p "Supports natural collagen production" at bounding box center [369, 70] width 131 height 20
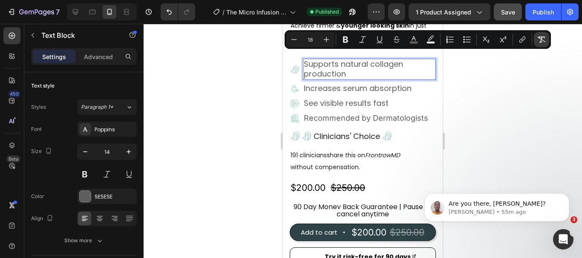
click at [542, 37] on icon "Editor contextual toolbar" at bounding box center [541, 39] width 9 height 9
type input "14"
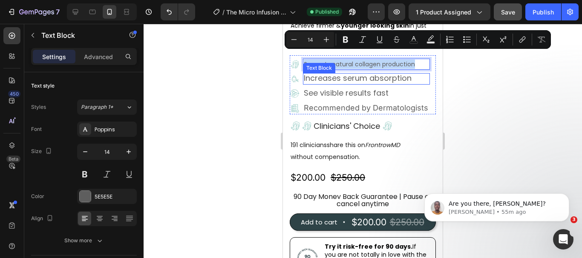
click at [384, 75] on span "Increases serum absorption" at bounding box center [358, 78] width 108 height 11
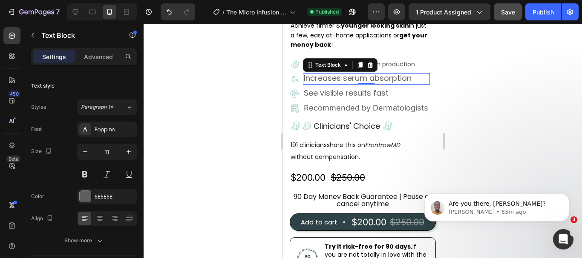
click at [384, 74] on span "Increases serum absorption" at bounding box center [358, 78] width 108 height 11
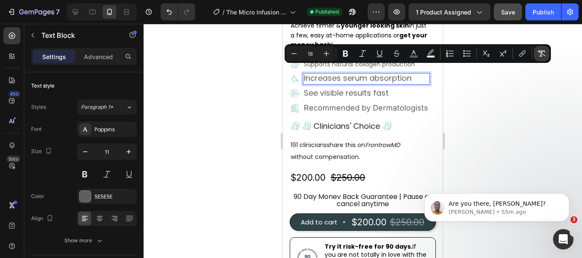
click at [540, 52] on icon "Editor contextual toolbar" at bounding box center [541, 53] width 9 height 9
type input "11"
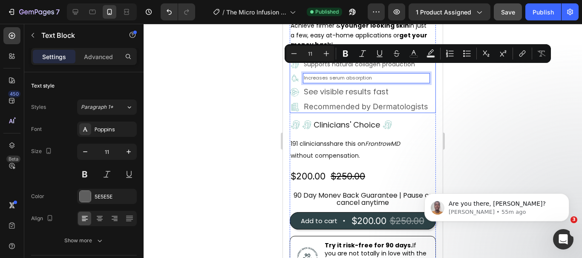
click at [362, 86] on span "See visible results fast" at bounding box center [346, 91] width 85 height 11
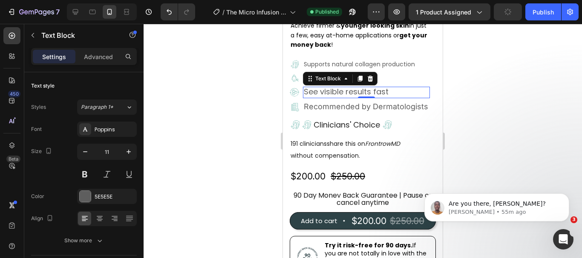
click at [385, 86] on span "See visible results fast" at bounding box center [346, 91] width 85 height 11
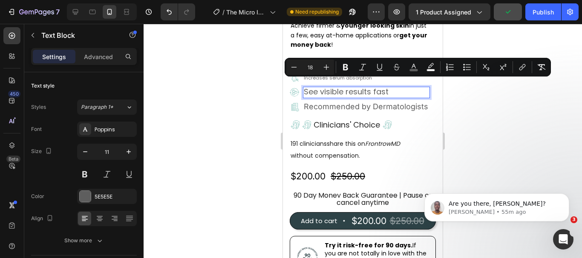
click at [358, 86] on span "See visible results fast" at bounding box center [346, 91] width 85 height 11
click at [537, 66] on icon "Editor contextual toolbar" at bounding box center [541, 67] width 9 height 9
type input "11"
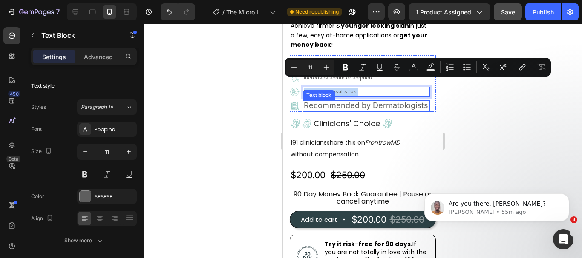
click at [382, 101] on span "Recommended by Dermatologists" at bounding box center [366, 105] width 124 height 9
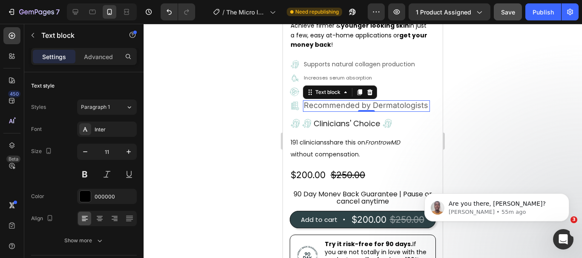
click at [383, 101] on span "Recommended by Dermatologists" at bounding box center [366, 105] width 124 height 9
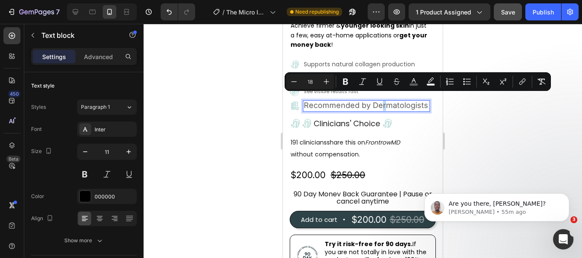
click at [385, 101] on span "Recommended by Dermatologists" at bounding box center [366, 105] width 124 height 9
click at [386, 101] on span "Recommended by Dermatologists" at bounding box center [366, 105] width 124 height 9
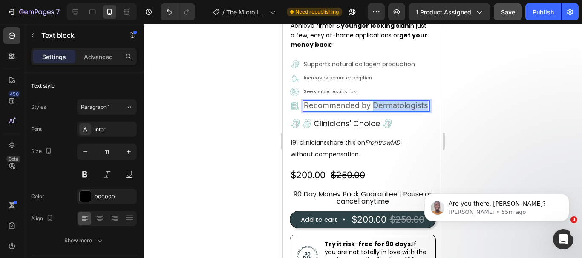
click at [386, 101] on span "Recommended by Dermatologists" at bounding box center [366, 105] width 124 height 9
click at [346, 101] on span "Recommended by Dermatologists" at bounding box center [366, 105] width 124 height 9
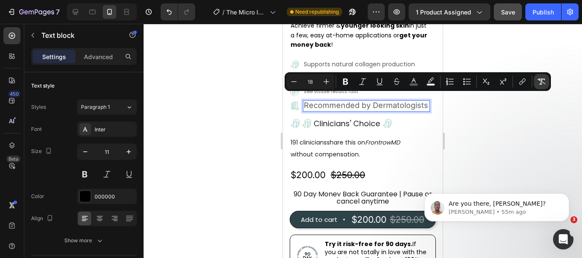
click at [539, 78] on icon "Editor contextual toolbar" at bounding box center [541, 81] width 9 height 9
type input "11"
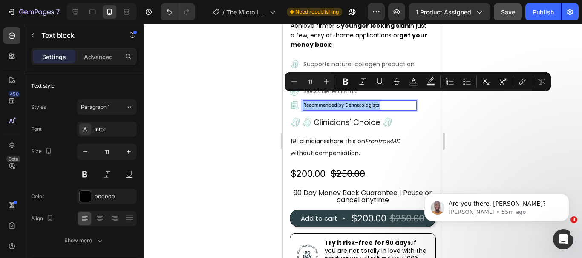
click at [494, 121] on div at bounding box center [362, 141] width 438 height 235
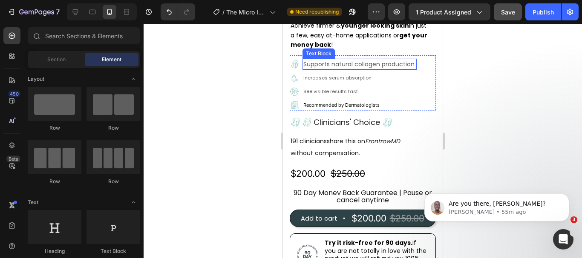
click at [372, 60] on p "Supports natural collagen production" at bounding box center [359, 64] width 112 height 9
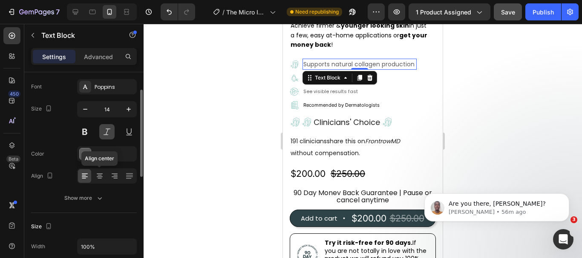
scroll to position [85, 0]
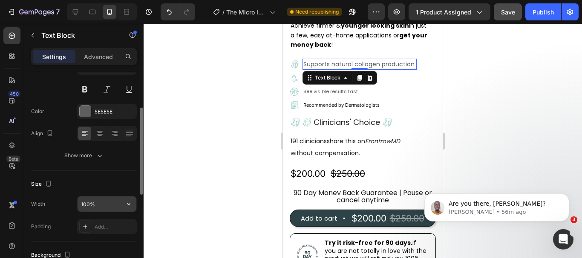
click at [99, 211] on input "100%" at bounding box center [106, 204] width 59 height 15
click at [102, 204] on input "100%" at bounding box center [106, 204] width 59 height 15
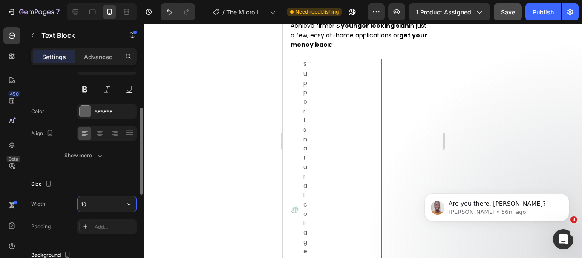
type input "1"
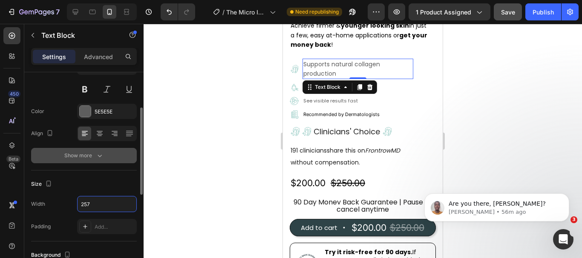
type input "257"
click at [98, 158] on icon "button" at bounding box center [99, 156] width 9 height 9
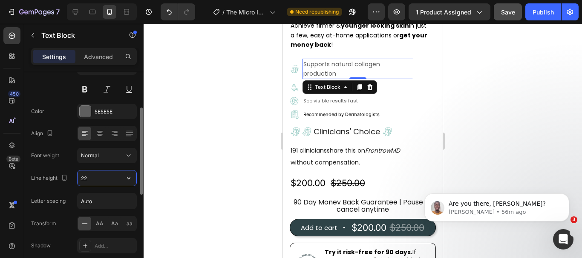
click at [97, 177] on input "22" at bounding box center [106, 178] width 59 height 15
type input "22.4"
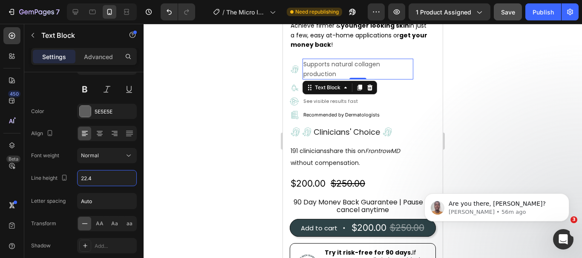
click at [166, 164] on div at bounding box center [362, 141] width 438 height 235
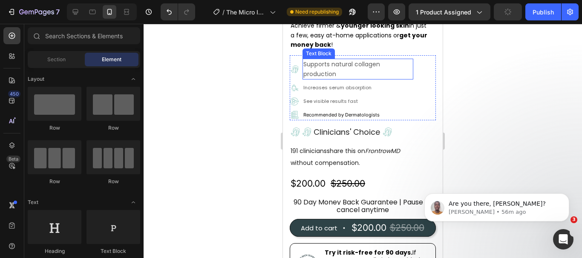
click at [363, 60] on p "Supports natural collagen production" at bounding box center [357, 69] width 108 height 19
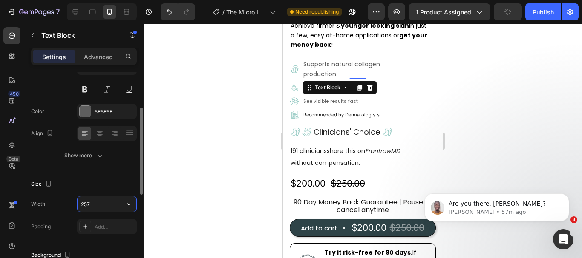
click at [107, 207] on input "257" at bounding box center [106, 204] width 59 height 15
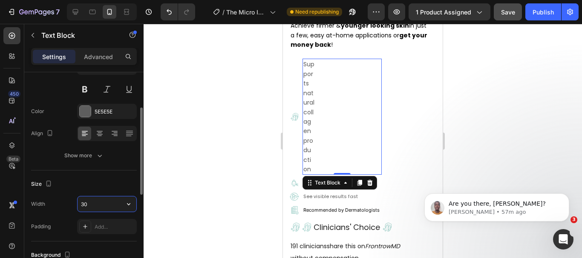
type input "3"
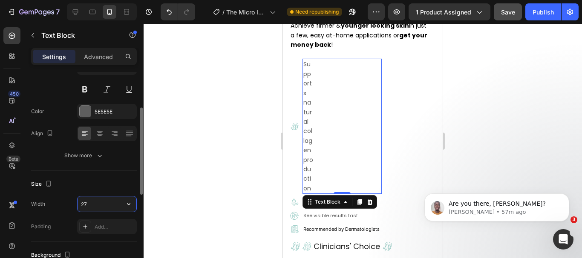
type input "270"
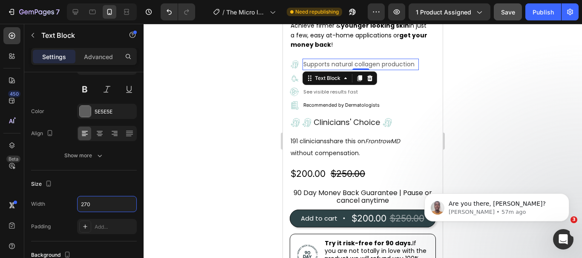
click at [469, 90] on div at bounding box center [362, 141] width 438 height 235
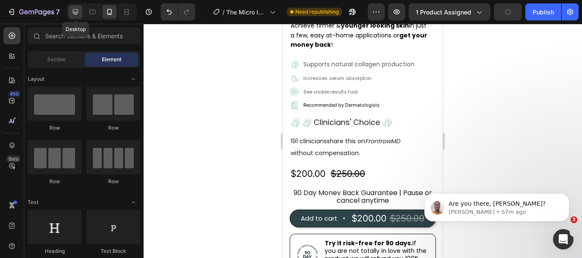
click at [77, 13] on icon at bounding box center [76, 12] width 6 height 6
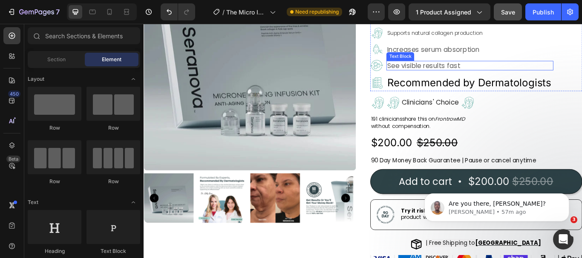
scroll to position [64, 0]
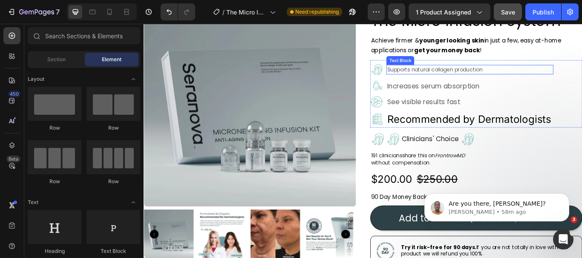
click at [475, 81] on p "Supports natural collagen production" at bounding box center [523, 77] width 193 height 9
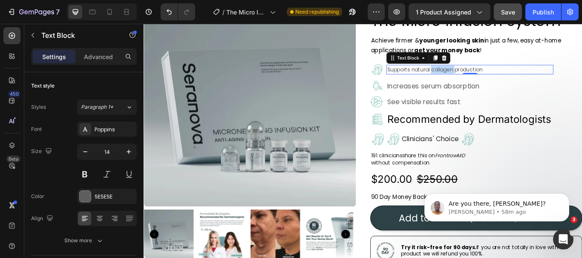
click at [475, 79] on p "Supports natural collagen production" at bounding box center [523, 77] width 193 height 9
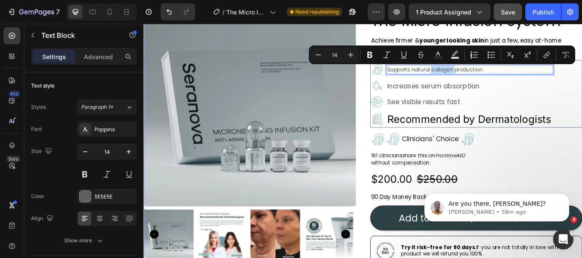
click at [562, 106] on ul "Image Supports natural collagen production Text Block 0 Image Increases serum a…" at bounding box center [513, 107] width 213 height 75
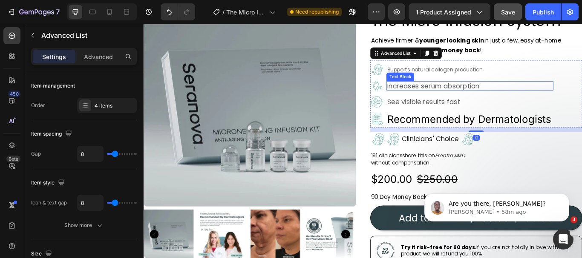
click at [494, 94] on p "Increases serum absorption" at bounding box center [523, 96] width 193 height 9
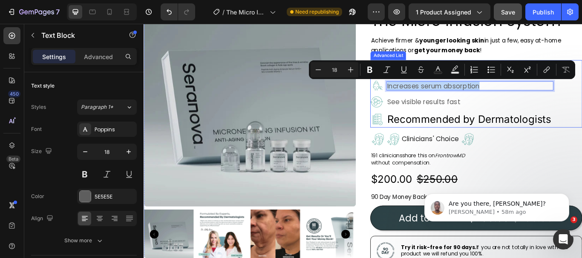
click at [581, 110] on div "Image Supports natural collagen production Text Block Image Increases serum abs…" at bounding box center [530, 107] width 247 height 75
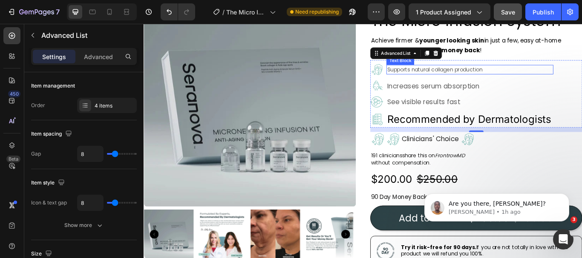
click at [461, 80] on p "Supports natural collagen production" at bounding box center [523, 77] width 193 height 9
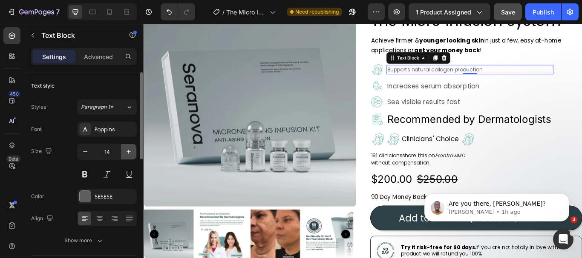
click at [126, 152] on icon "button" at bounding box center [128, 152] width 9 height 9
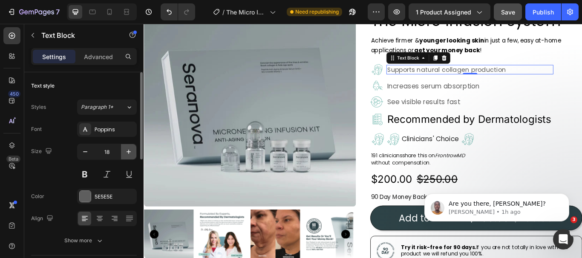
click at [126, 152] on icon "button" at bounding box center [128, 152] width 9 height 9
type input "19"
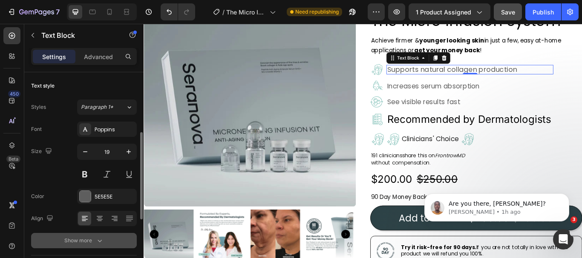
scroll to position [43, 0]
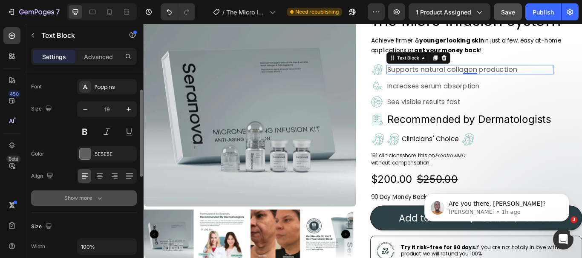
click at [101, 198] on icon "button" at bounding box center [99, 198] width 9 height 9
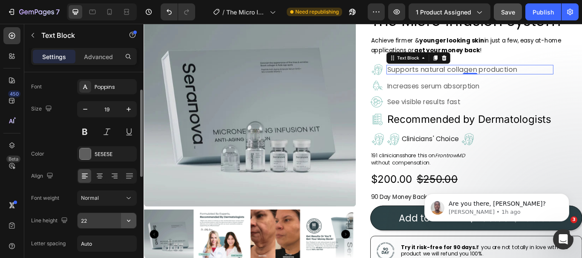
click at [131, 221] on icon "button" at bounding box center [128, 221] width 9 height 9
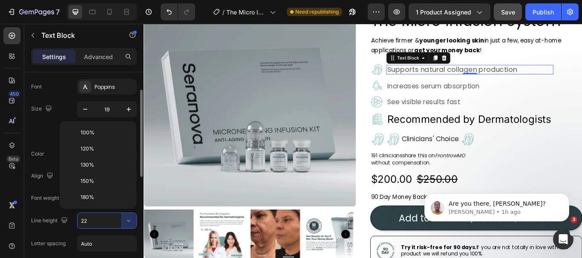
click at [109, 221] on input "22" at bounding box center [106, 220] width 59 height 15
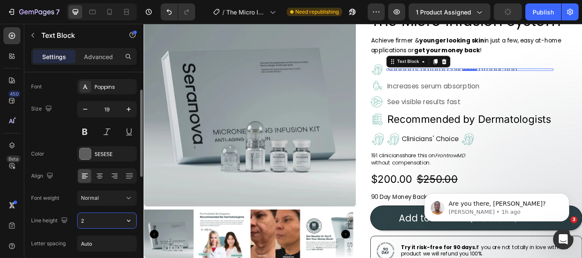
type input "29"
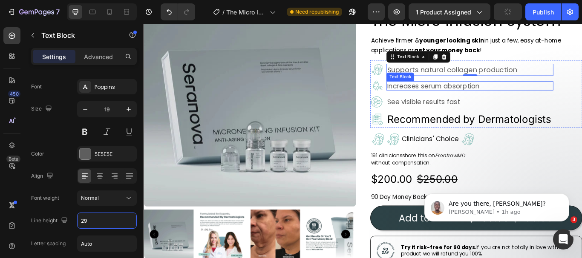
click at [465, 95] on p "Increases serum absorption" at bounding box center [523, 96] width 193 height 9
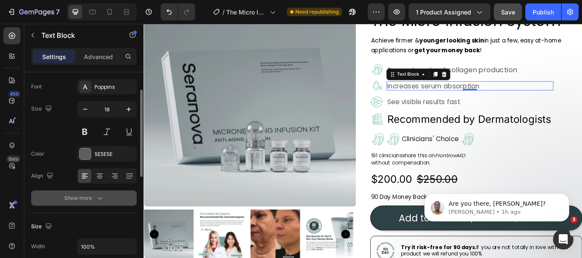
click at [104, 200] on button "Show more" at bounding box center [84, 198] width 106 height 15
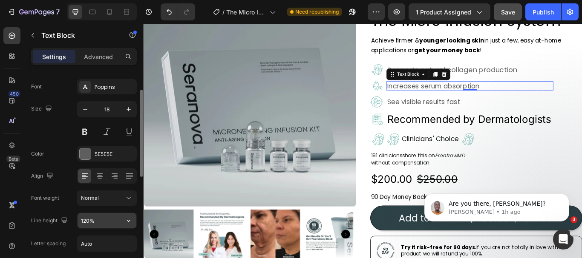
click at [101, 221] on input "120%" at bounding box center [106, 220] width 59 height 15
type input "%"
click at [103, 219] on input "%" at bounding box center [106, 220] width 59 height 15
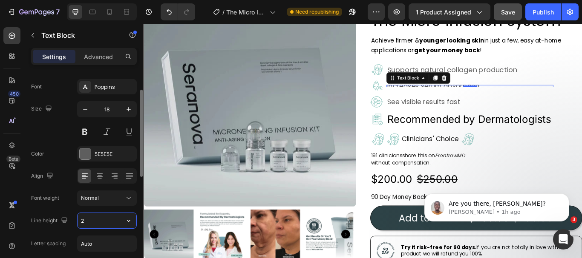
type input "29"
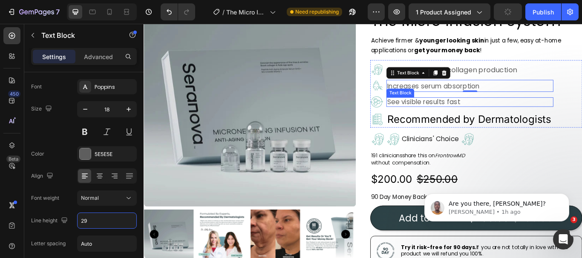
click at [432, 117] on p "See visible results fast" at bounding box center [523, 115] width 193 height 9
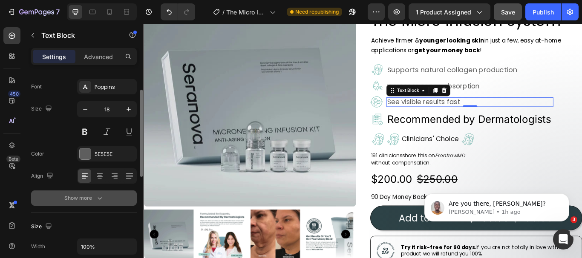
click at [100, 197] on icon "button" at bounding box center [99, 198] width 9 height 9
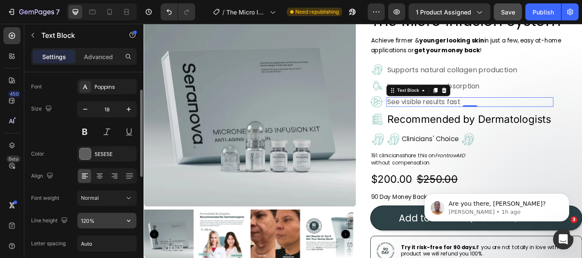
click at [103, 220] on input "120%" at bounding box center [106, 220] width 59 height 15
type input "%"
click at [103, 220] on input "%" at bounding box center [106, 220] width 59 height 15
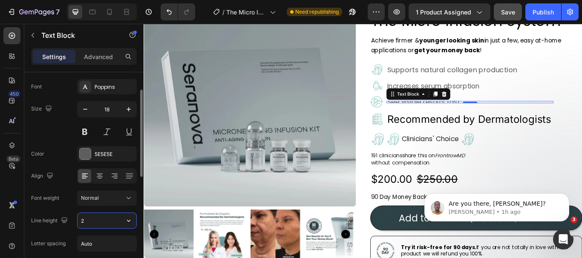
type input "29"
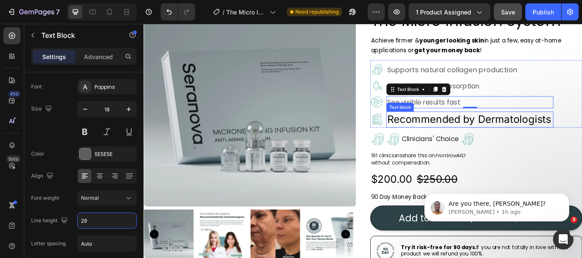
click at [469, 135] on p "Recommended by Dermatologists" at bounding box center [523, 135] width 193 height 17
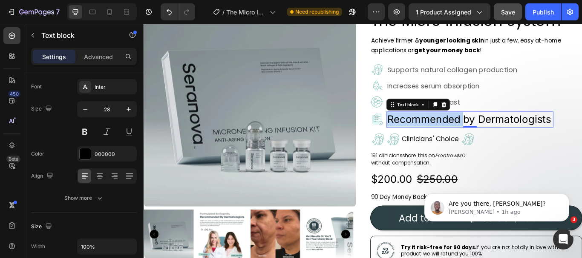
click at [468, 136] on p "Recommended by Dermatologists" at bounding box center [523, 135] width 193 height 17
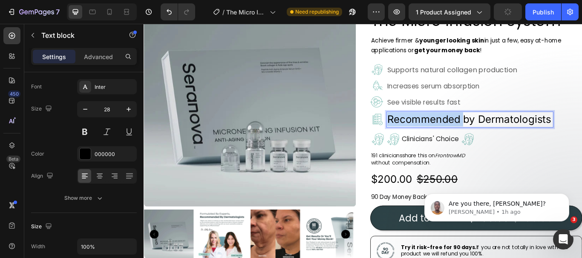
click at [549, 136] on p "Recommended by Dermatologists" at bounding box center [523, 135] width 193 height 17
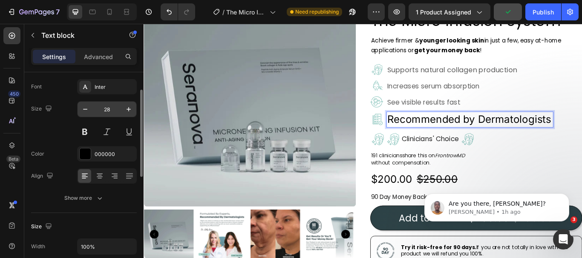
click at [111, 109] on input "28" at bounding box center [107, 109] width 28 height 15
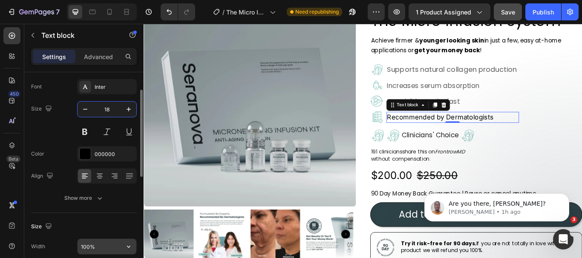
type input "18"
click at [106, 245] on input "100%" at bounding box center [106, 246] width 59 height 15
type input "%"
click at [106, 245] on input "%" at bounding box center [106, 246] width 59 height 15
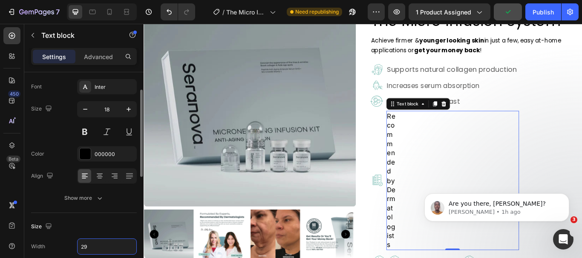
click at [95, 229] on div "Size" at bounding box center [84, 227] width 106 height 14
type input "100%"
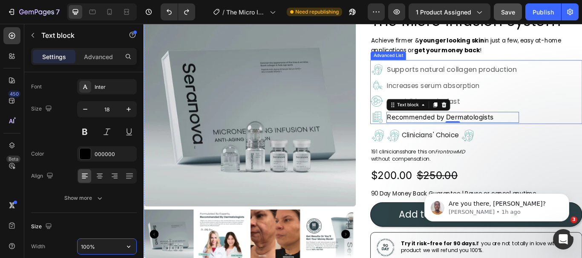
scroll to position [22, 0]
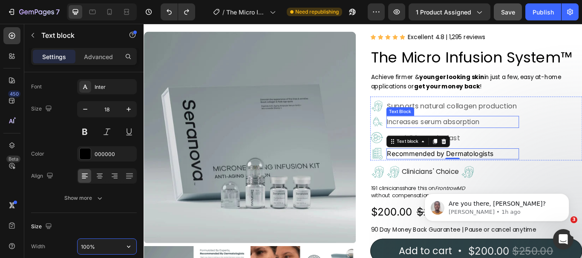
click at [495, 141] on p "Increases serum absorption" at bounding box center [503, 138] width 153 height 12
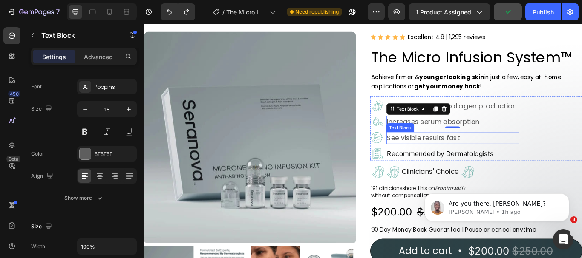
click at [495, 153] on p "See visible results fast" at bounding box center [503, 157] width 153 height 12
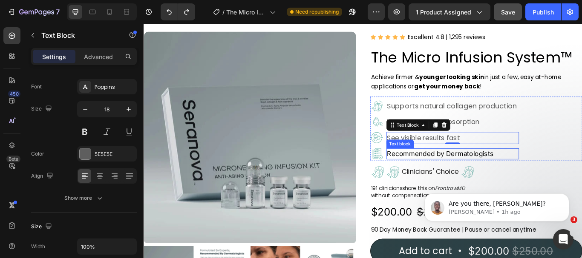
click at [503, 176] on p "Recommended by Dermatologists" at bounding box center [503, 175] width 153 height 11
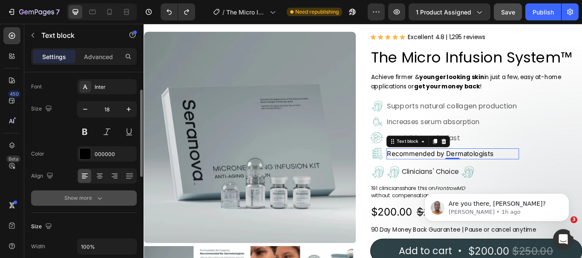
click at [103, 198] on icon "button" at bounding box center [99, 198] width 9 height 9
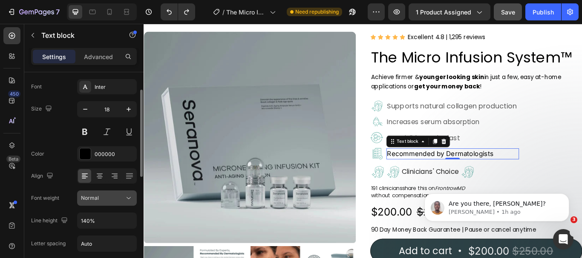
scroll to position [85, 0]
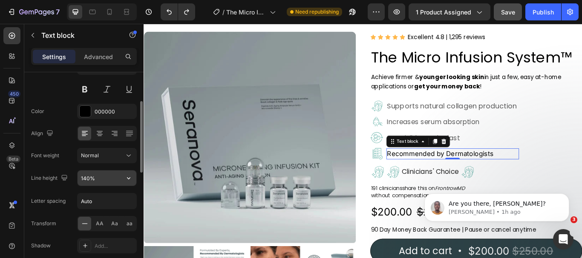
click at [102, 178] on input "140%" at bounding box center [106, 178] width 59 height 15
click at [102, 178] on input "text" at bounding box center [106, 178] width 59 height 15
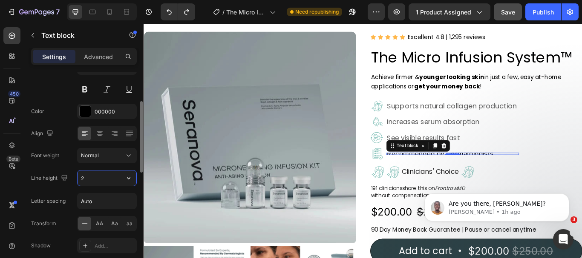
type input "29"
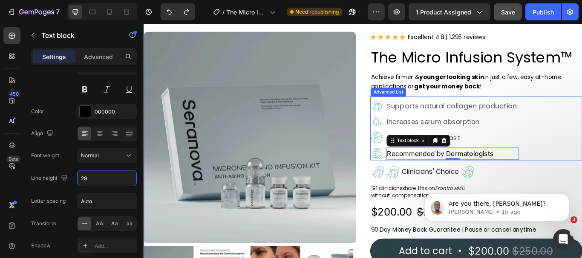
click at [581, 148] on div "Image Supports natural collagen production Text Block Image Increases serum abs…" at bounding box center [530, 147] width 247 height 71
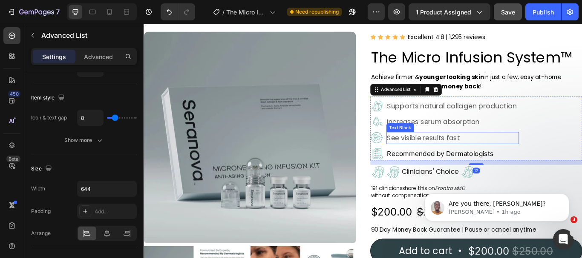
scroll to position [0, 0]
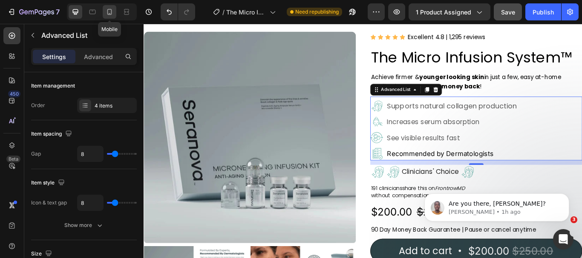
click at [107, 10] on icon at bounding box center [109, 12] width 5 height 6
type input "100%"
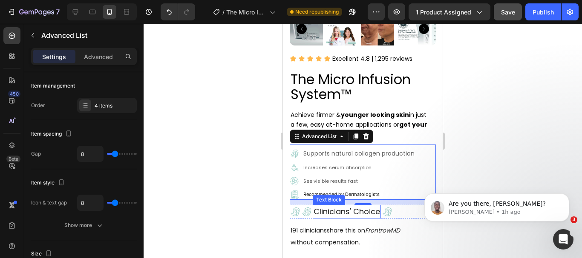
scroll to position [277, 0]
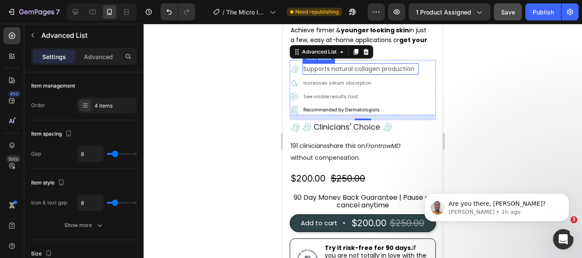
click at [346, 64] on p "Supports natural collagen production" at bounding box center [359, 68] width 113 height 9
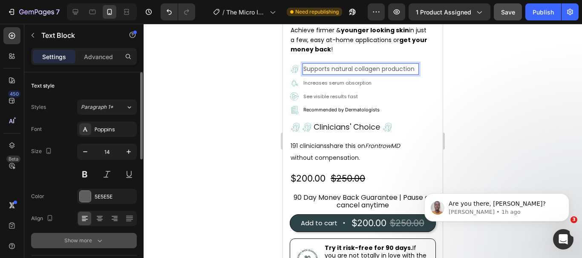
click at [101, 244] on icon "button" at bounding box center [99, 241] width 9 height 9
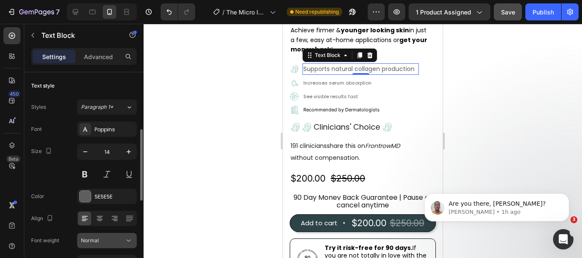
scroll to position [43, 0]
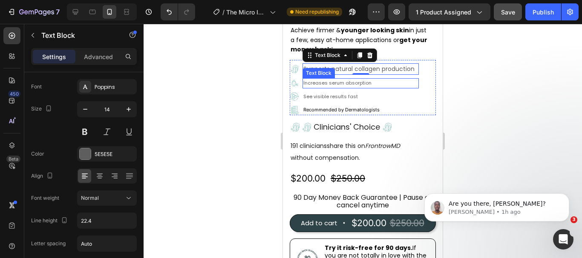
click at [344, 79] on p "Increases serum absorption" at bounding box center [360, 83] width 115 height 9
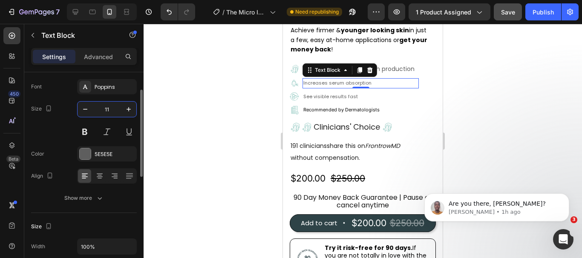
click at [111, 111] on input "11" at bounding box center [107, 109] width 28 height 15
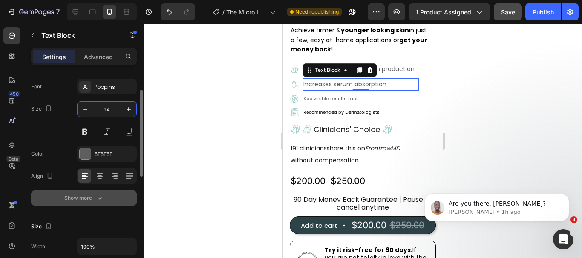
type input "14"
click at [96, 198] on icon "button" at bounding box center [99, 198] width 9 height 9
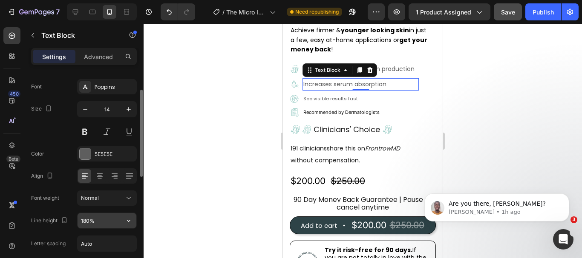
click at [98, 221] on input "180%" at bounding box center [106, 220] width 59 height 15
type input "%"
click at [98, 221] on input "%" at bounding box center [106, 220] width 59 height 15
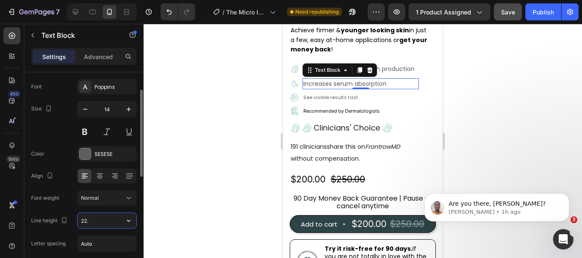
type input "22.4"
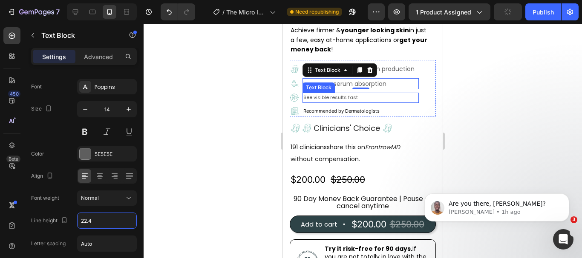
click at [349, 94] on p "See visible results fast" at bounding box center [360, 98] width 115 height 9
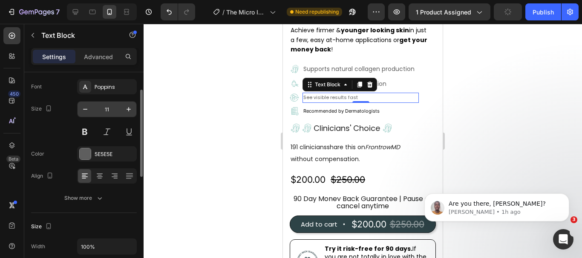
click at [111, 110] on input "11" at bounding box center [107, 109] width 28 height 15
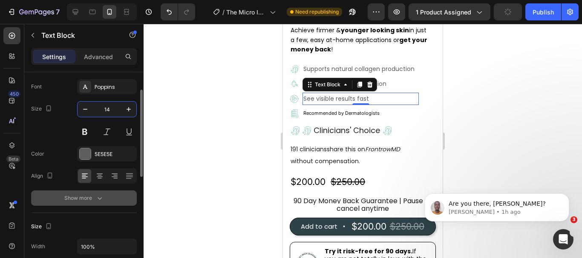
type input "14"
click at [101, 197] on icon "button" at bounding box center [99, 198] width 9 height 9
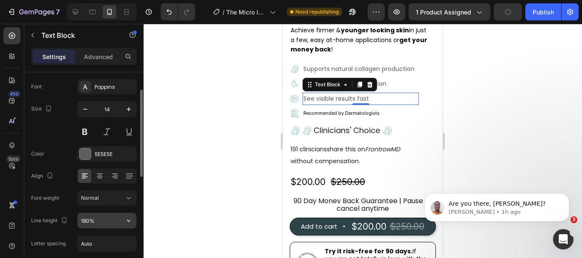
click at [97, 223] on input "180%" at bounding box center [106, 220] width 59 height 15
type input "%"
click at [97, 223] on input "%" at bounding box center [106, 220] width 59 height 15
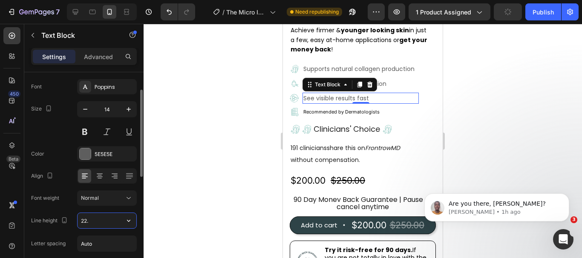
type input "22.4"
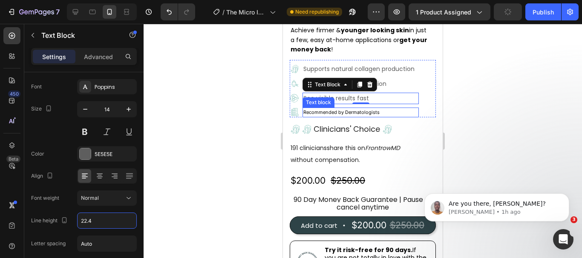
click at [321, 109] on p "Recommended by Dermatologists" at bounding box center [360, 113] width 115 height 9
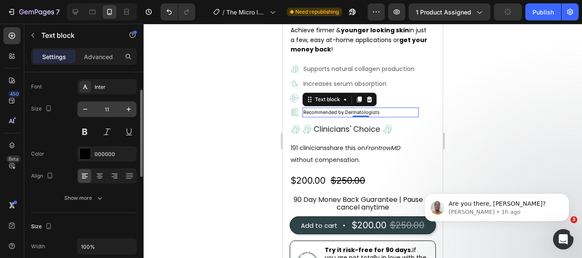
click at [111, 112] on input "11" at bounding box center [107, 109] width 28 height 15
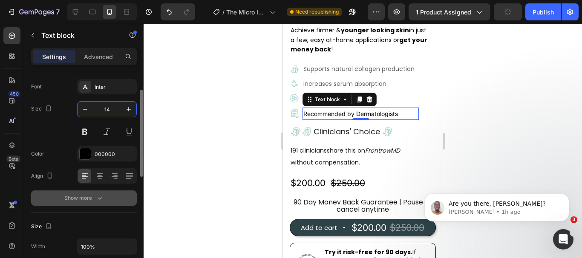
type input "14"
click at [98, 197] on icon "button" at bounding box center [99, 198] width 9 height 9
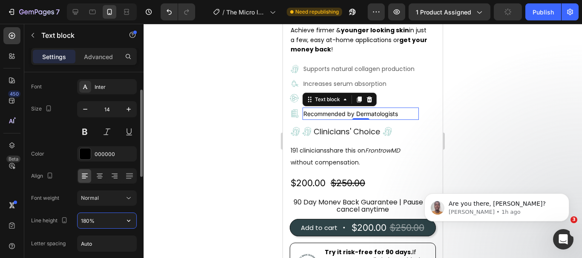
click at [101, 221] on input "180%" at bounding box center [106, 220] width 59 height 15
type input "%"
click at [101, 221] on input "%" at bounding box center [106, 220] width 59 height 15
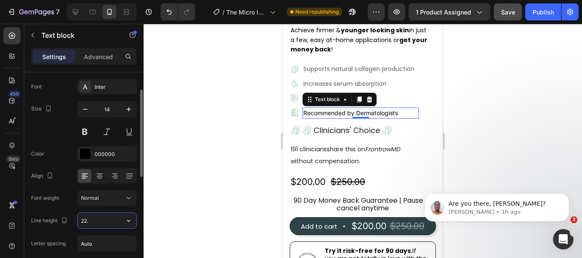
type input "22.4"
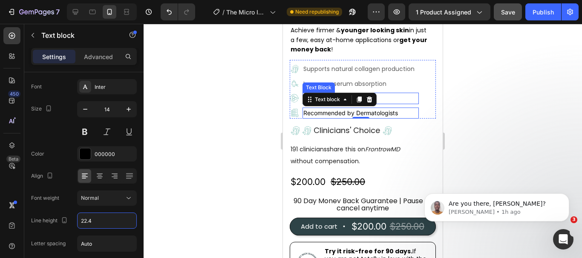
click at [416, 93] on div "See visible results fast" at bounding box center [360, 98] width 116 height 11
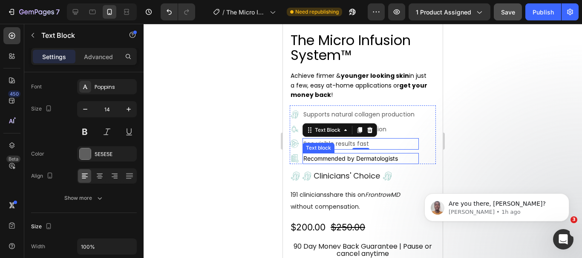
scroll to position [234, 0]
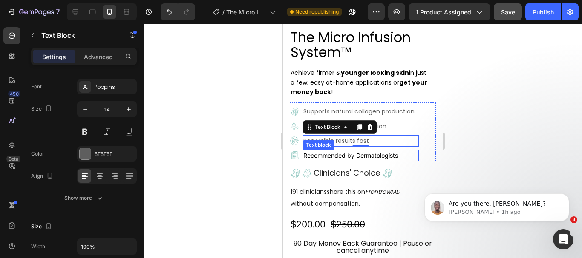
click at [347, 151] on p "Recommended by Dermatologists" at bounding box center [360, 155] width 115 height 9
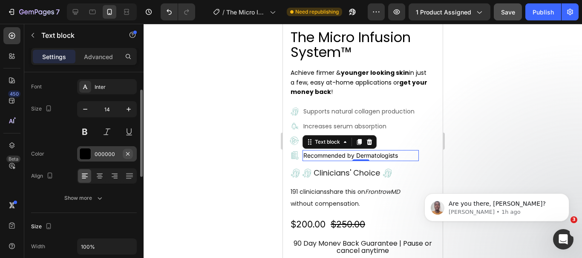
scroll to position [0, 0]
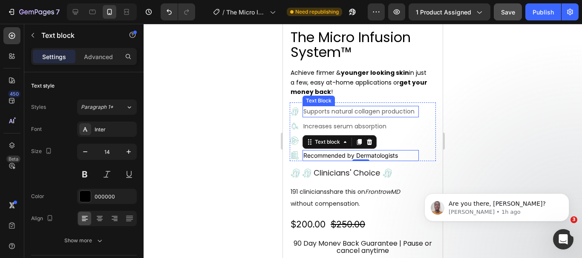
click at [329, 107] on p "Supports natural collagen production" at bounding box center [359, 111] width 113 height 9
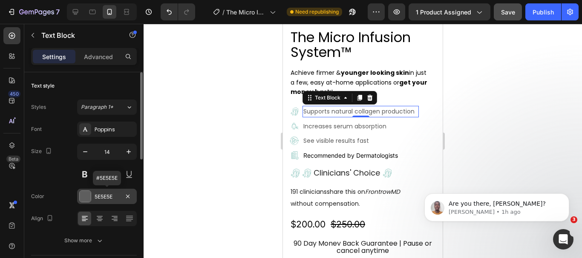
drag, startPoint x: 116, startPoint y: 195, endPoint x: 92, endPoint y: 196, distance: 23.9
click at [92, 196] on div "5E5E5E" at bounding box center [107, 196] width 60 height 15
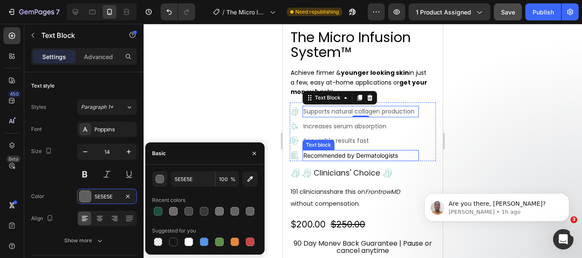
click at [353, 151] on p "Recommended by Dermatologists" at bounding box center [360, 155] width 115 height 9
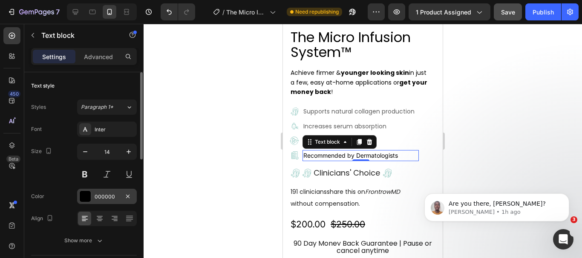
click at [114, 199] on div "000000" at bounding box center [107, 197] width 25 height 8
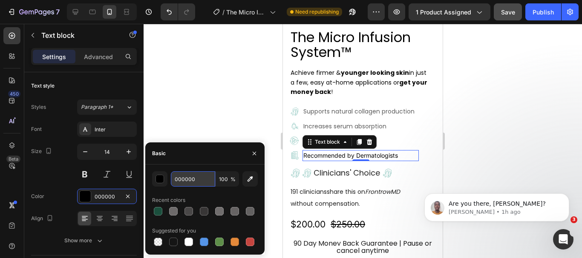
click at [194, 184] on input "000000" at bounding box center [193, 179] width 44 height 15
paste input "5E5E5E"
type input "5E5E5E"
click at [486, 143] on div at bounding box center [362, 141] width 438 height 235
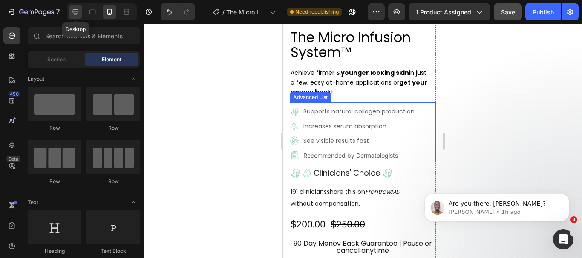
click at [78, 11] on icon at bounding box center [76, 12] width 6 height 6
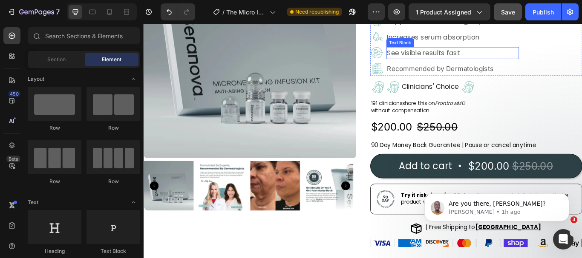
scroll to position [43, 0]
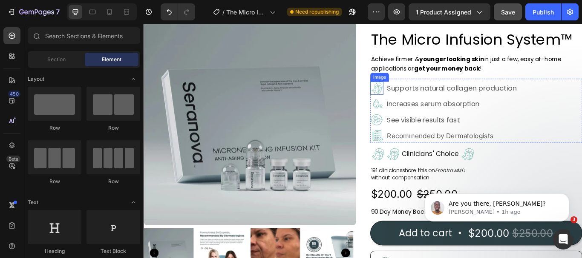
click at [411, 100] on img at bounding box center [414, 99] width 15 height 15
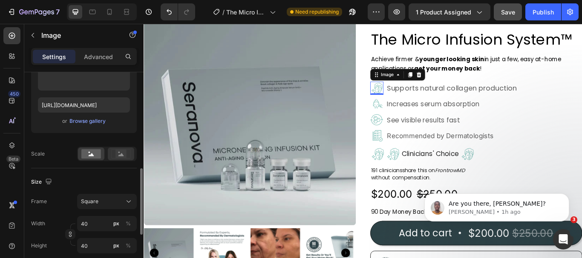
scroll to position [170, 0]
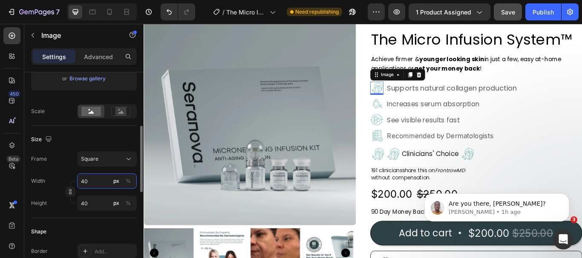
click at [88, 182] on input "40" at bounding box center [107, 181] width 60 height 15
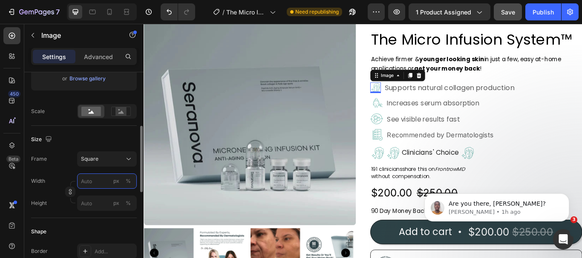
type input "2"
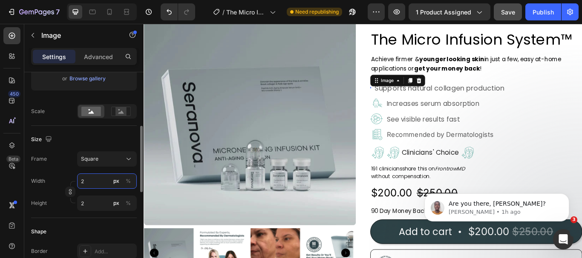
type input "28"
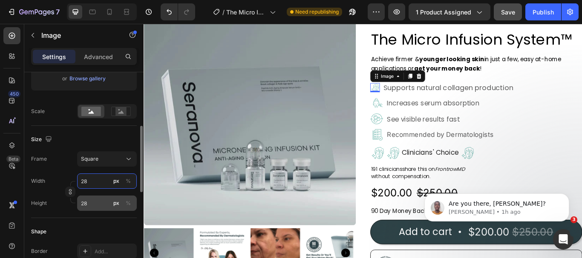
type input "28"
click at [92, 203] on input "28" at bounding box center [107, 203] width 60 height 15
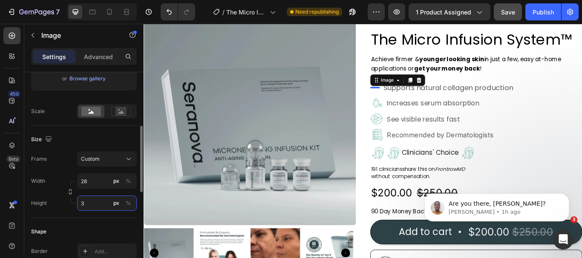
type input "32"
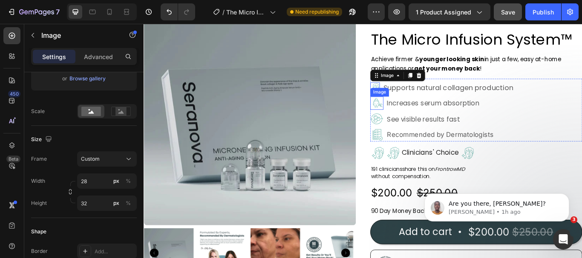
click at [411, 119] on img at bounding box center [414, 116] width 15 height 15
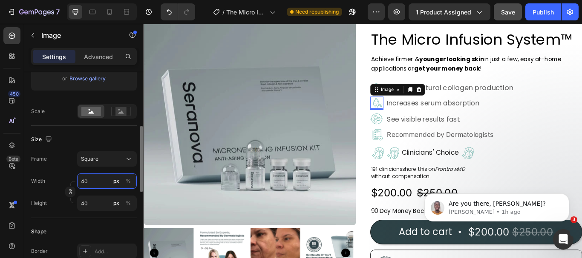
click at [90, 182] on input "40" at bounding box center [107, 181] width 60 height 15
type input "2"
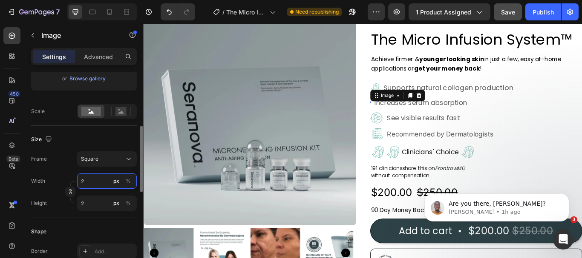
type input "28"
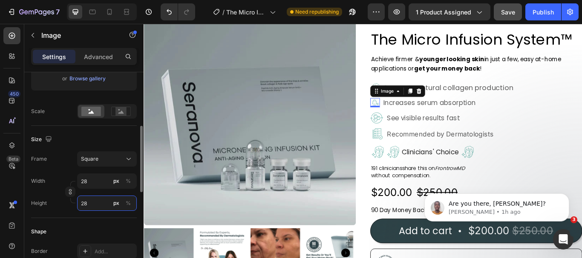
click at [89, 203] on input "28" at bounding box center [107, 203] width 60 height 15
type input "8"
type input "88"
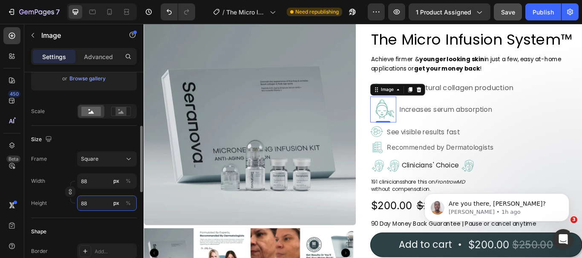
type input "8"
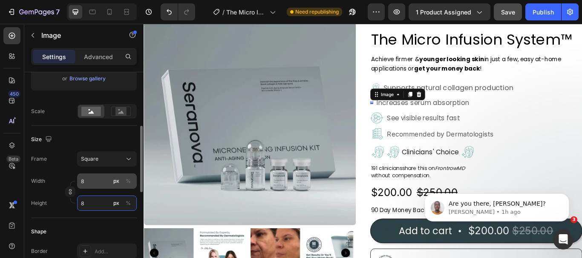
type input "8"
click at [71, 192] on icon "button" at bounding box center [70, 192] width 6 height 6
click at [87, 183] on input "8" at bounding box center [107, 181] width 60 height 15
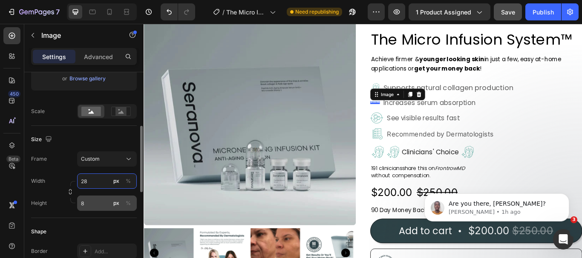
type input "28"
click at [85, 203] on input "8" at bounding box center [107, 203] width 60 height 15
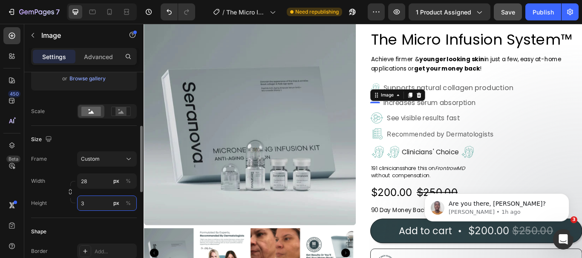
type input "32"
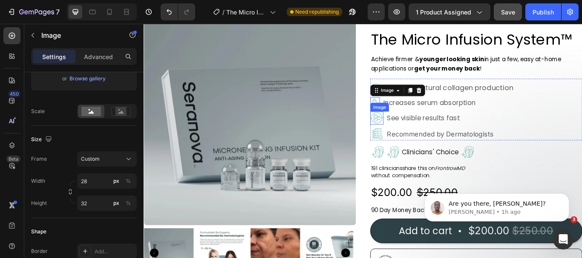
click at [410, 138] on img at bounding box center [414, 133] width 15 height 15
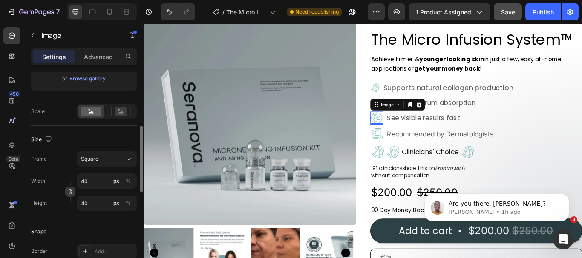
click at [72, 192] on icon "button" at bounding box center [70, 192] width 6 height 6
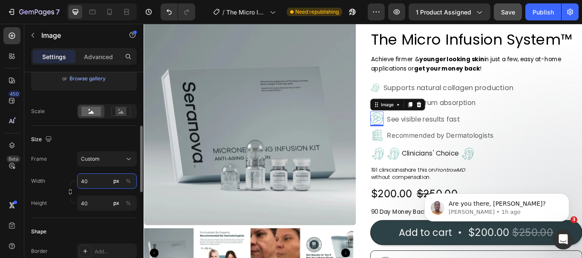
click at [91, 184] on input "40" at bounding box center [107, 181] width 60 height 15
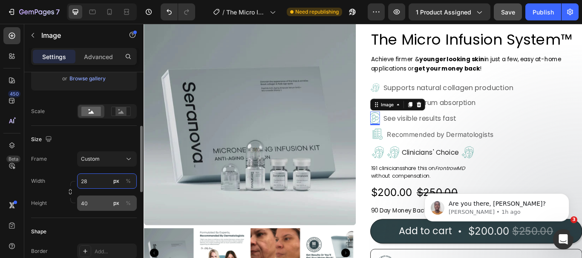
type input "28"
click at [89, 205] on input "40" at bounding box center [107, 203] width 60 height 15
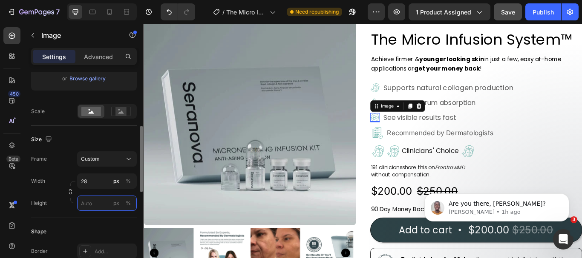
type input "2"
type input "32"
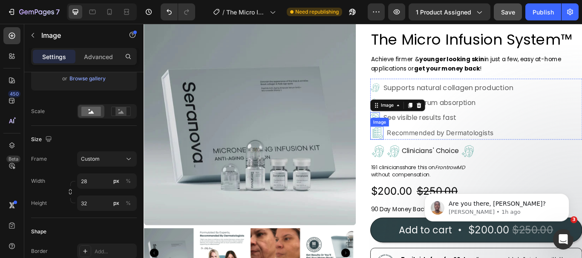
click at [410, 150] on img at bounding box center [414, 151] width 15 height 15
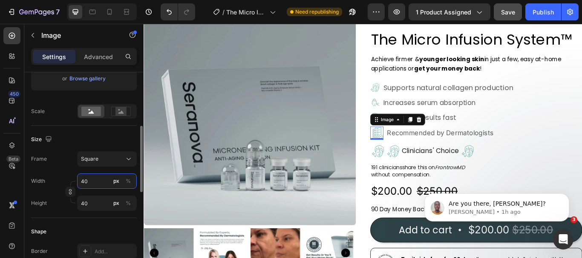
click at [91, 183] on input "40" at bounding box center [107, 181] width 60 height 15
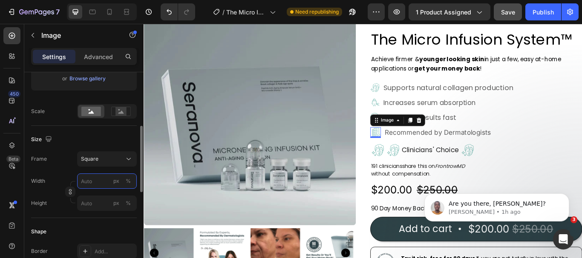
type input "2"
type input "28"
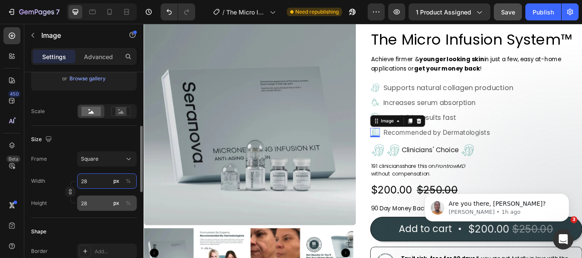
type input "28"
click at [89, 201] on input "28" at bounding box center [107, 203] width 60 height 15
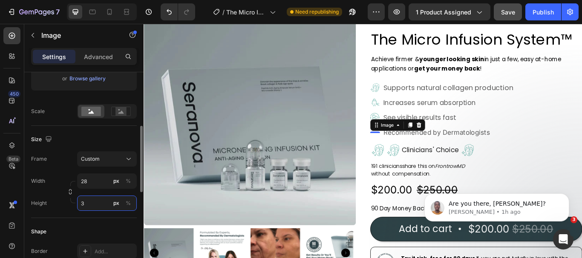
type input "32"
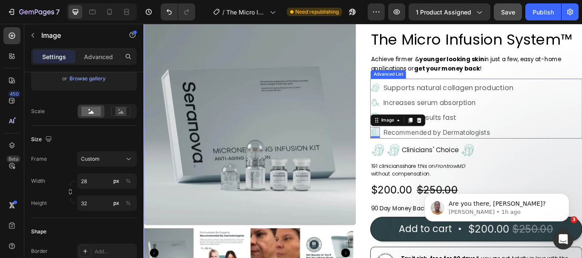
click at [579, 129] on div "Image Supports natural collagen production Text Block Image Increases serum abs…" at bounding box center [530, 125] width 247 height 66
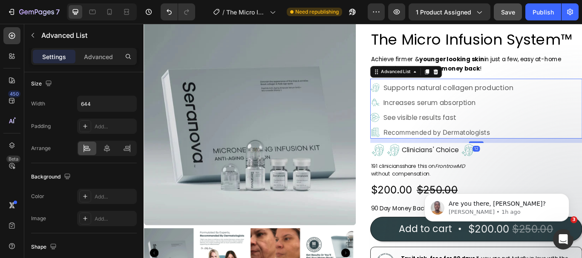
scroll to position [0, 0]
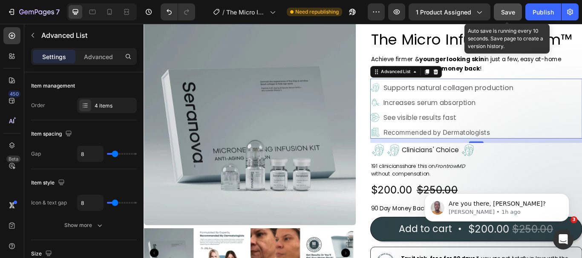
click at [506, 14] on span "Save" at bounding box center [508, 12] width 14 height 7
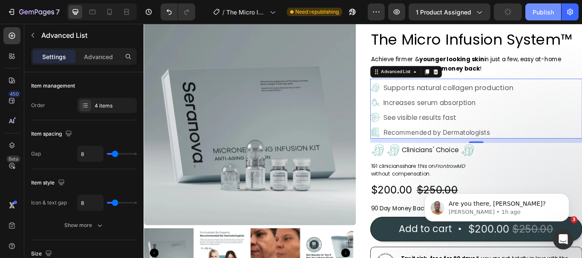
click at [543, 12] on div "Publish" at bounding box center [542, 12] width 21 height 9
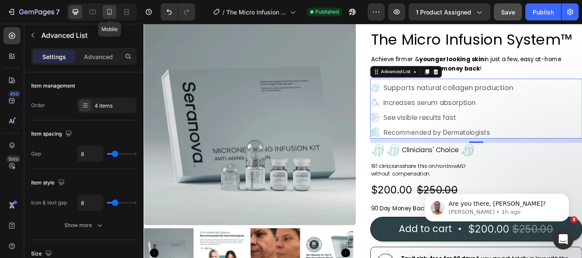
click at [112, 11] on icon at bounding box center [109, 12] width 9 height 9
type input "100%"
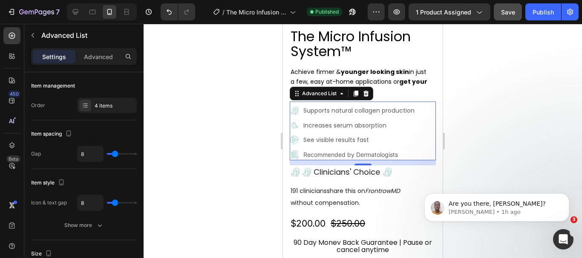
scroll to position [234, 0]
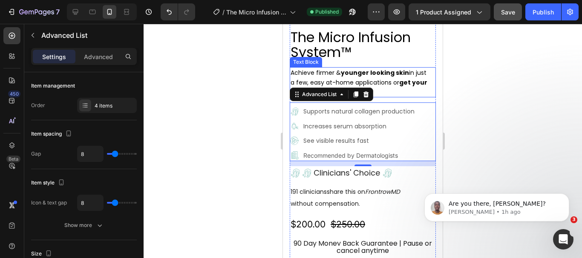
click at [399, 78] on p "Achieve firmer & younger looking skin in just a few, easy at-home applications …" at bounding box center [360, 82] width 141 height 29
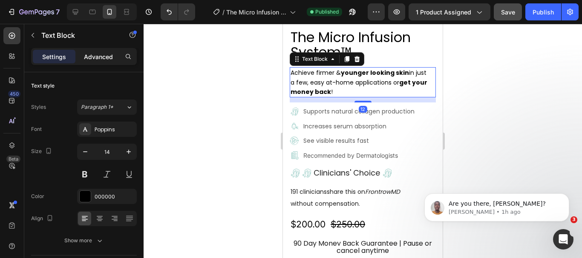
click at [102, 54] on p "Advanced" at bounding box center [98, 56] width 29 height 9
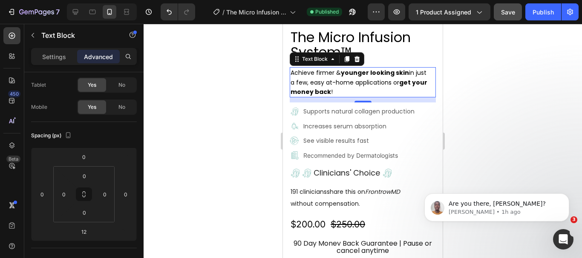
scroll to position [192, 0]
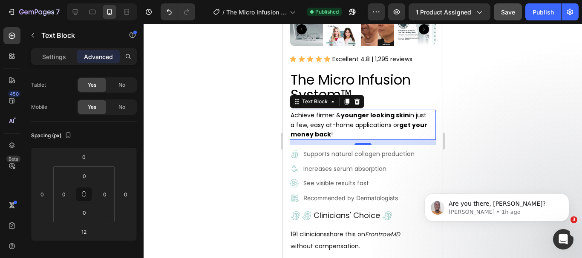
click at [72, 4] on div at bounding box center [102, 11] width 70 height 17
click at [77, 10] on icon at bounding box center [76, 12] width 6 height 6
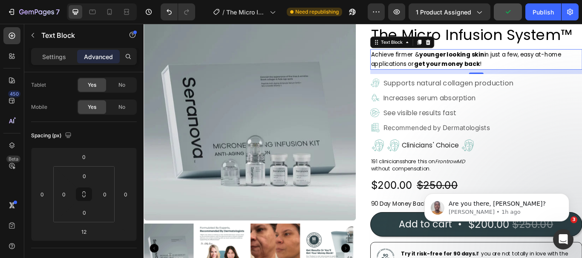
scroll to position [6, 0]
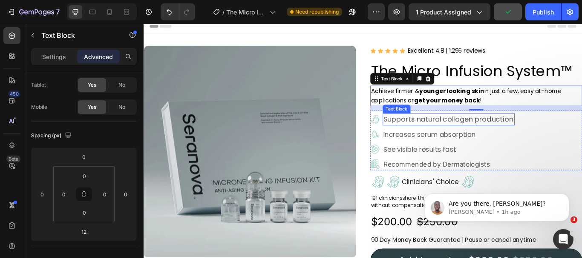
click at [507, 142] on div "Supports natural collagen production" at bounding box center [499, 136] width 154 height 14
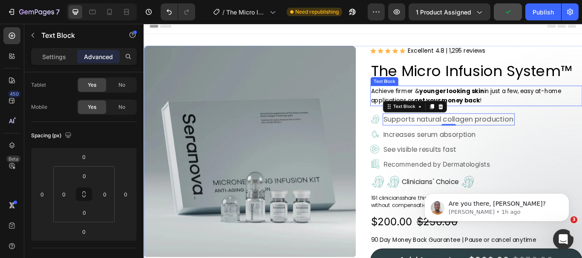
click at [512, 107] on strong "younger looking skin" at bounding box center [503, 103] width 76 height 10
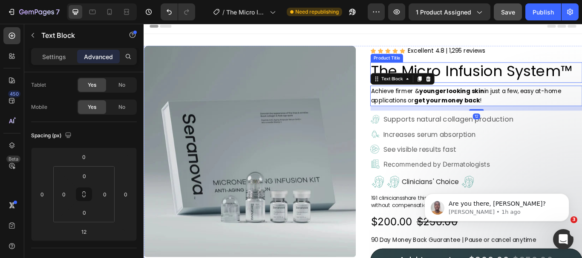
click at [522, 80] on h2 "The Micro Infusion System™" at bounding box center [530, 79] width 247 height 20
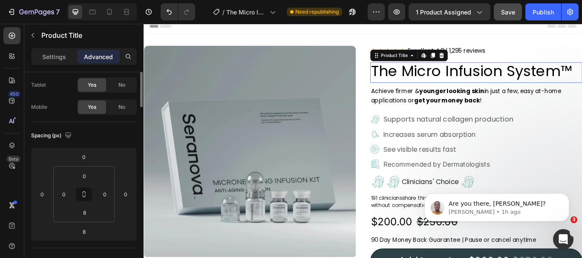
scroll to position [0, 0]
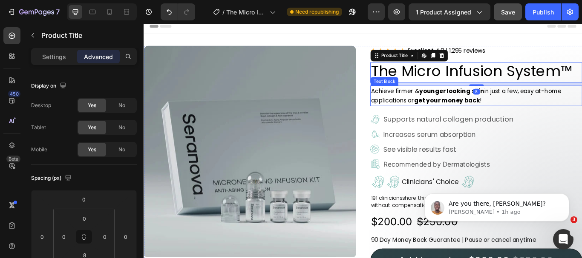
click at [526, 111] on strong "get your money back" at bounding box center [497, 114] width 77 height 10
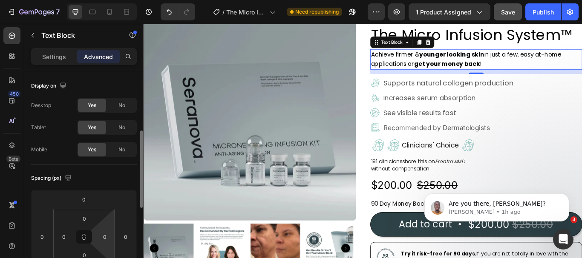
scroll to position [43, 0]
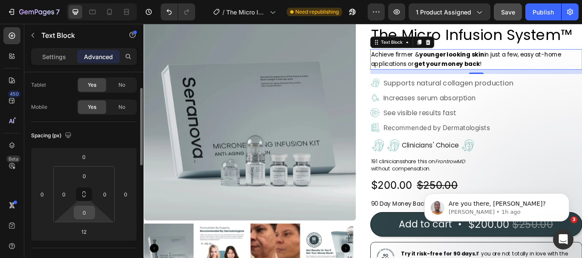
click at [89, 213] on input "0" at bounding box center [84, 213] width 17 height 13
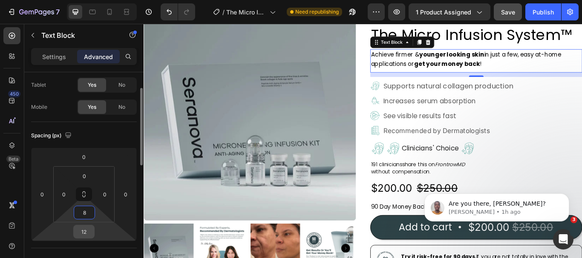
type input "8"
click at [90, 236] on input "12" at bounding box center [83, 232] width 17 height 13
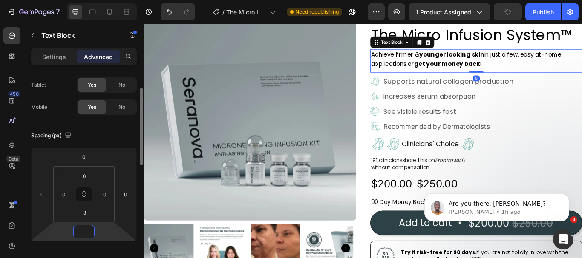
type input "8"
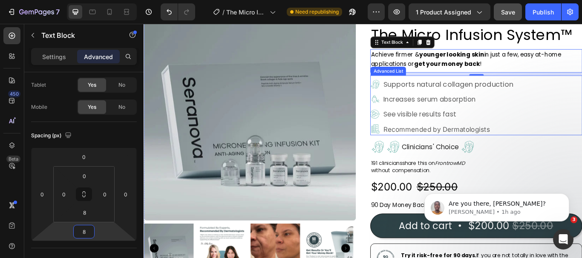
click at [581, 147] on div "Image Supports natural collagen production Text Block Image Increases serum abs…" at bounding box center [530, 121] width 247 height 66
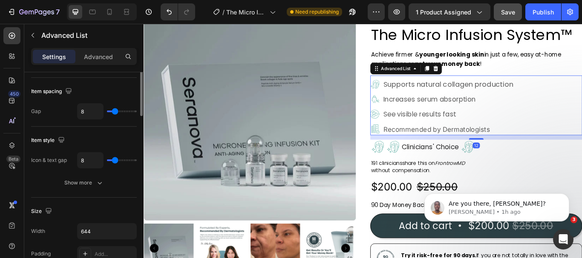
scroll to position [0, 0]
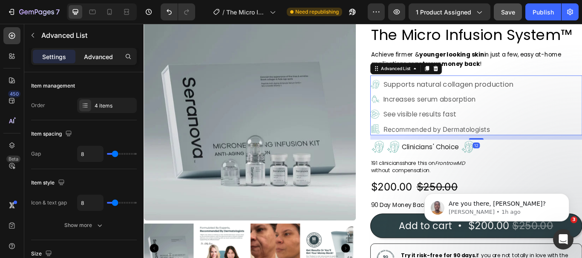
click at [98, 60] on p "Advanced" at bounding box center [98, 56] width 29 height 9
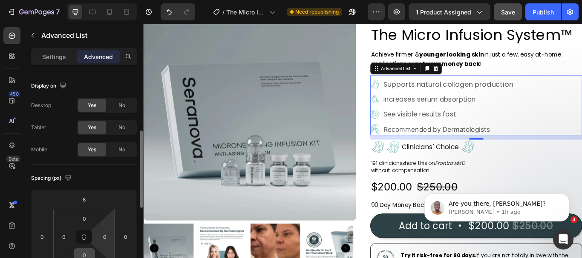
scroll to position [43, 0]
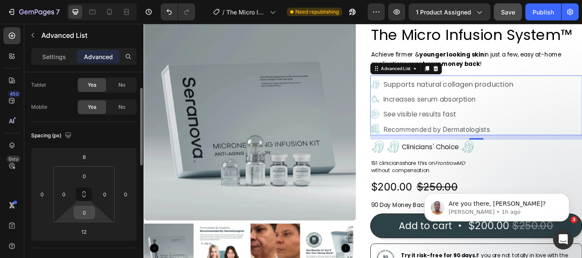
click at [86, 216] on input "0" at bounding box center [84, 213] width 17 height 13
type input "4"
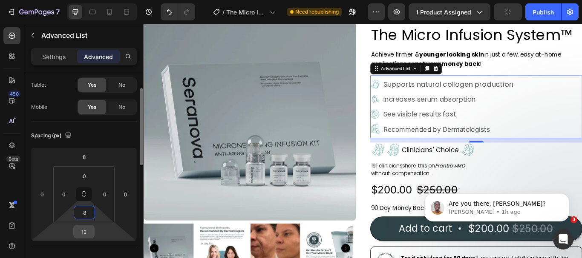
type input "8"
click at [91, 229] on input "12" at bounding box center [83, 232] width 17 height 13
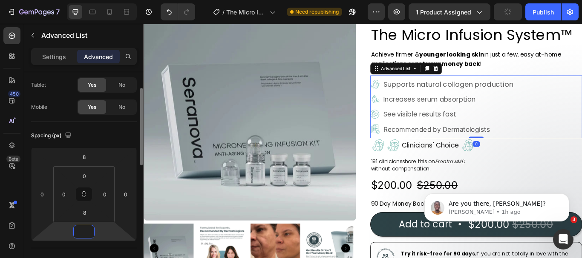
type input "4"
type input "8"
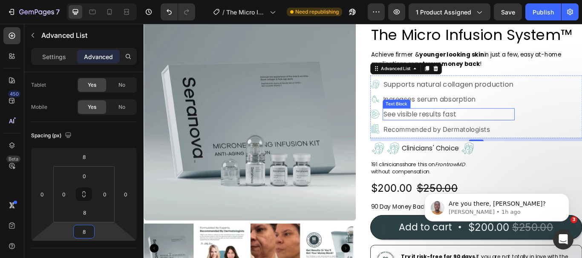
scroll to position [414, 0]
click at [536, 11] on div "Publish" at bounding box center [542, 12] width 21 height 9
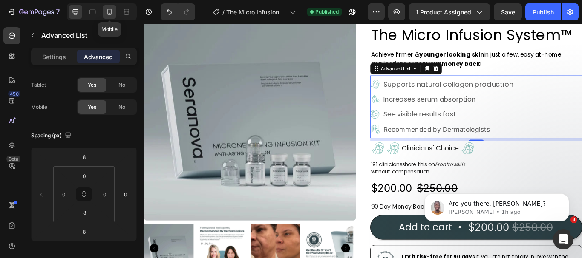
click at [110, 11] on icon at bounding box center [109, 12] width 9 height 9
type input "12"
type input "0"
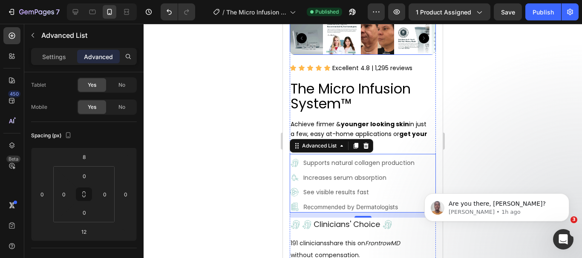
scroll to position [149, 0]
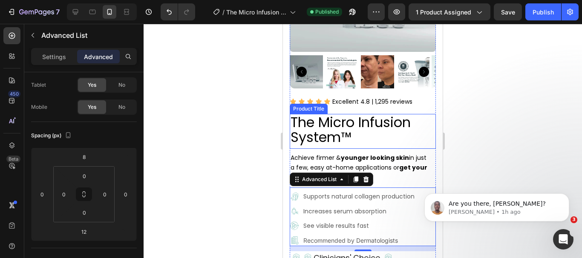
click at [382, 126] on h2 "The Micro Infusion System™" at bounding box center [363, 130] width 146 height 32
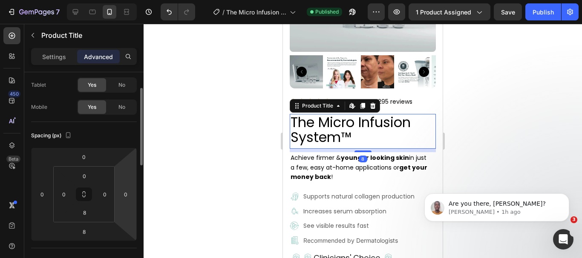
scroll to position [85, 0]
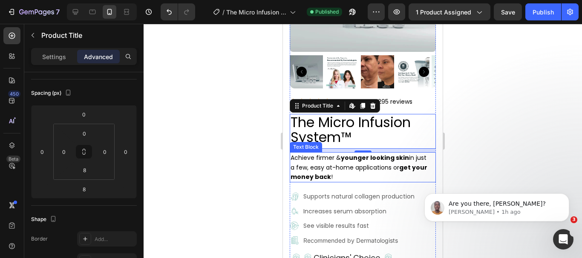
click at [340, 172] on p "Achieve firmer & younger looking skin in just a few, easy at-home applications …" at bounding box center [360, 167] width 141 height 29
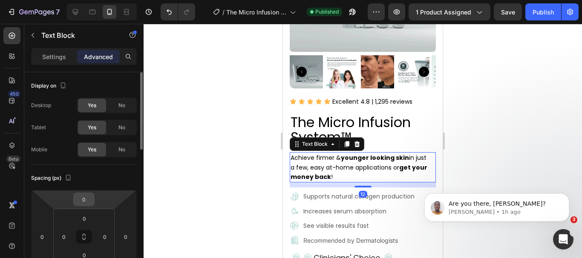
scroll to position [43, 0]
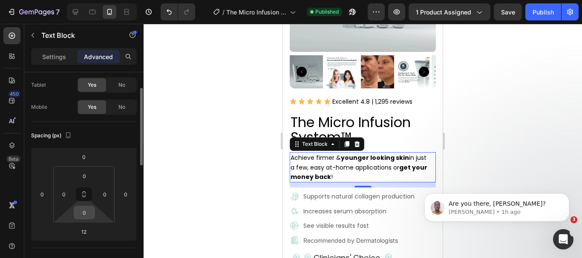
click at [89, 213] on input "0" at bounding box center [84, 213] width 17 height 13
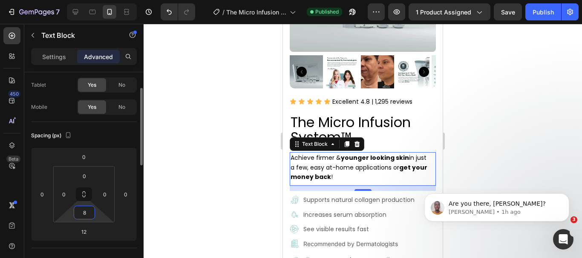
scroll to position [85, 0]
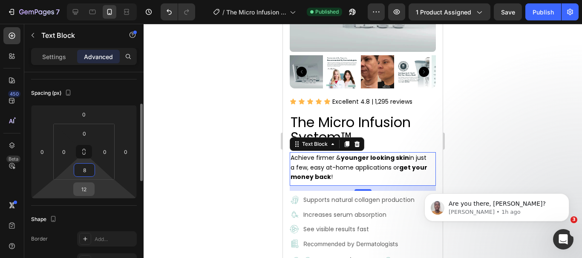
type input "8"
click at [87, 191] on input "12" at bounding box center [83, 189] width 17 height 13
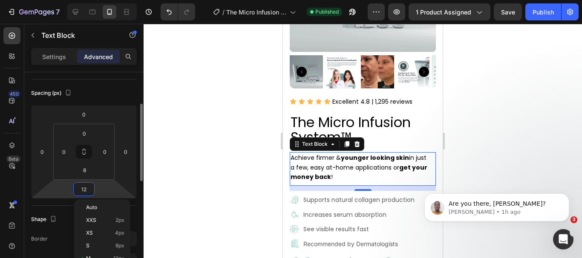
type input "8"
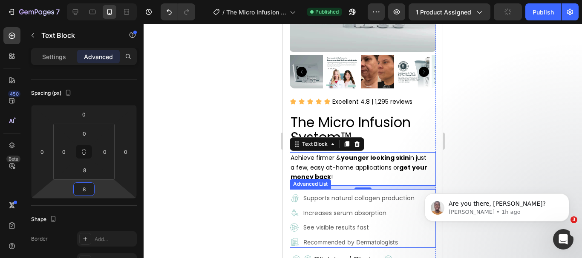
click at [397, 189] on div "Image Supports natural collagen production Text Block Image Increases serum abs…" at bounding box center [363, 218] width 146 height 59
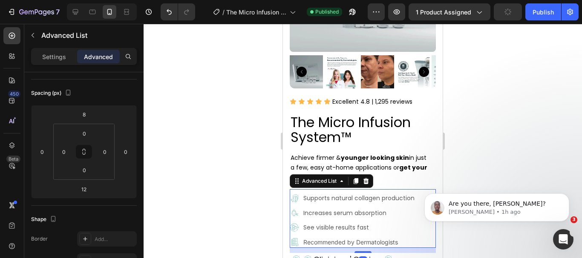
click at [0, 0] on div "Spacing (px) 8 0 12 0 0 0 0 0" at bounding box center [0, 0] width 0 height 0
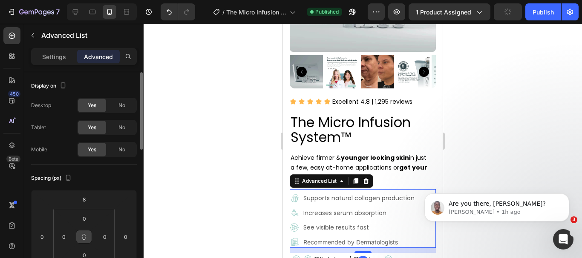
scroll to position [43, 0]
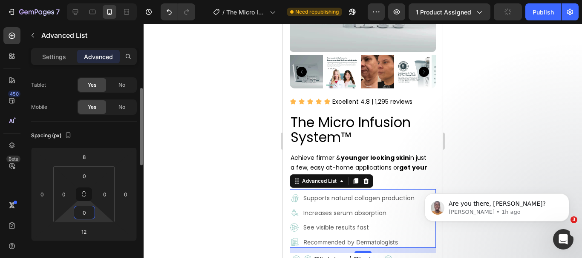
click at [88, 215] on input "0" at bounding box center [84, 213] width 17 height 13
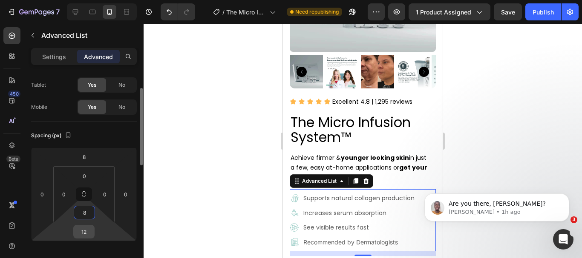
type input "8"
click at [88, 228] on input "12" at bounding box center [83, 232] width 17 height 13
type input "8"
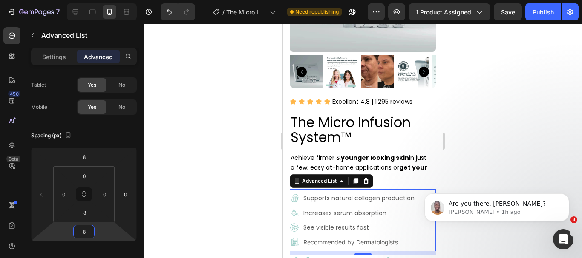
click at [479, 158] on div at bounding box center [362, 141] width 438 height 235
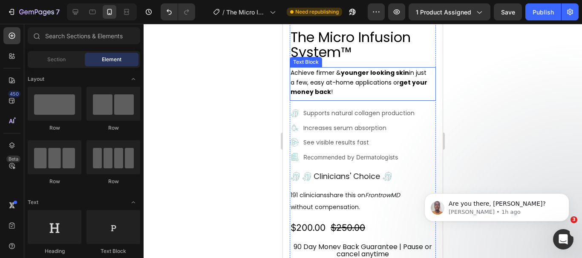
scroll to position [192, 0]
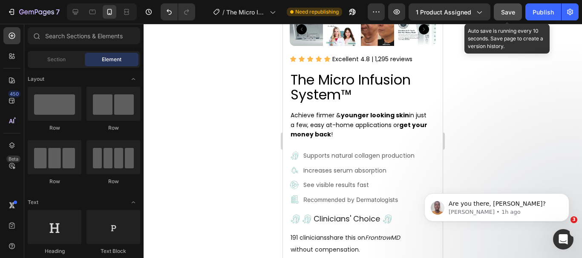
click at [506, 11] on span "Save" at bounding box center [508, 12] width 14 height 7
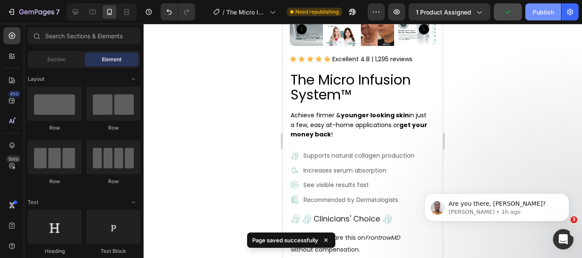
click at [543, 11] on div "Publish" at bounding box center [542, 12] width 21 height 9
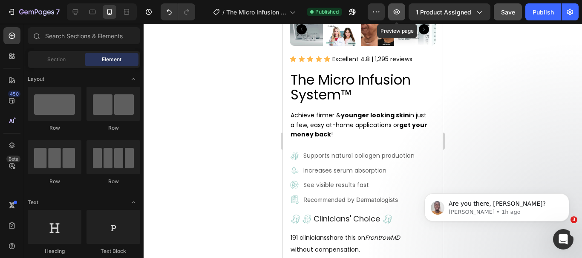
click at [397, 11] on icon "button" at bounding box center [396, 12] width 9 height 9
